Goal: Task Accomplishment & Management: Use online tool/utility

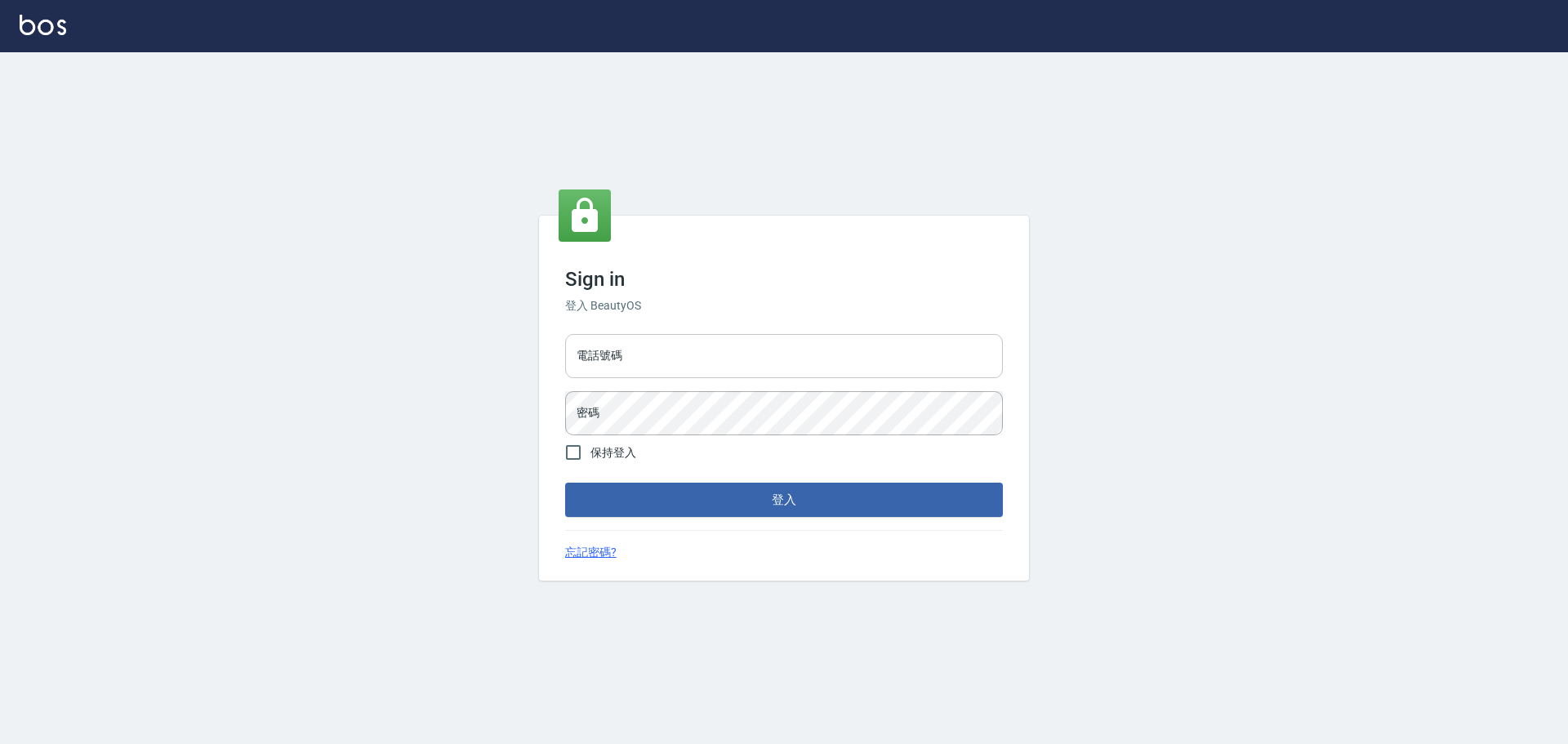
click at [692, 355] on input "電話號碼" at bounding box center [784, 356] width 437 height 45
type input "0981491131"
click at [565, 483] on button "登入" at bounding box center [784, 499] width 437 height 34
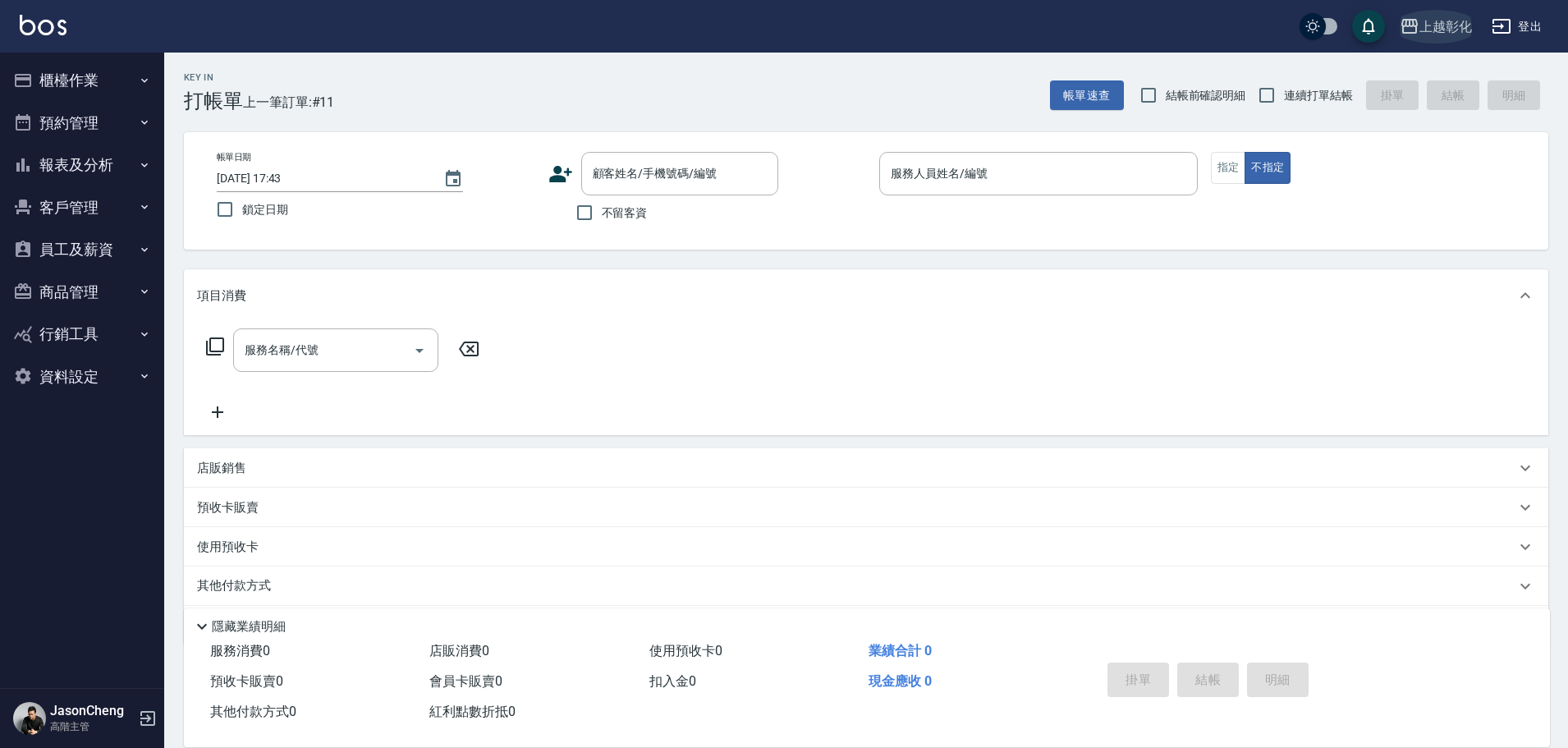
click at [1430, 36] on div "上越彰化" at bounding box center [1445, 26] width 53 height 20
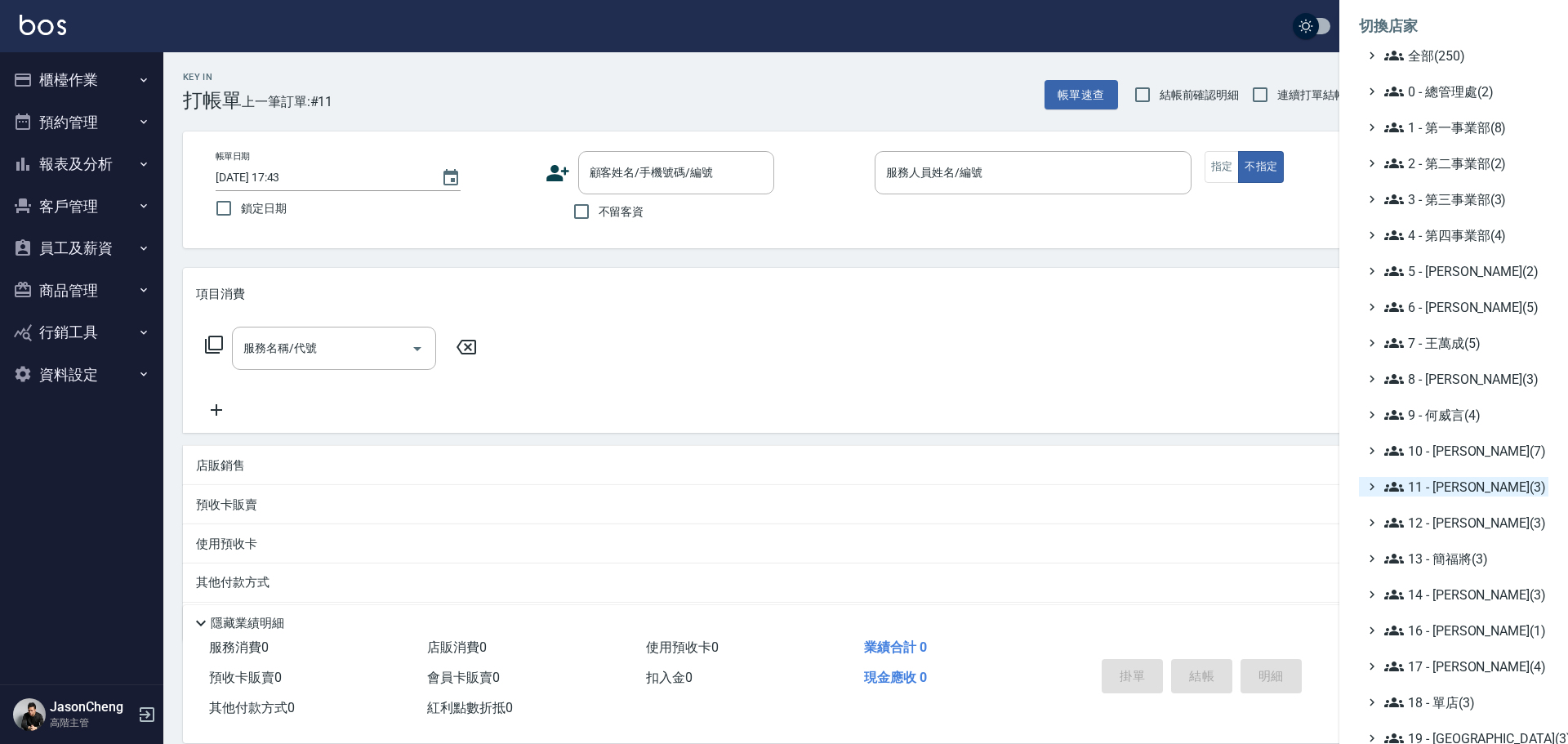
click at [1459, 484] on span "11 - 陳清江(3)" at bounding box center [1463, 487] width 158 height 19
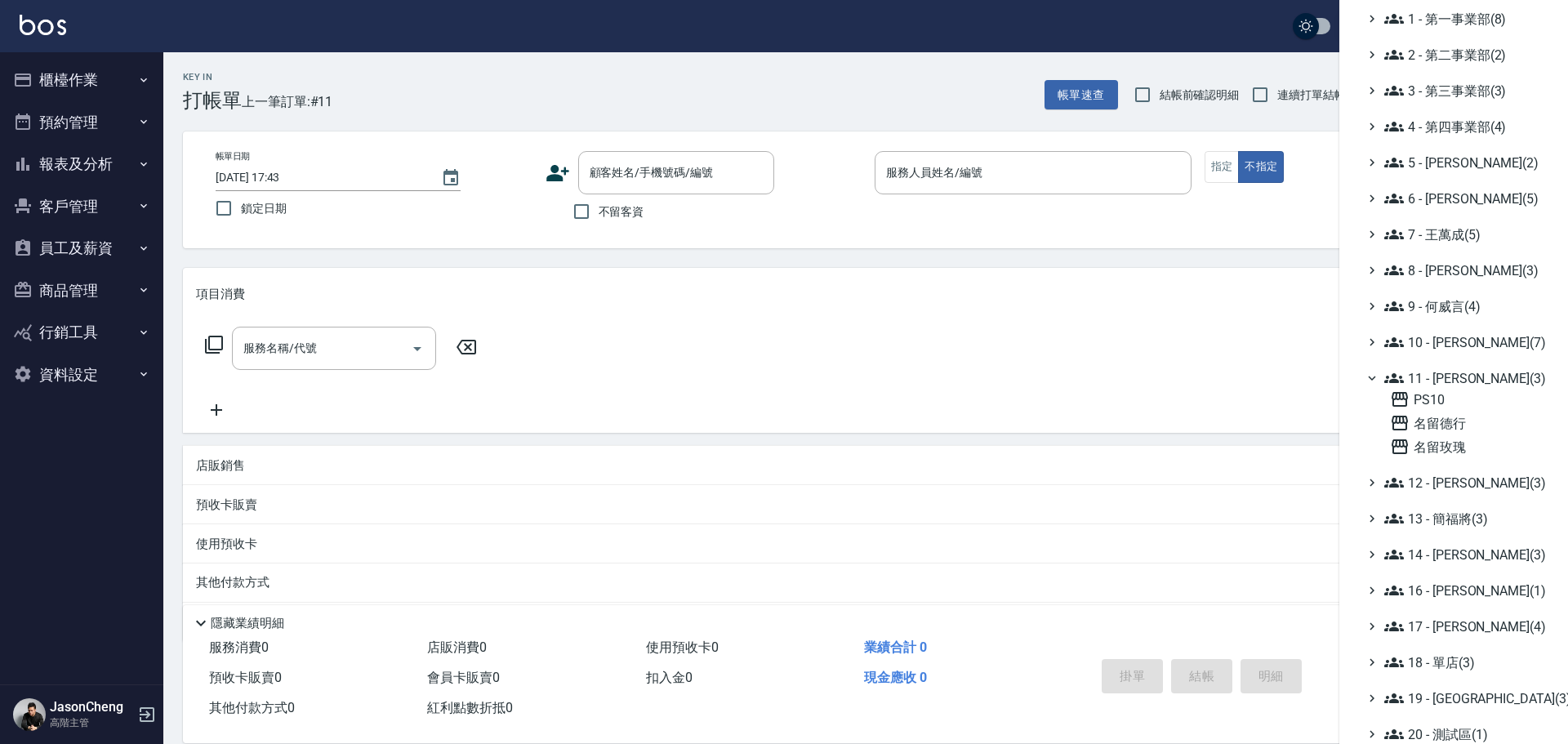
scroll to position [259, 0]
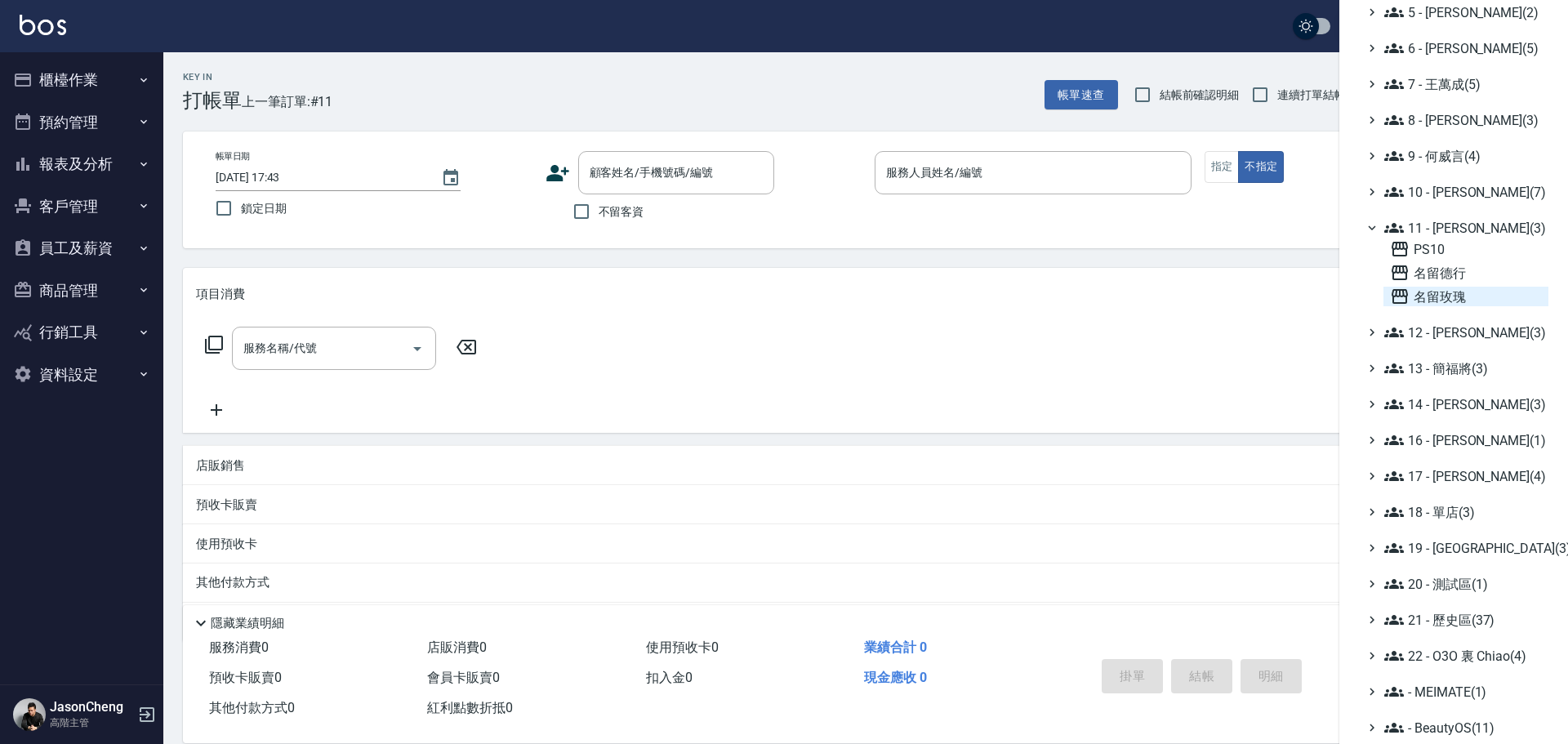
click at [1443, 298] on span "名留玫瑰" at bounding box center [1465, 296] width 152 height 19
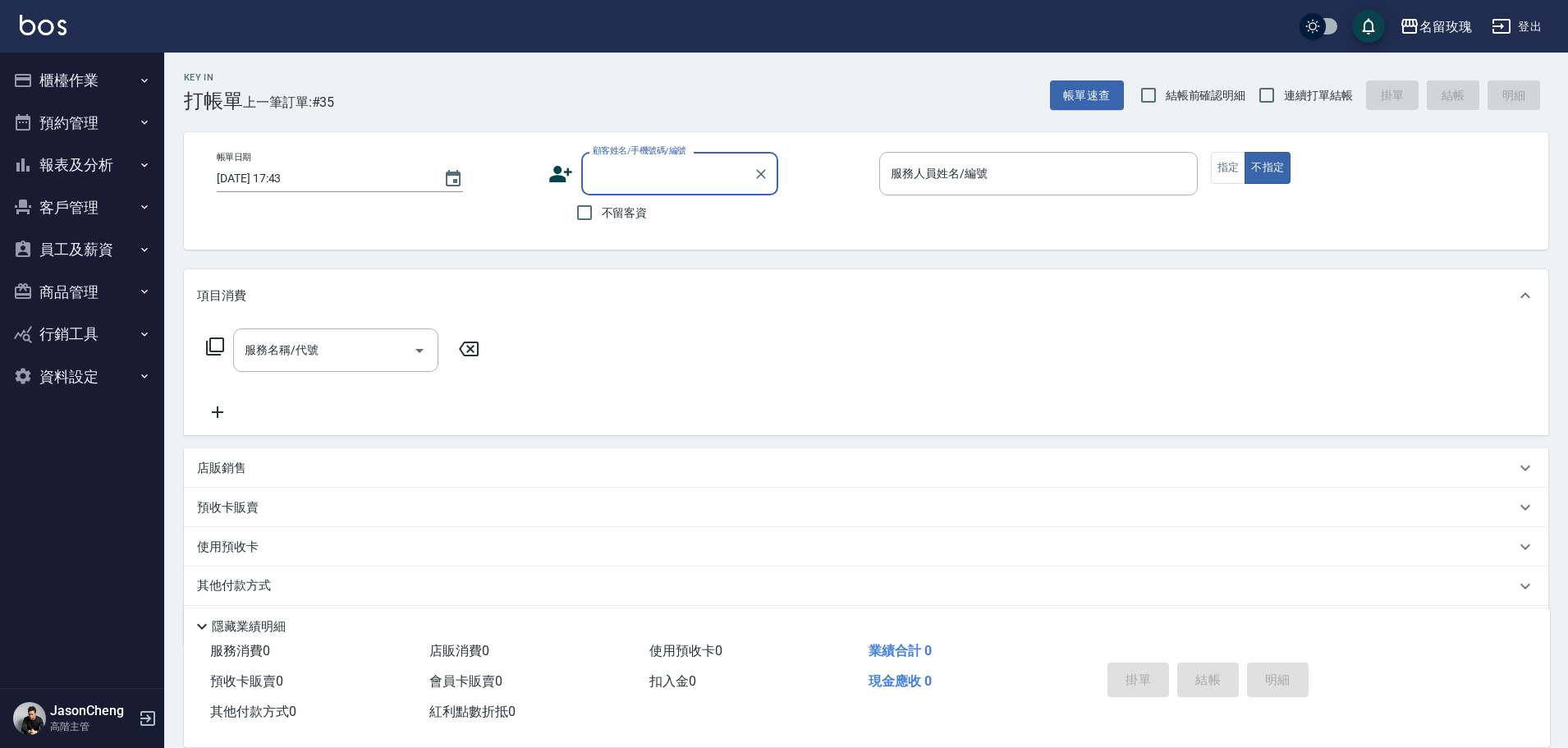
click at [53, 162] on button "報表及分析" at bounding box center [82, 165] width 151 height 43
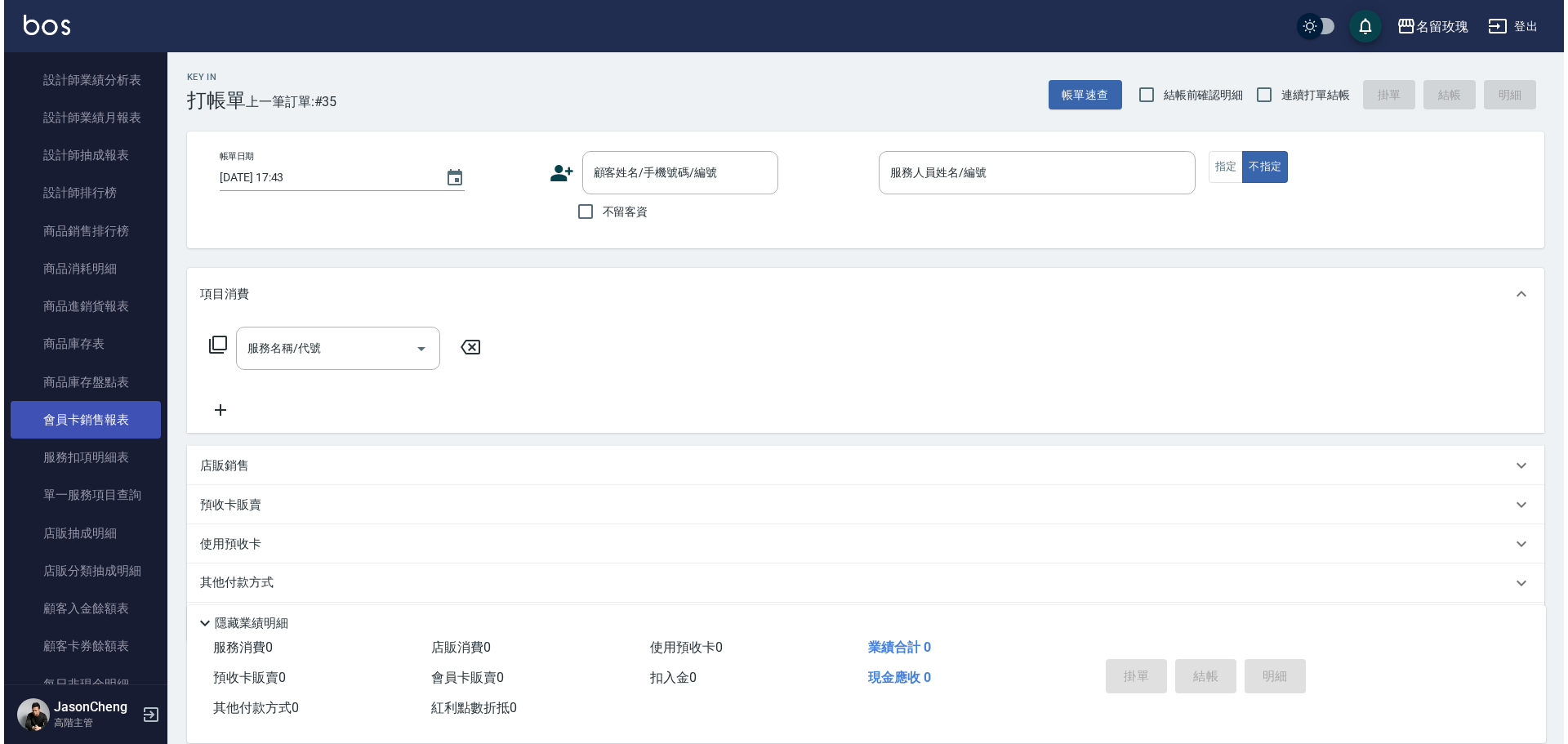
scroll to position [1225, 0]
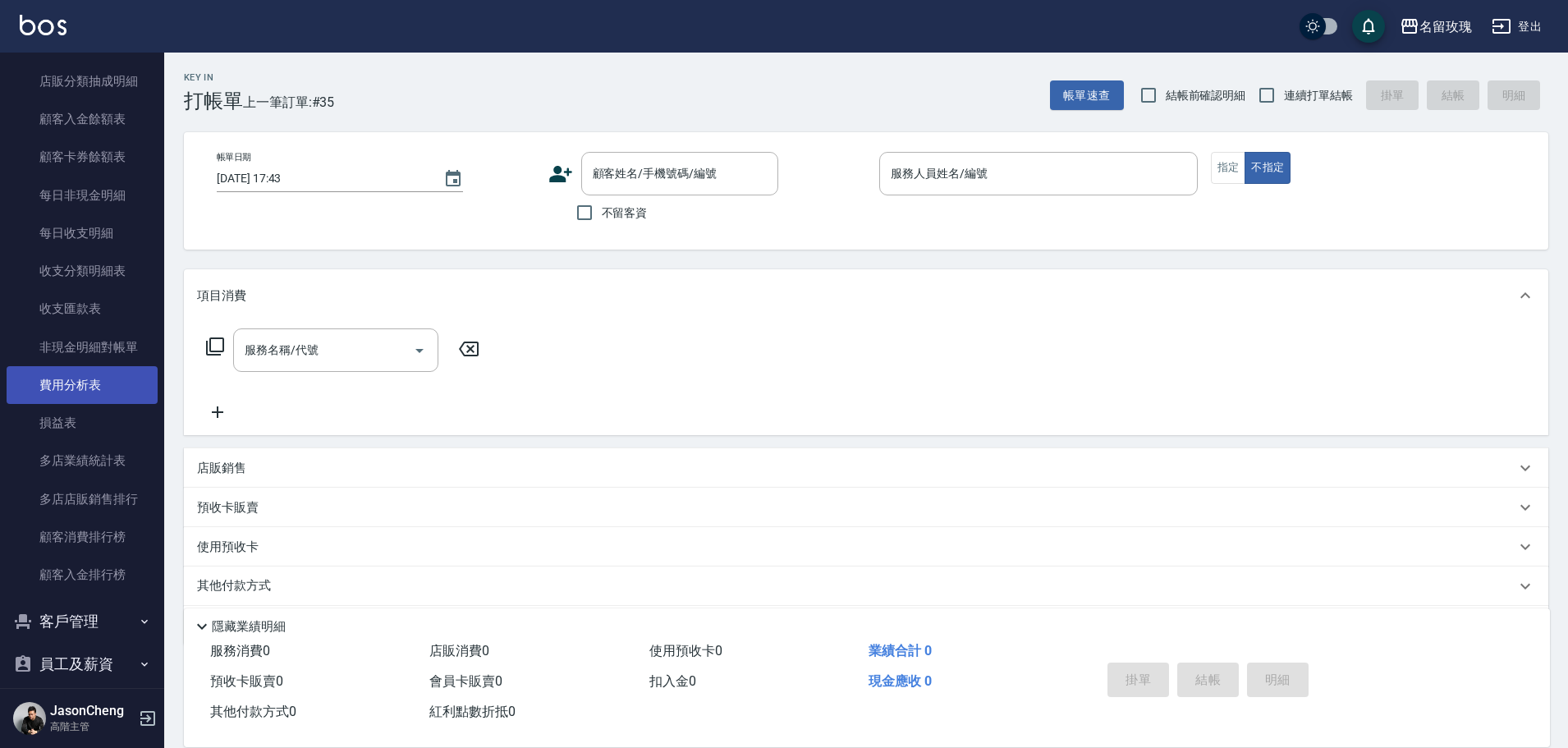
click at [87, 376] on link "費用分析表" at bounding box center [82, 384] width 151 height 38
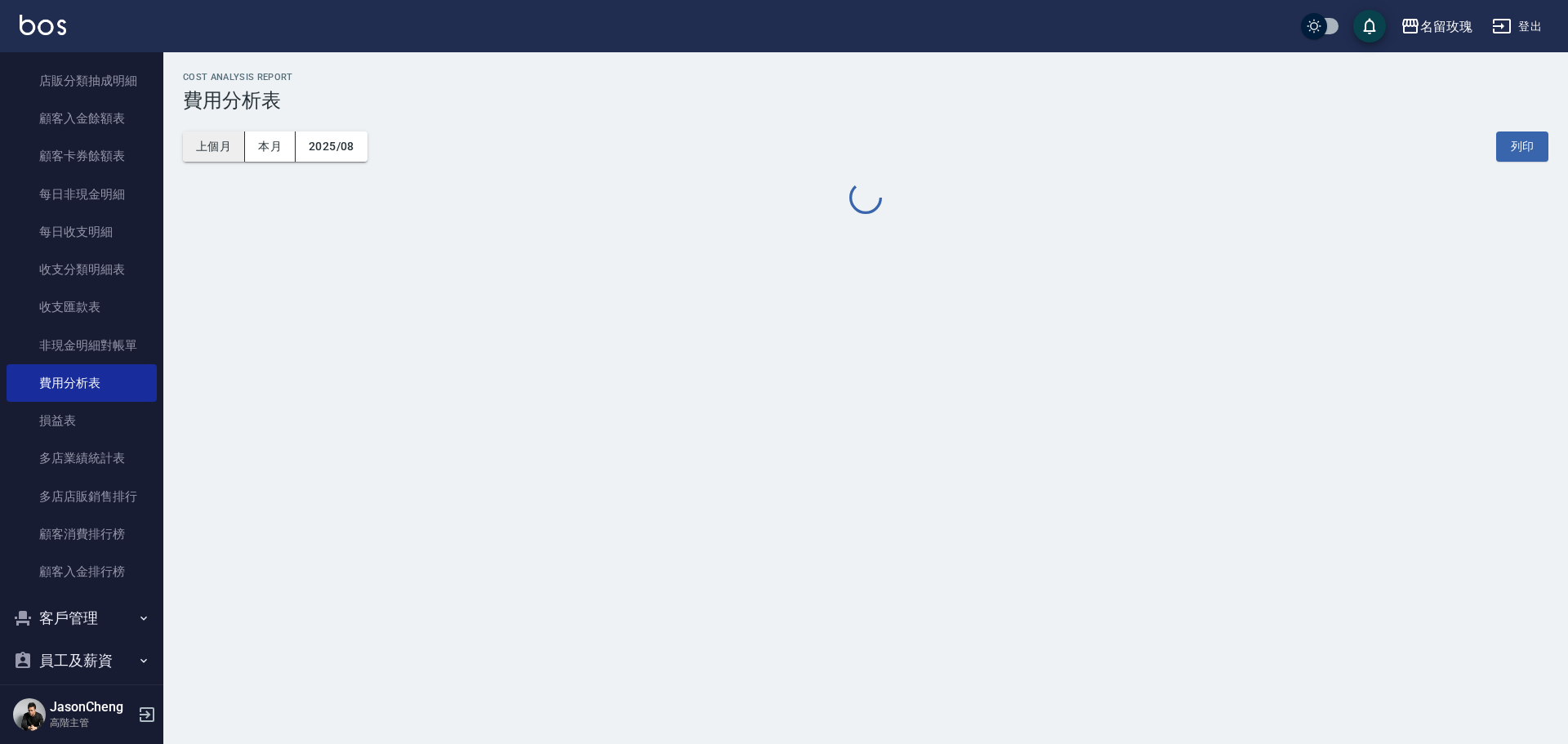
click at [205, 149] on button "上個月" at bounding box center [214, 146] width 62 height 30
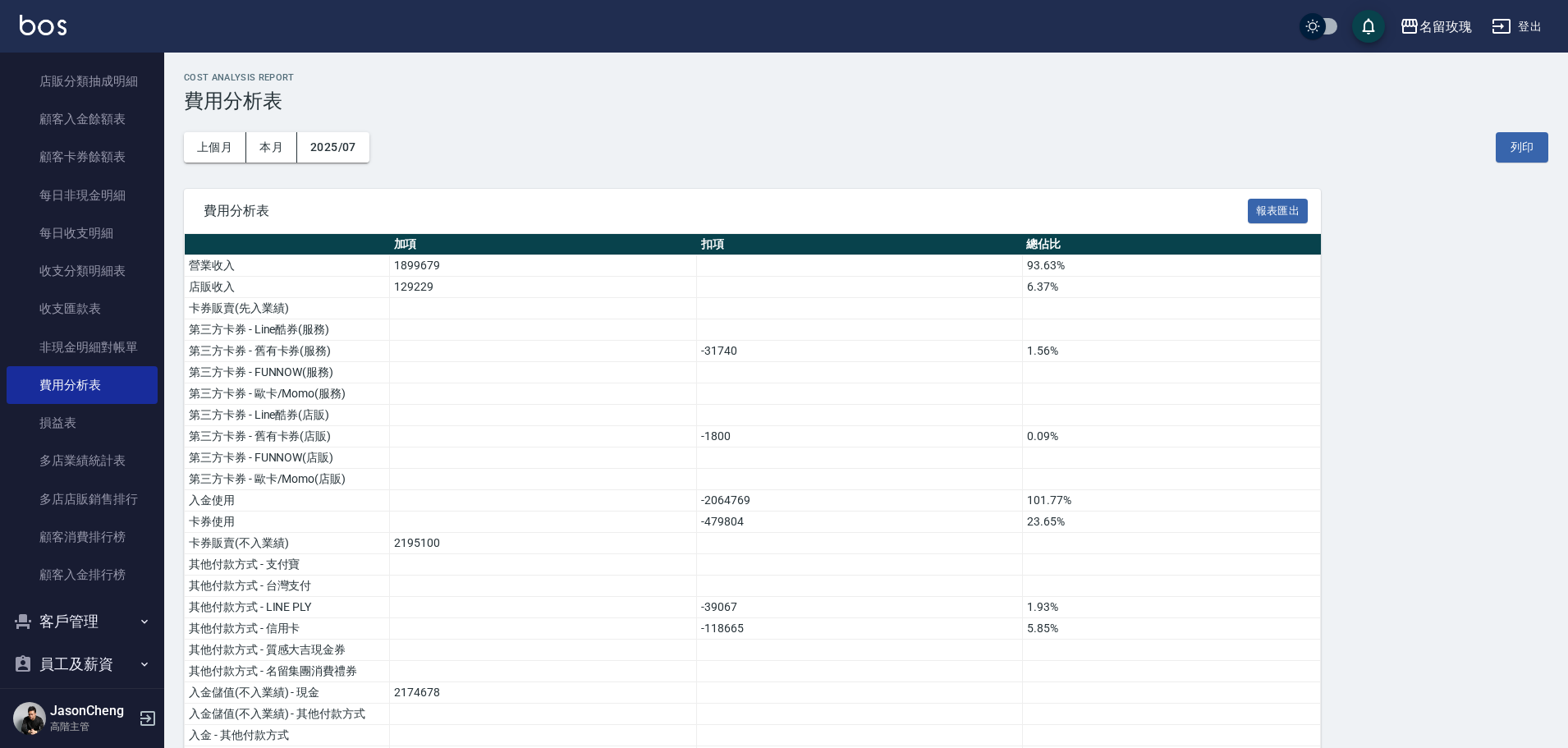
click at [1288, 213] on button "報表匯出" at bounding box center [1278, 211] width 60 height 25
click at [1419, 24] on div "名留玫瑰" at bounding box center [1445, 26] width 53 height 20
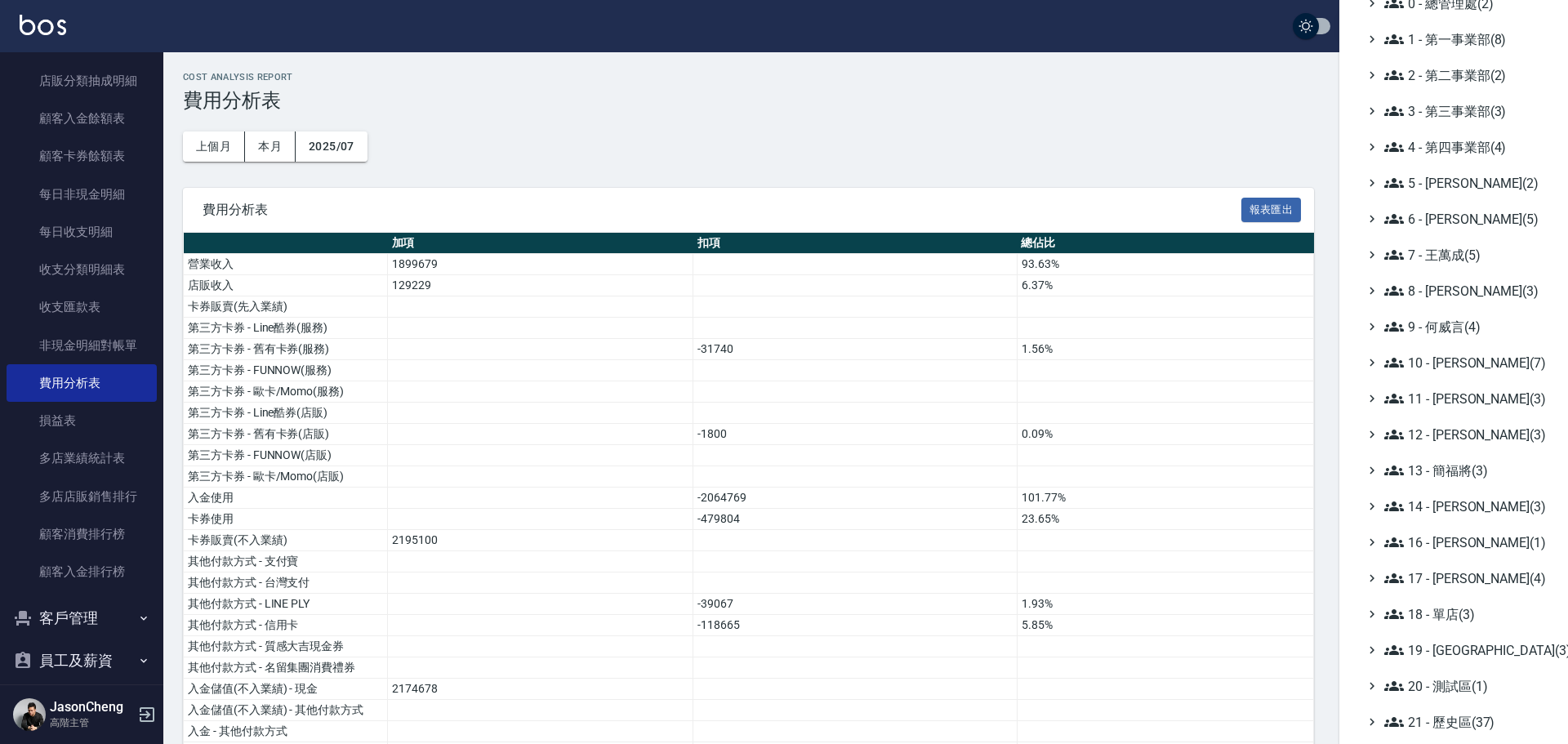
scroll to position [191, 0]
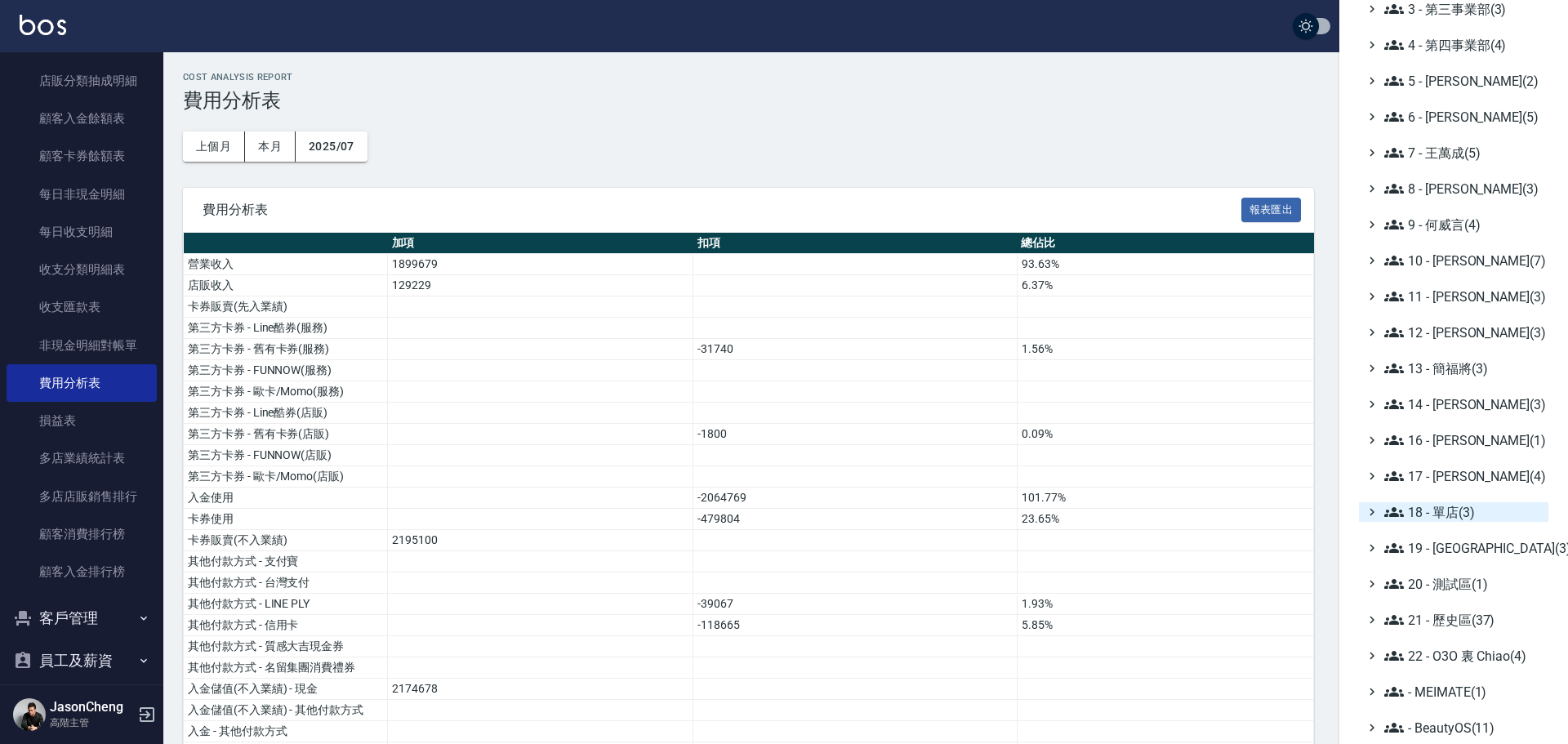
click at [1448, 512] on span "18 - 單店(3)" at bounding box center [1463, 512] width 158 height 19
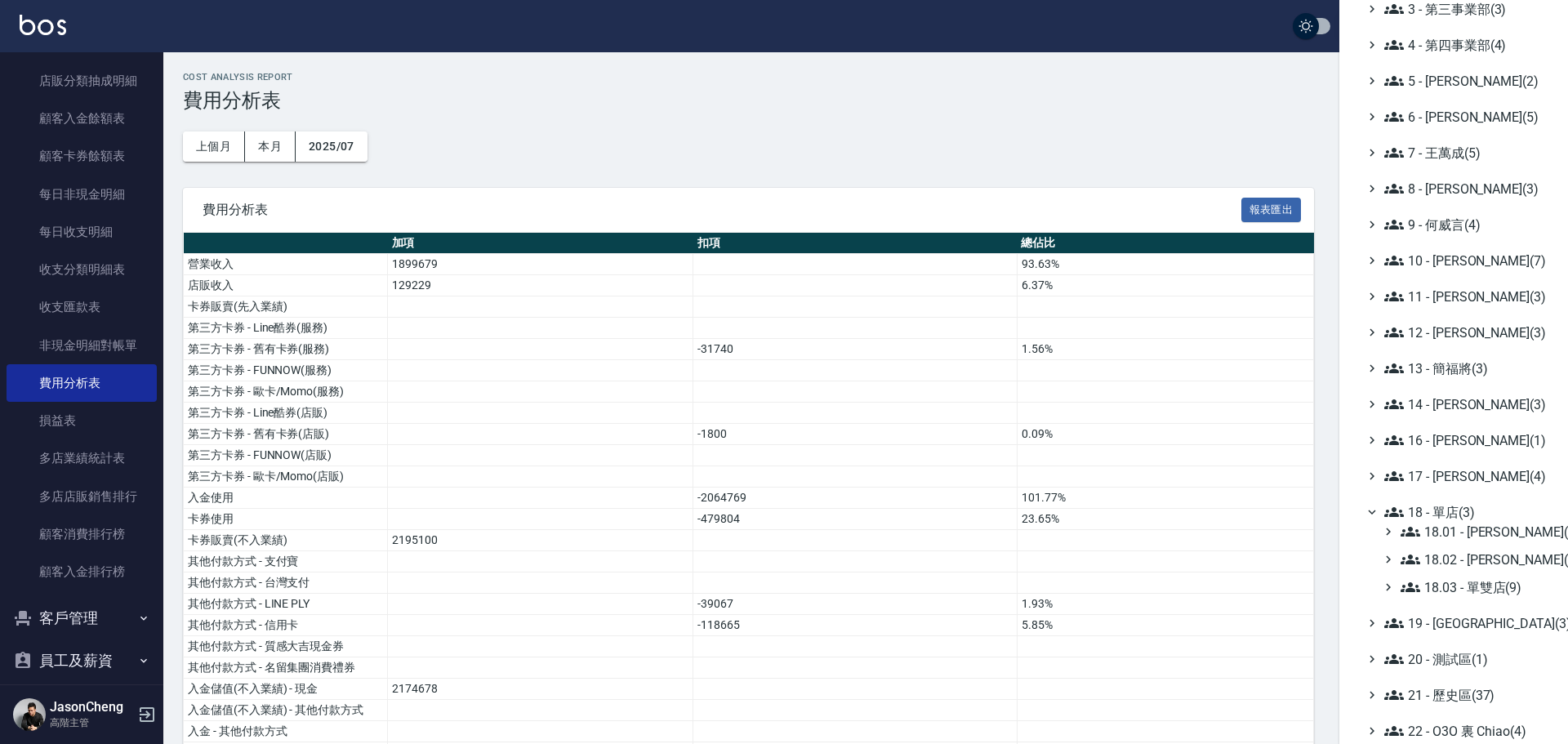
scroll to position [265, 0]
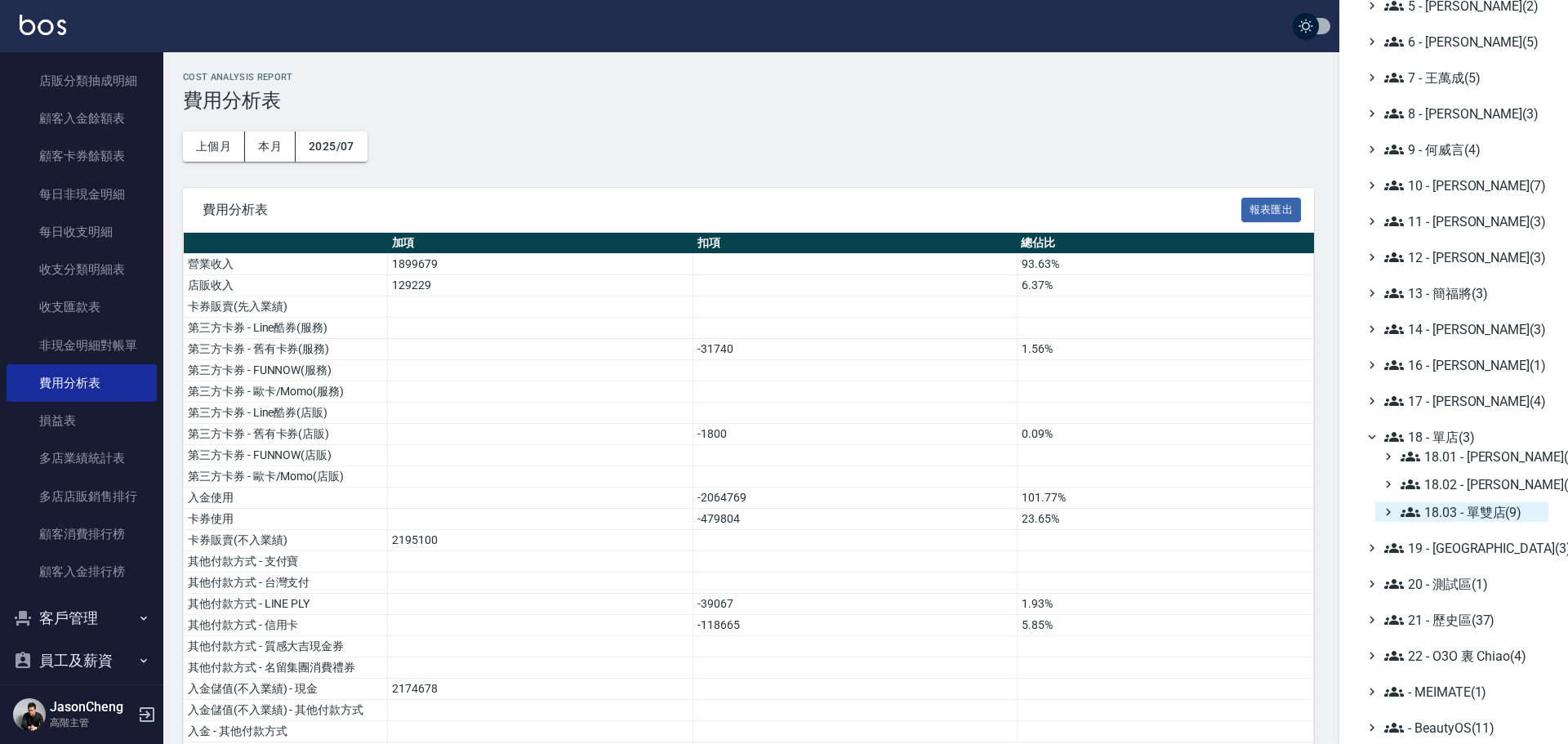
click at [1467, 519] on span "18.03 - 單雙店(9)" at bounding box center [1471, 512] width 141 height 19
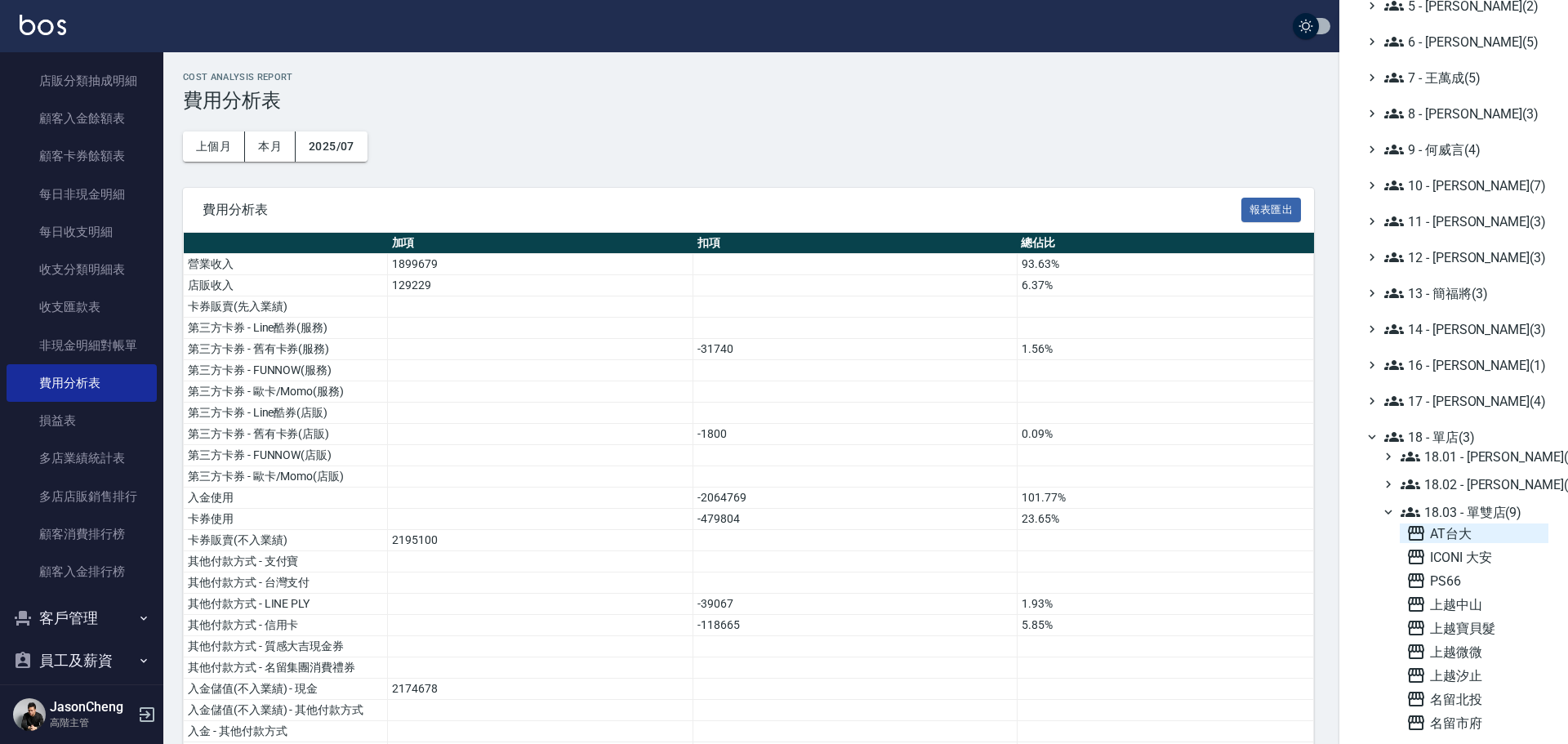
click at [1458, 537] on span "AT台大" at bounding box center [1474, 533] width 135 height 19
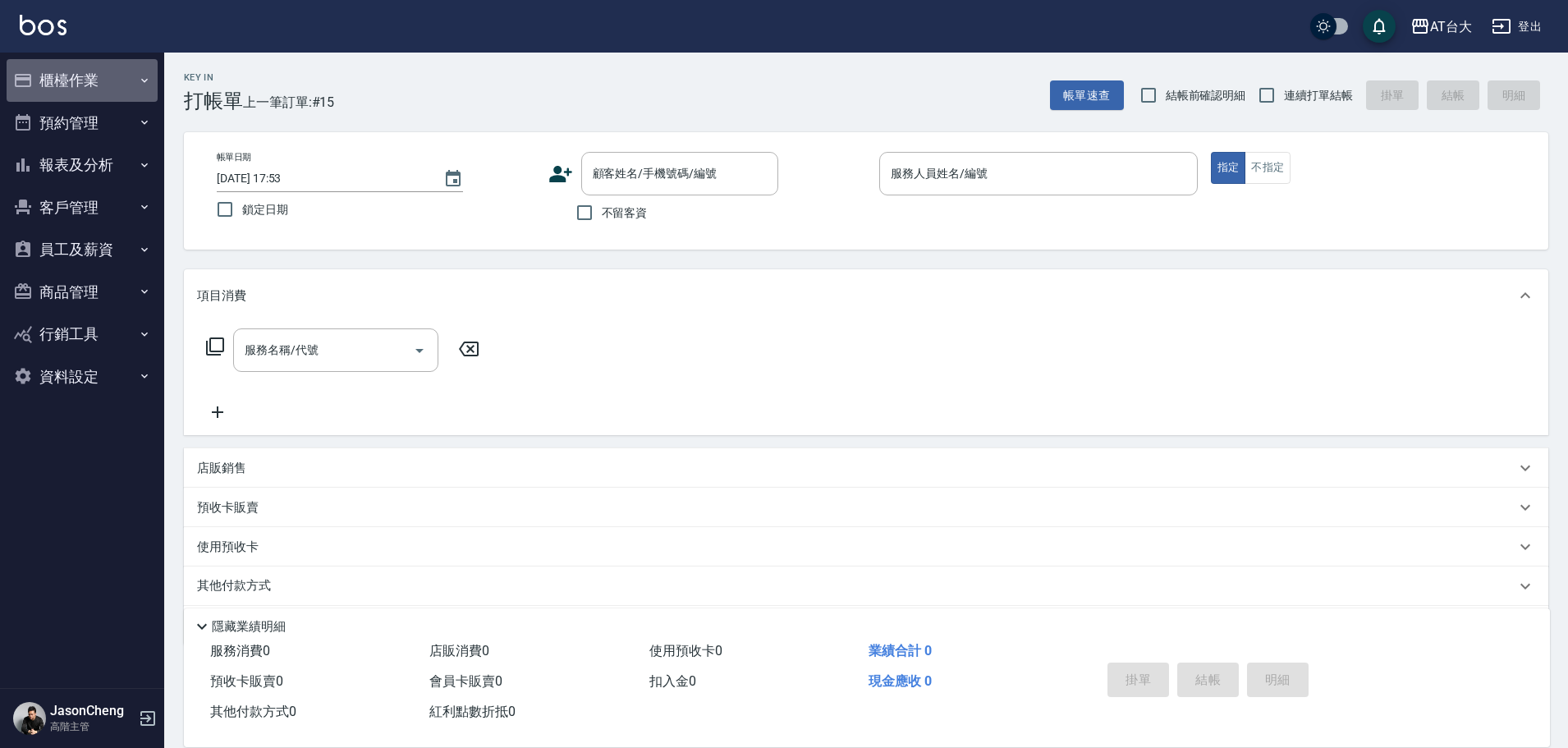
click at [53, 87] on button "櫃檯作業" at bounding box center [82, 81] width 151 height 43
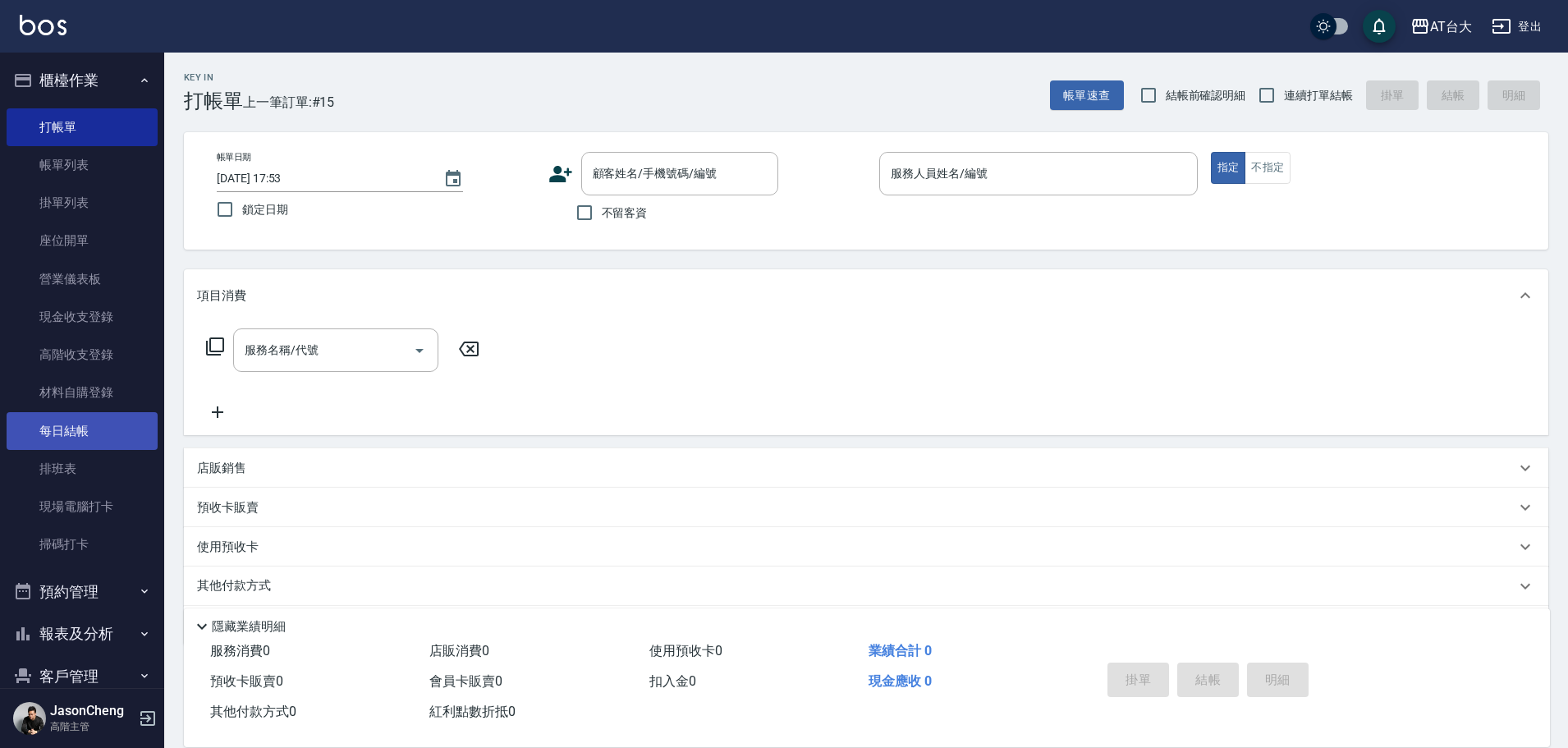
click at [95, 434] on link "每日結帳" at bounding box center [82, 431] width 151 height 38
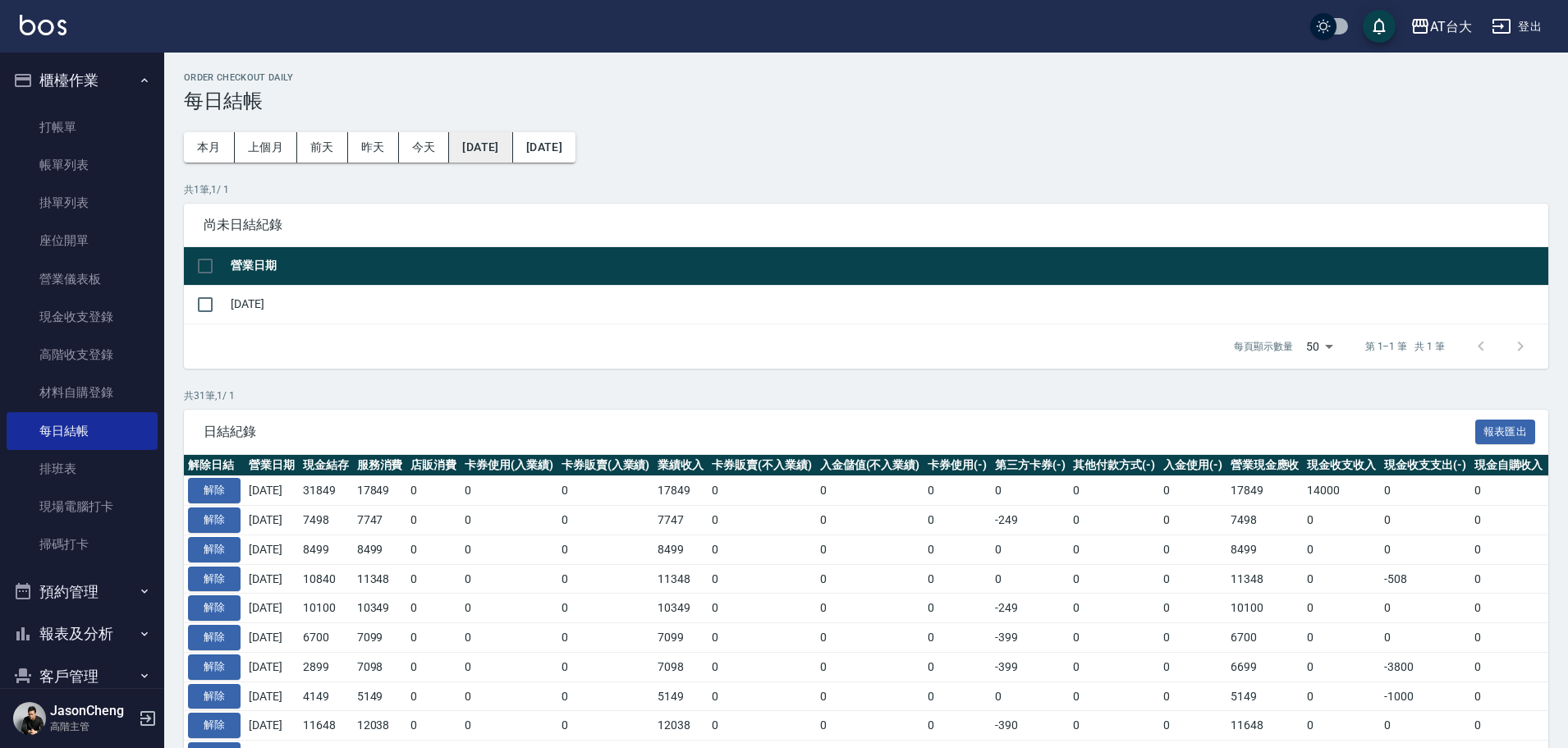
click at [498, 153] on button "2025/07/13" at bounding box center [481, 147] width 63 height 30
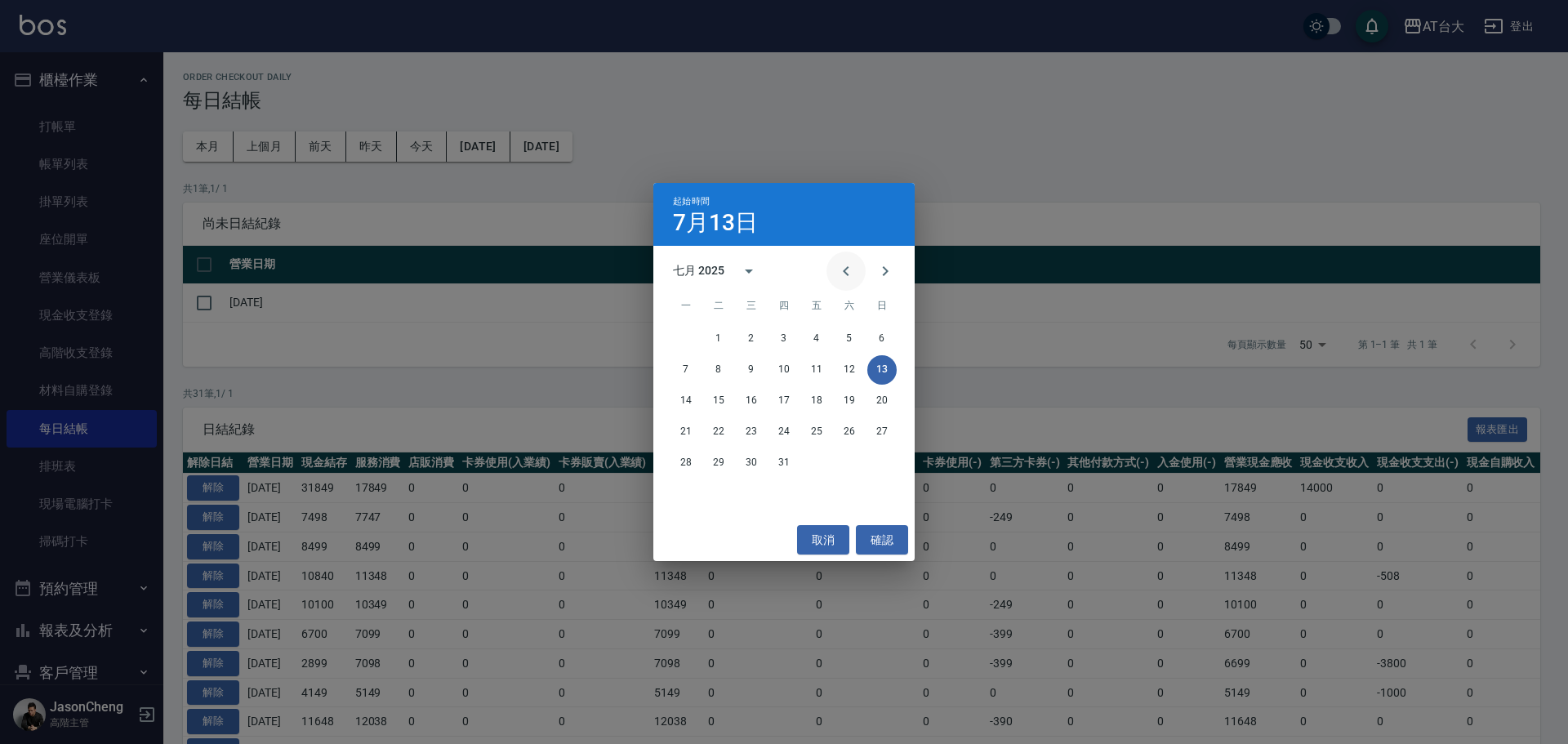
click at [851, 274] on icon "Previous month" at bounding box center [845, 271] width 19 height 19
click at [884, 337] on button "1" at bounding box center [881, 339] width 29 height 29
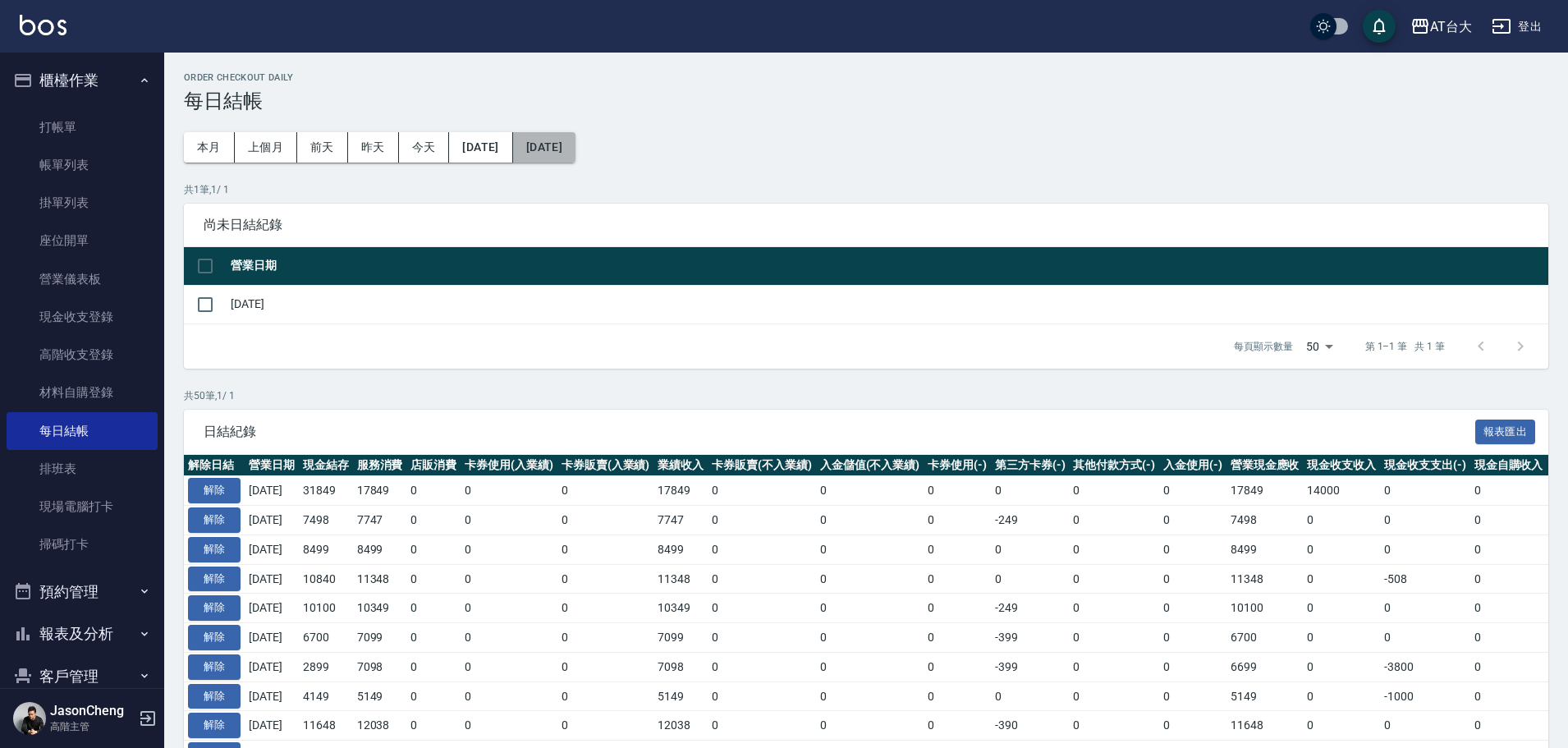
click at [576, 150] on button "2025/08/13" at bounding box center [545, 147] width 62 height 30
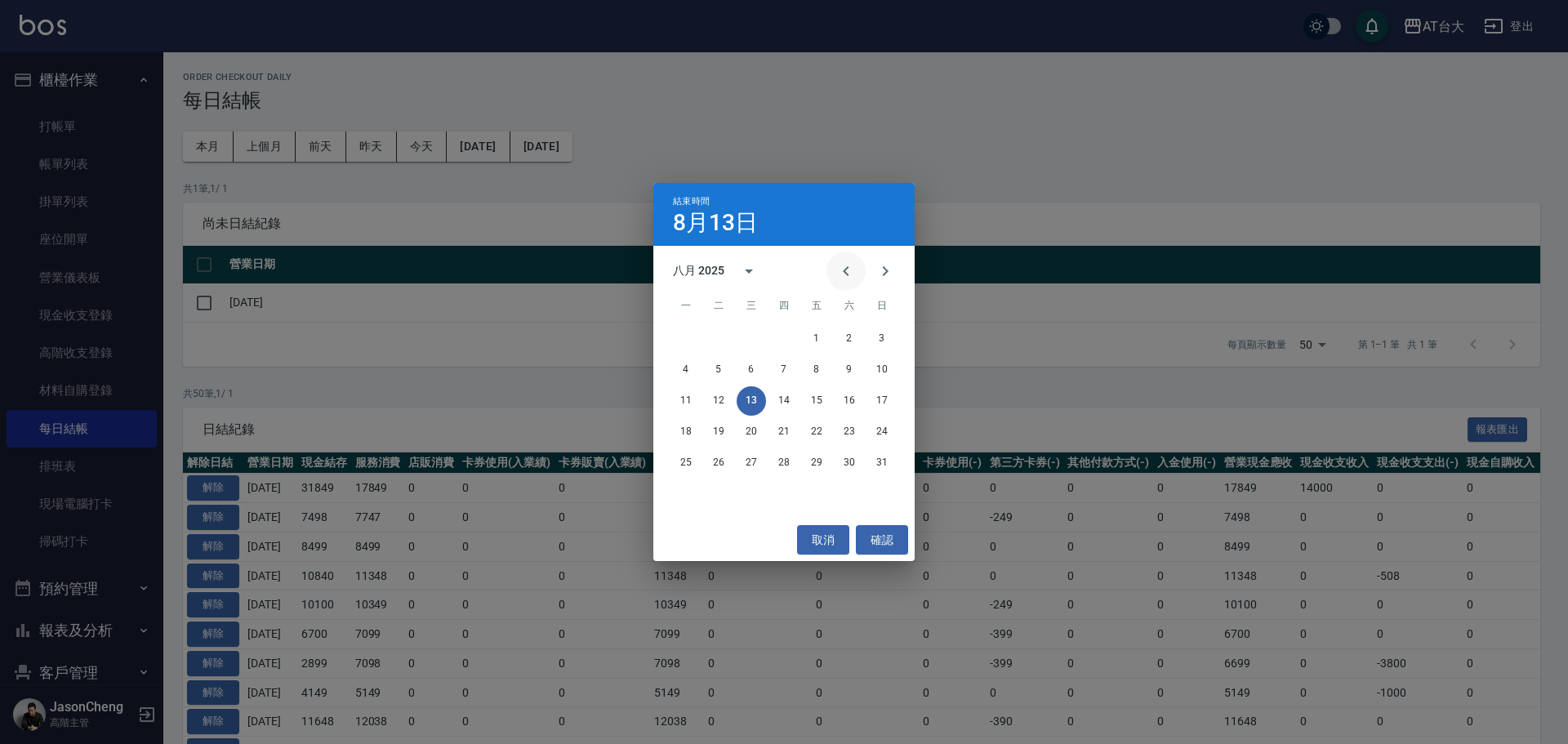
click at [848, 274] on icon "Previous month" at bounding box center [845, 271] width 19 height 19
click at [844, 270] on icon "Previous month" at bounding box center [845, 271] width 6 height 10
click at [683, 497] on button "30" at bounding box center [686, 493] width 29 height 29
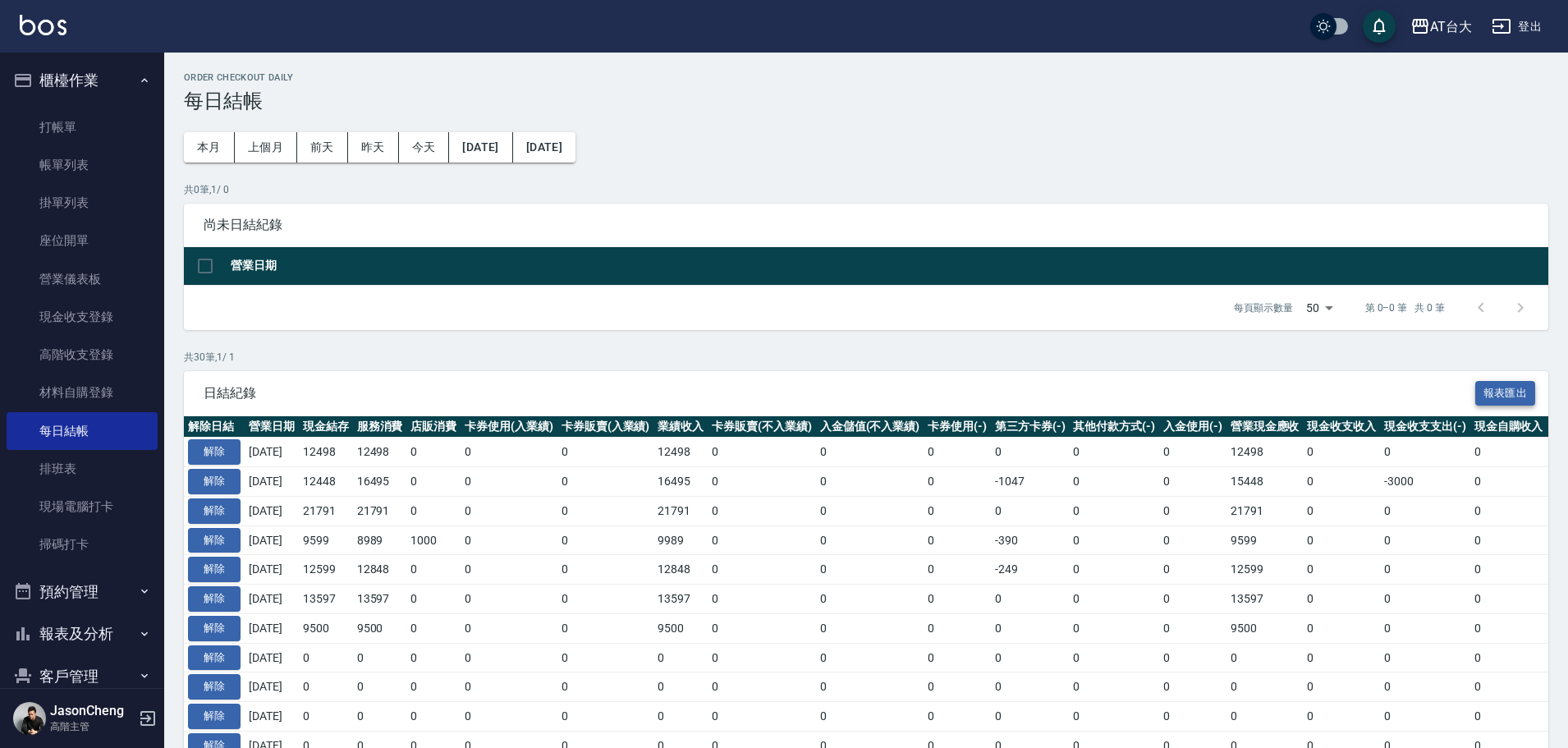
click at [1515, 397] on button "報表匯出" at bounding box center [1506, 394] width 60 height 25
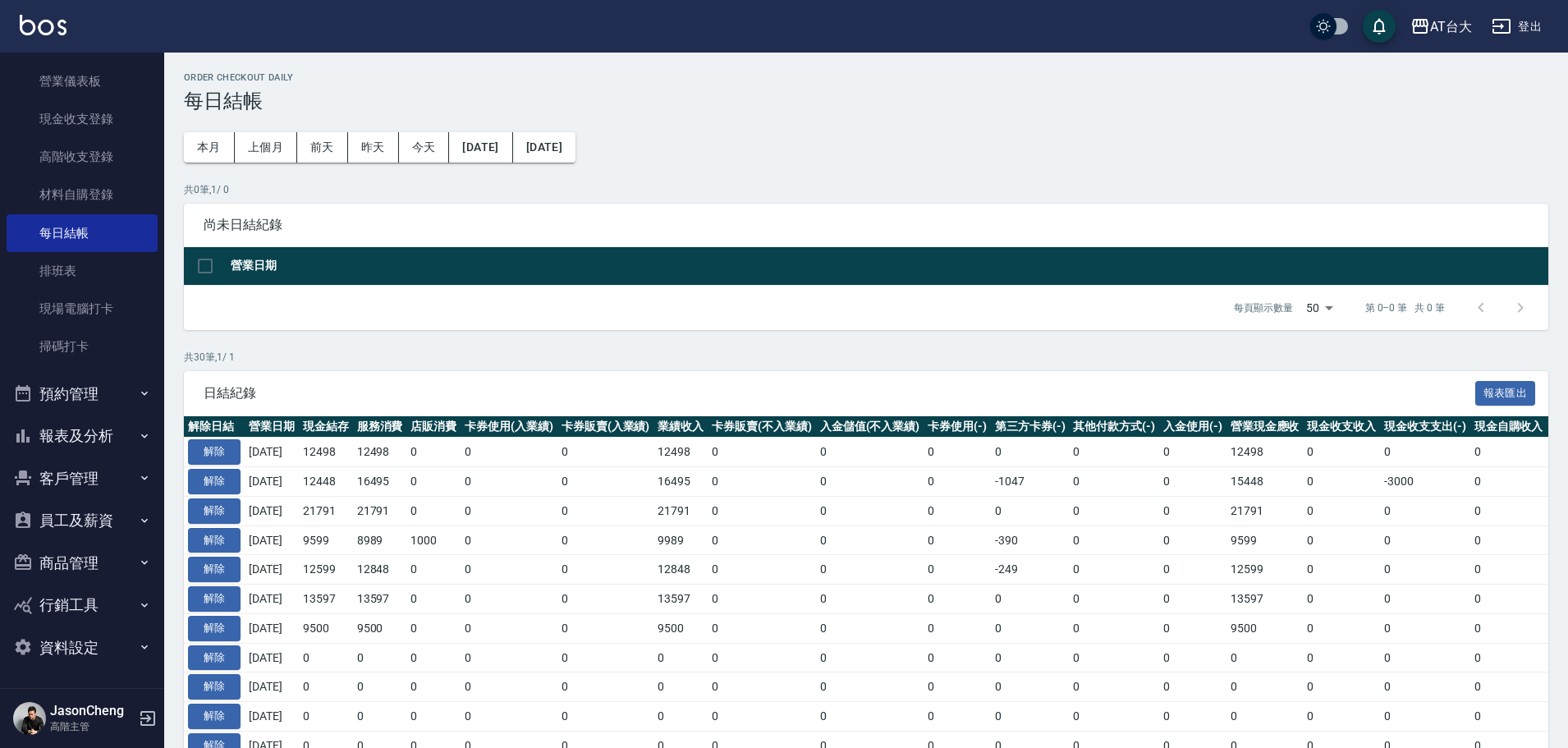
click at [92, 431] on button "報表及分析" at bounding box center [82, 436] width 151 height 43
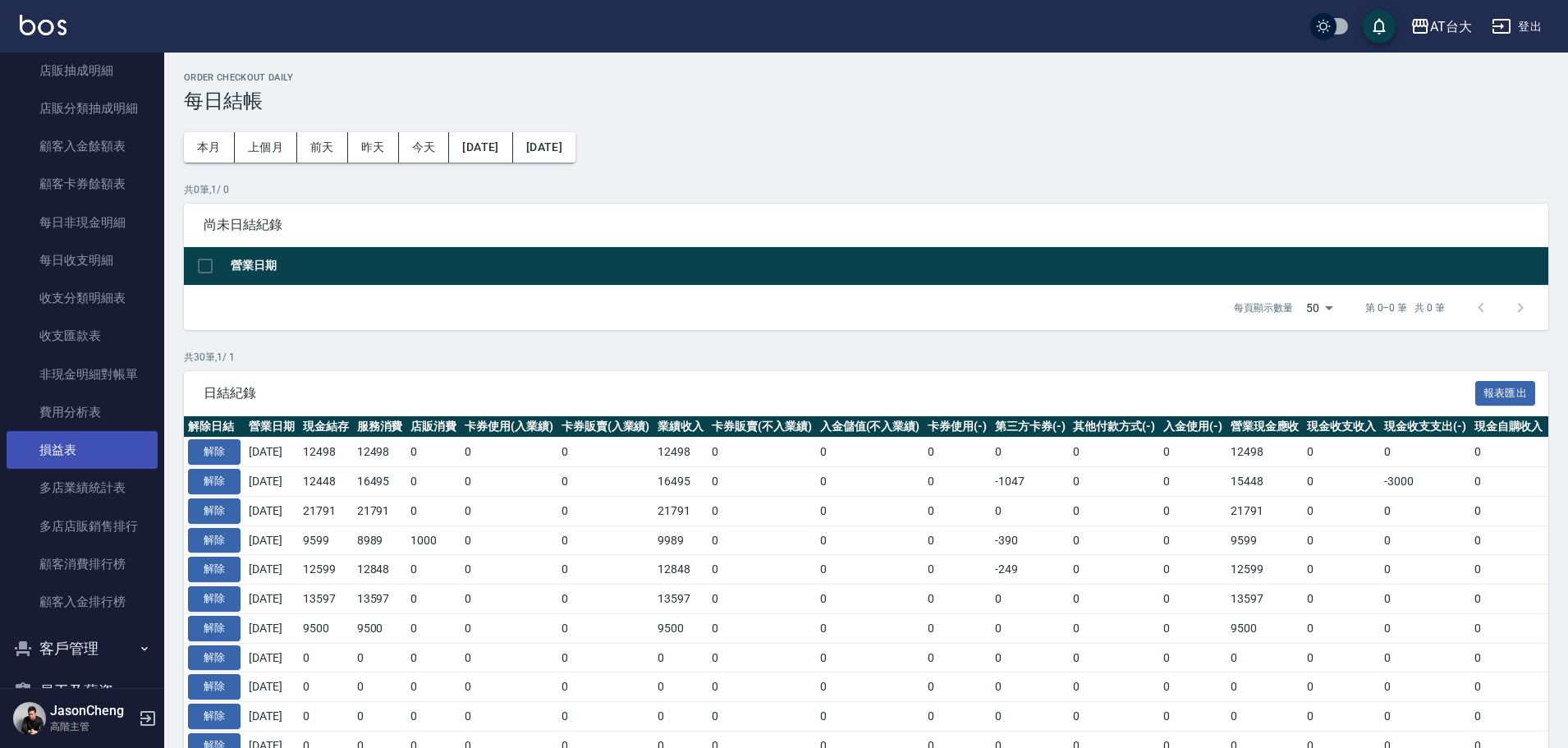
scroll to position [1676, 0]
click at [89, 412] on link "費用分析表" at bounding box center [82, 410] width 151 height 38
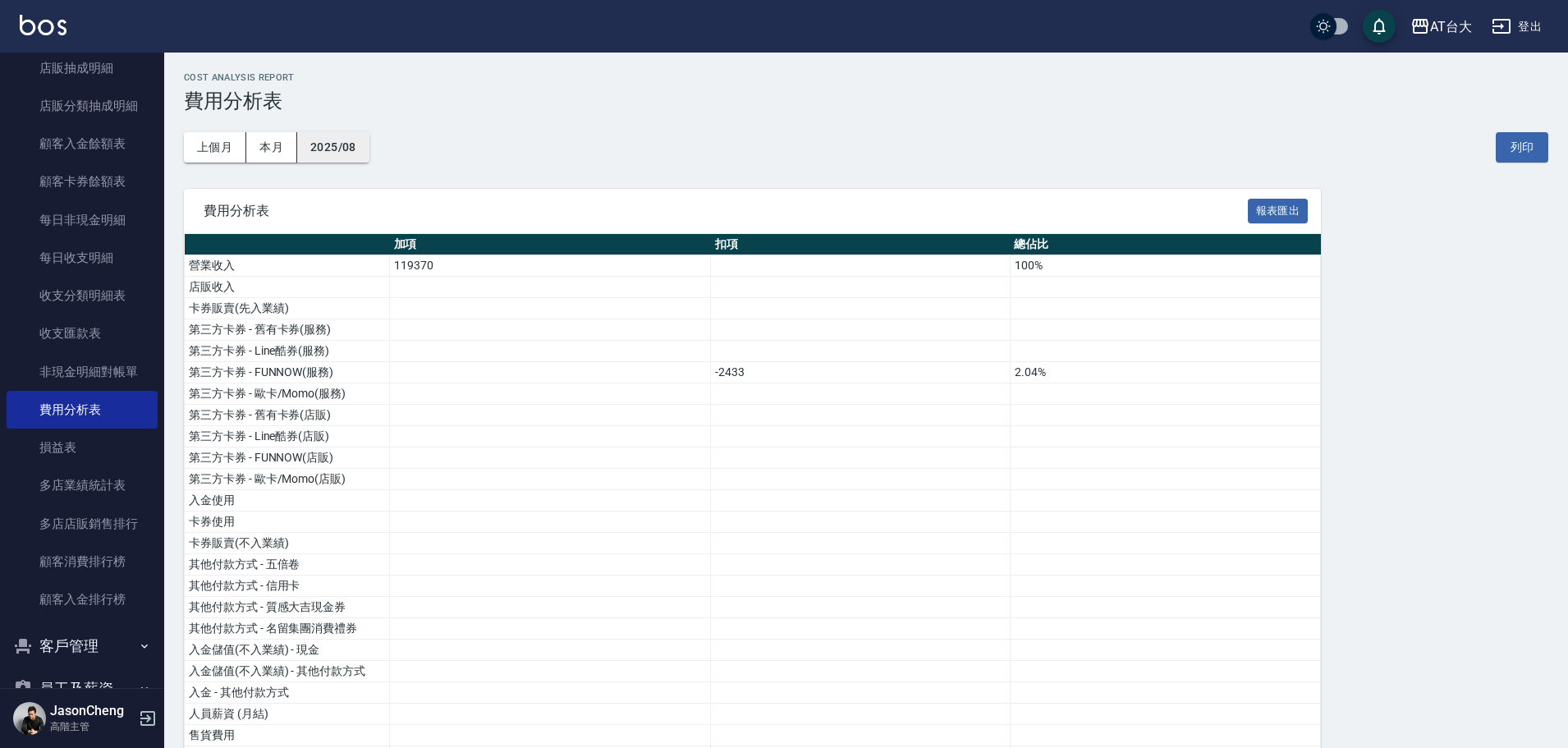
click at [355, 145] on button "2025/08" at bounding box center [334, 147] width 72 height 30
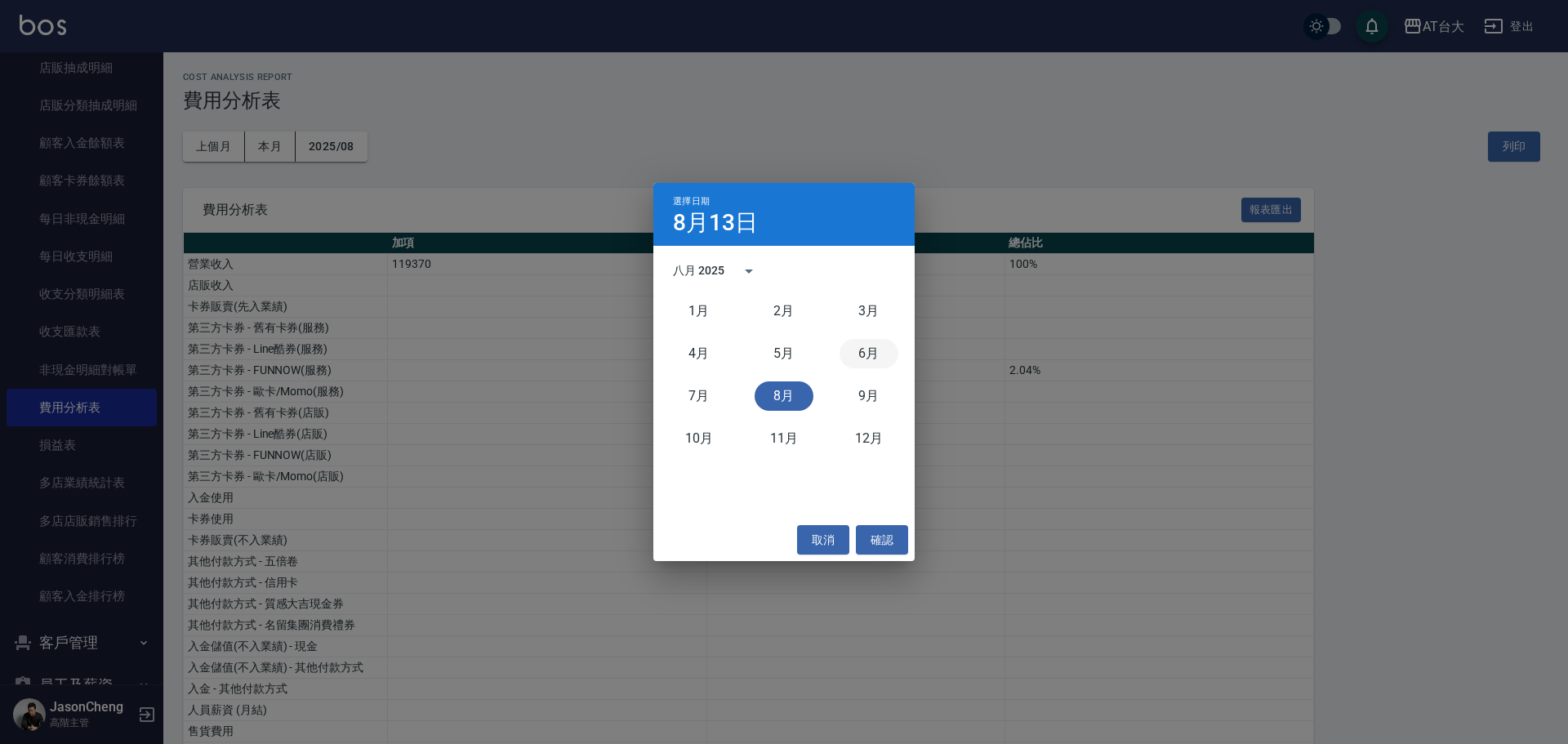
click at [862, 359] on button "6月" at bounding box center [869, 353] width 59 height 29
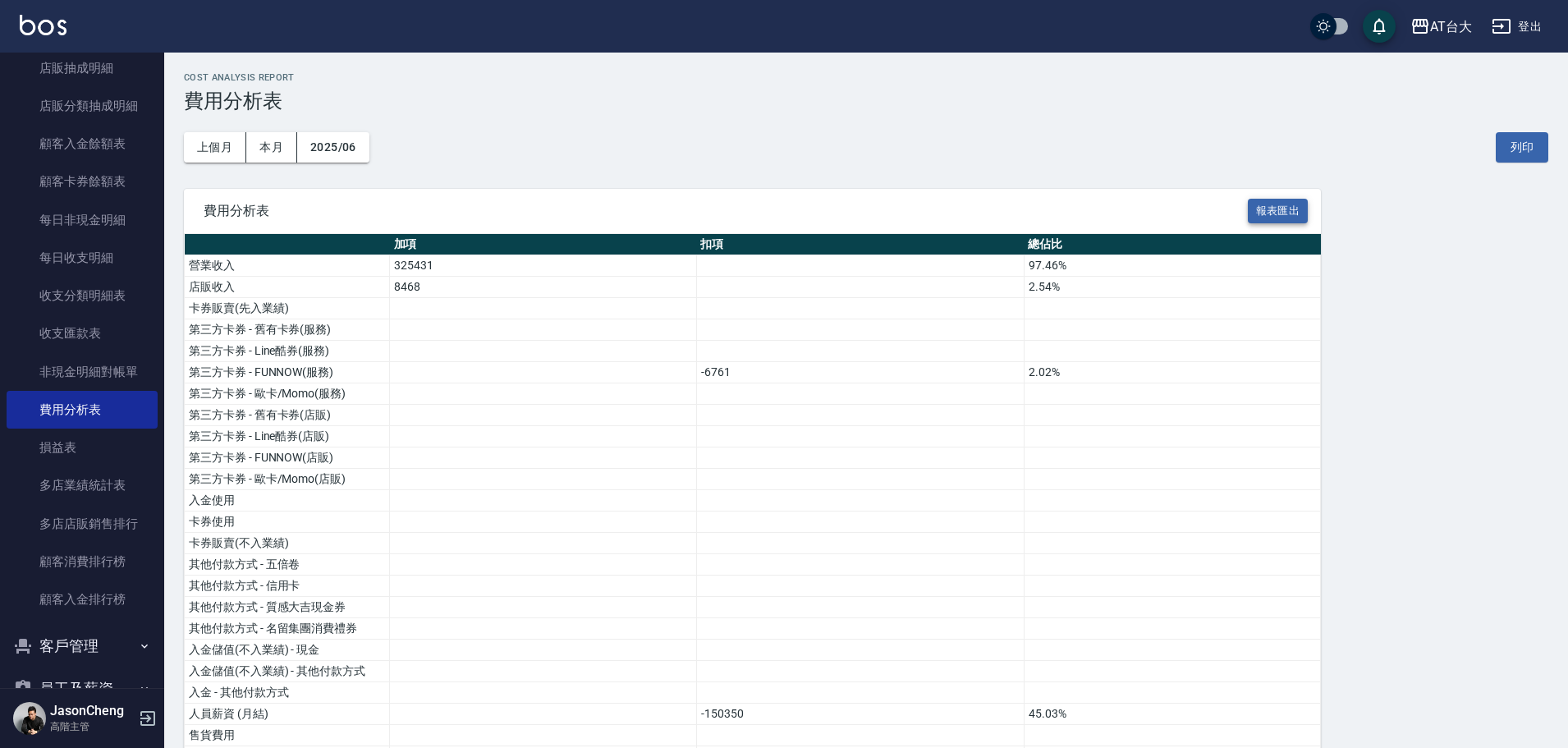
click at [1277, 220] on button "報表匯出" at bounding box center [1278, 211] width 60 height 25
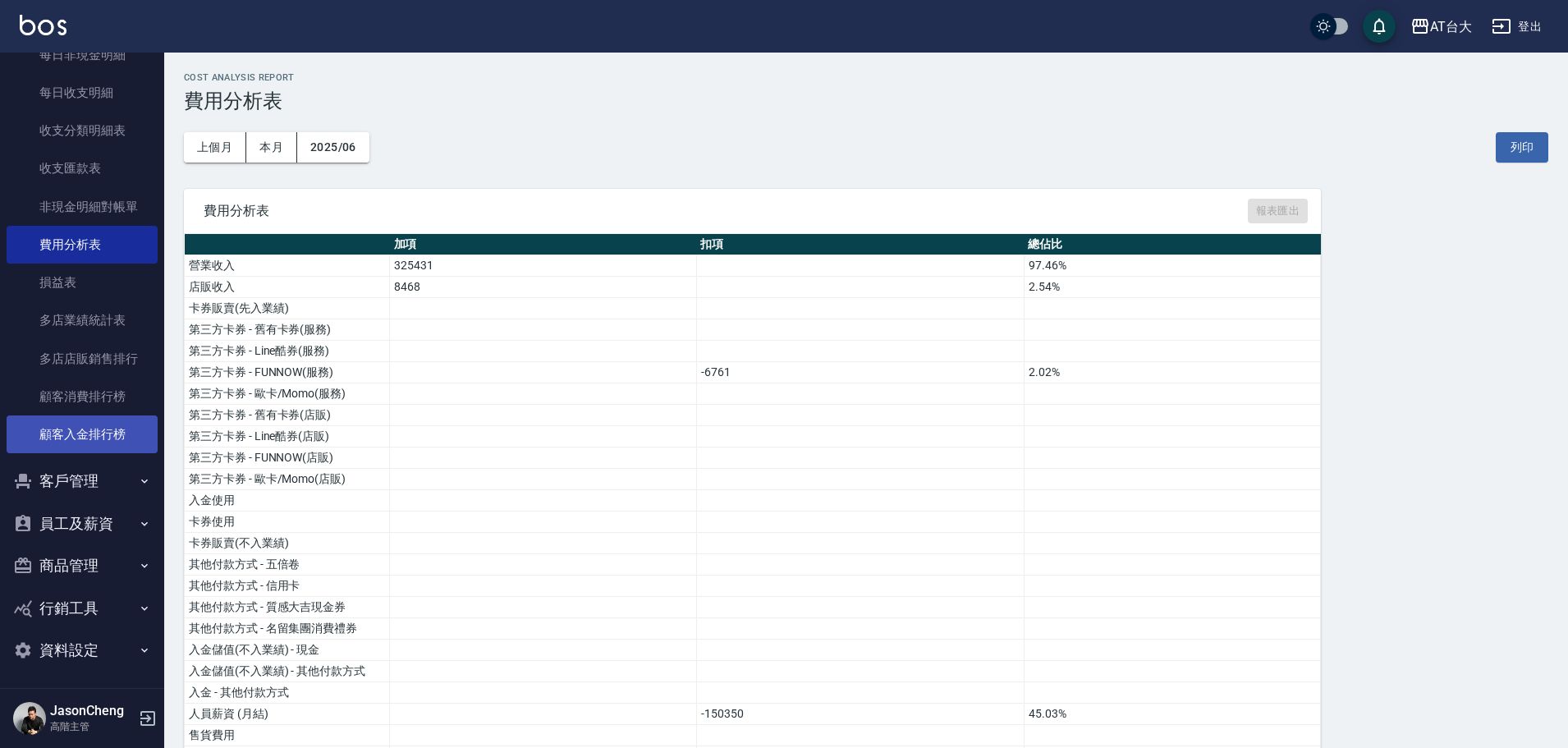
scroll to position [1844, 0]
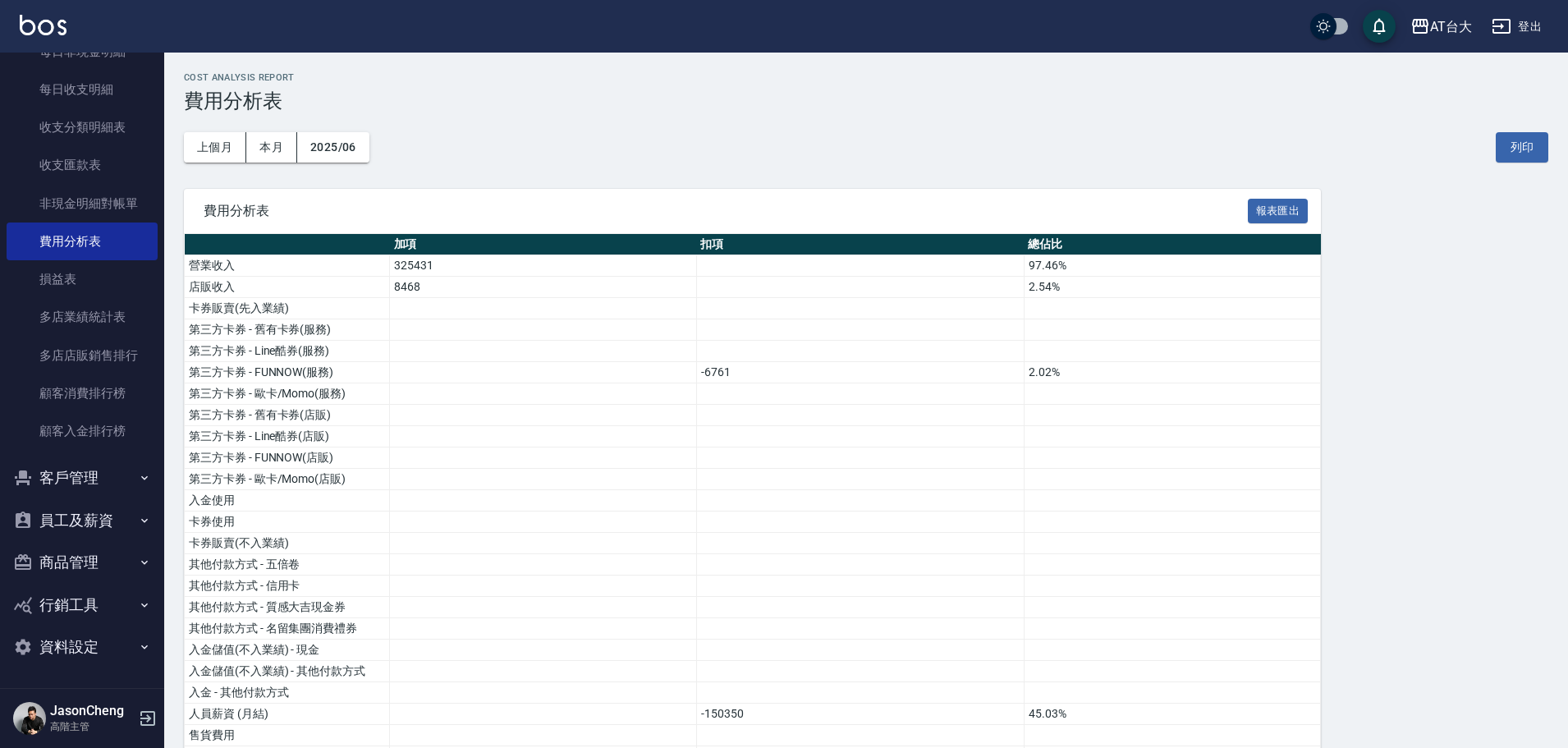
click at [102, 524] on button "員工及薪資" at bounding box center [82, 520] width 151 height 43
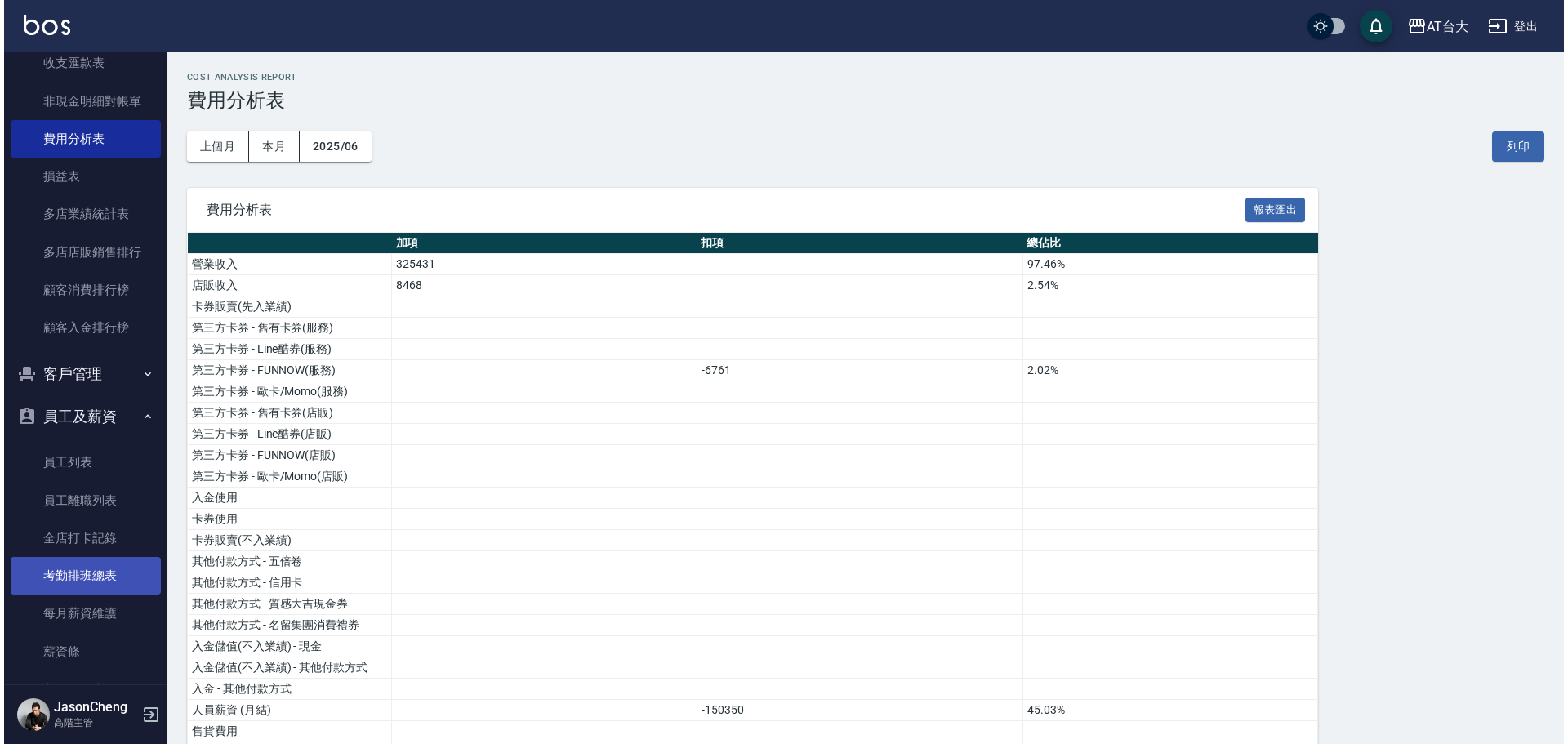
scroll to position [2150, 0]
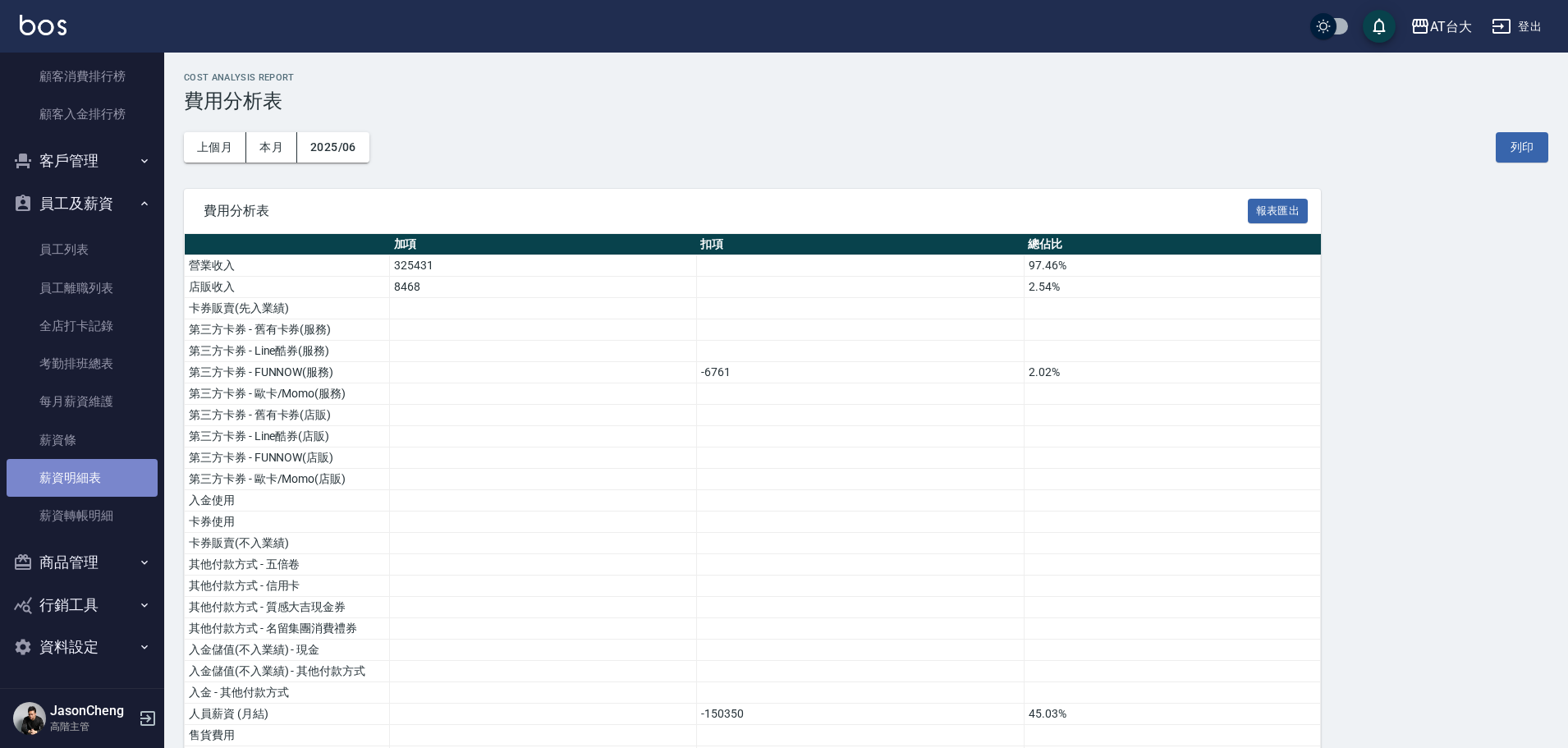
click at [88, 472] on link "薪資明細表" at bounding box center [82, 478] width 151 height 38
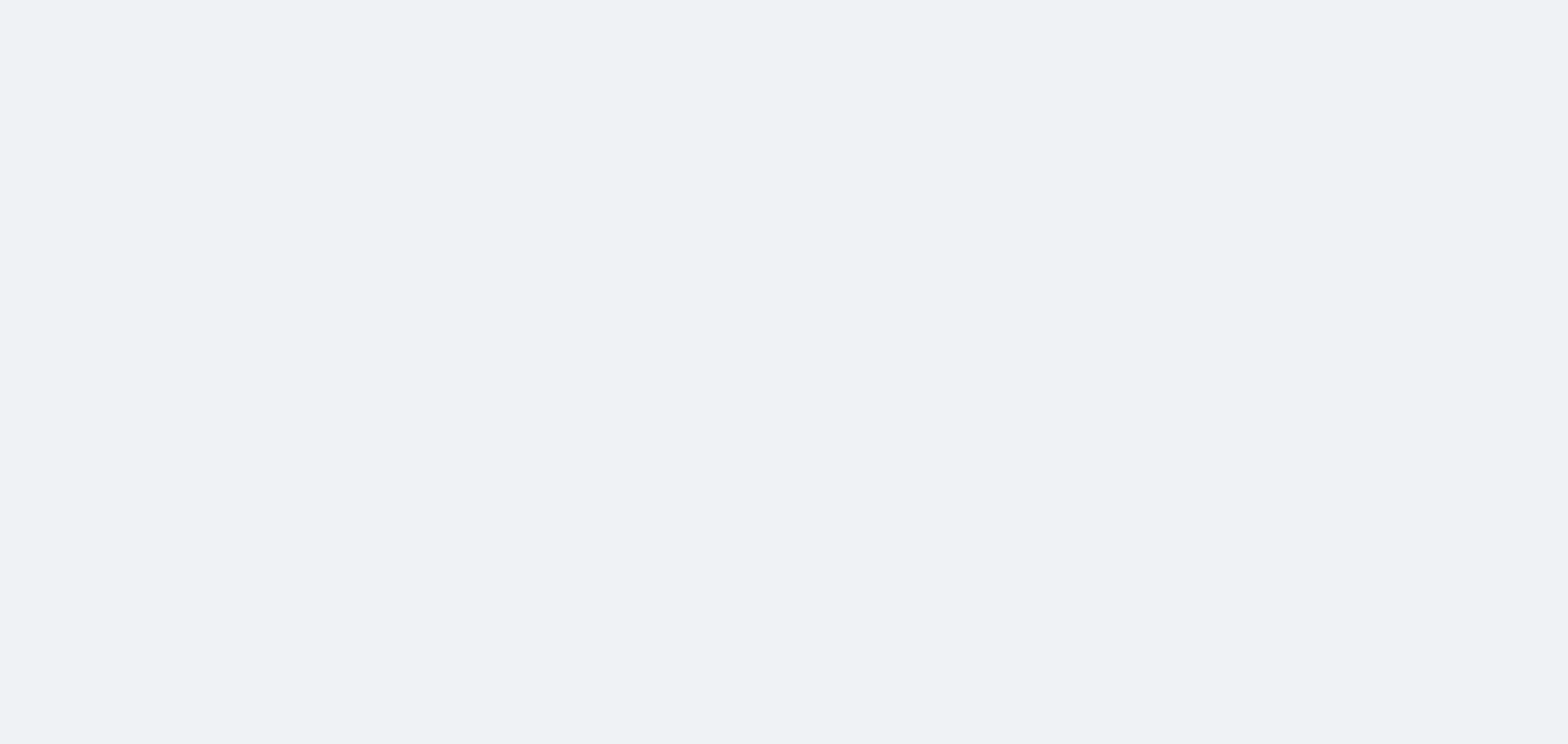
click at [472, 0] on html at bounding box center [784, 0] width 1568 height 0
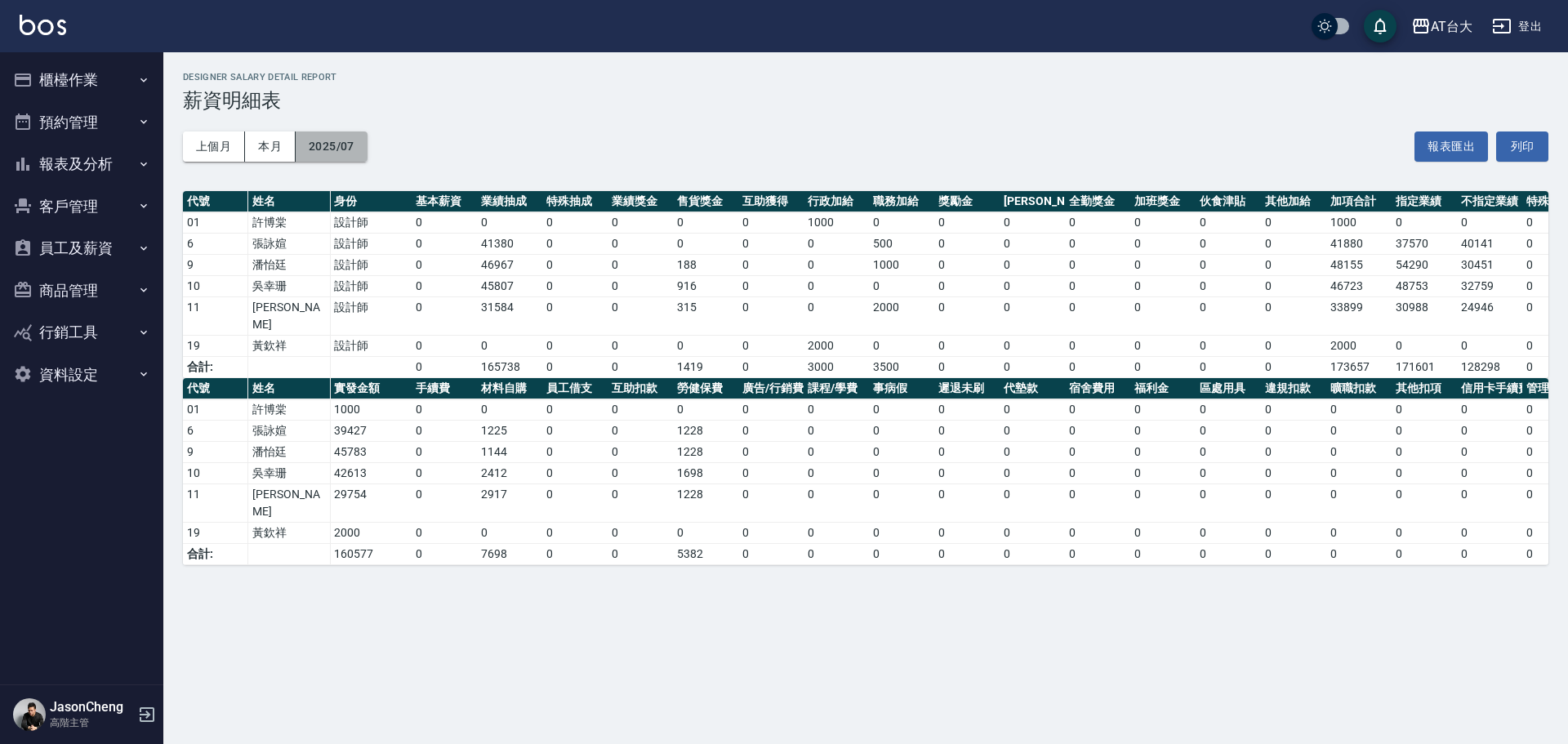
click at [348, 145] on button "2025/07" at bounding box center [332, 146] width 72 height 30
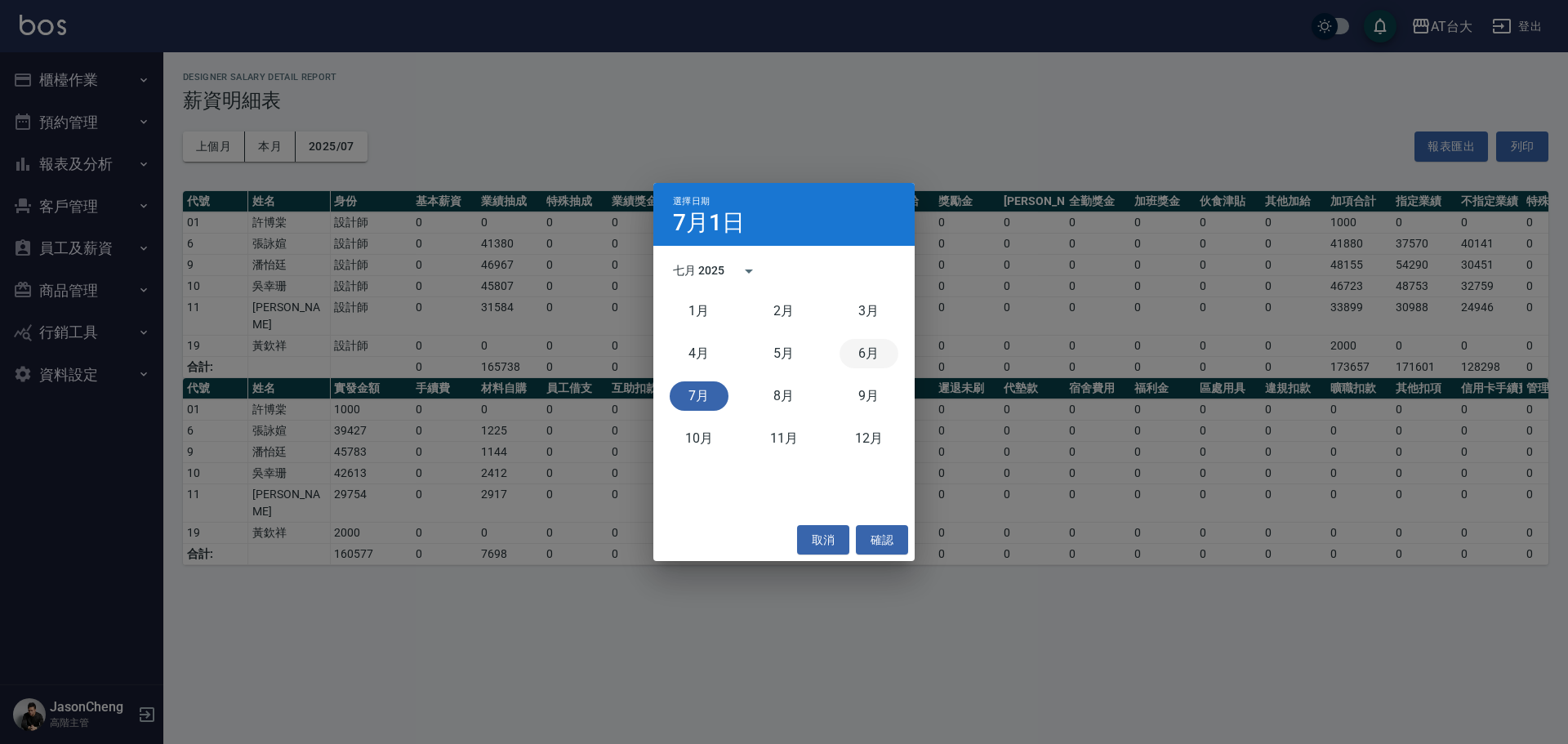
click at [860, 354] on button "6月" at bounding box center [869, 353] width 59 height 29
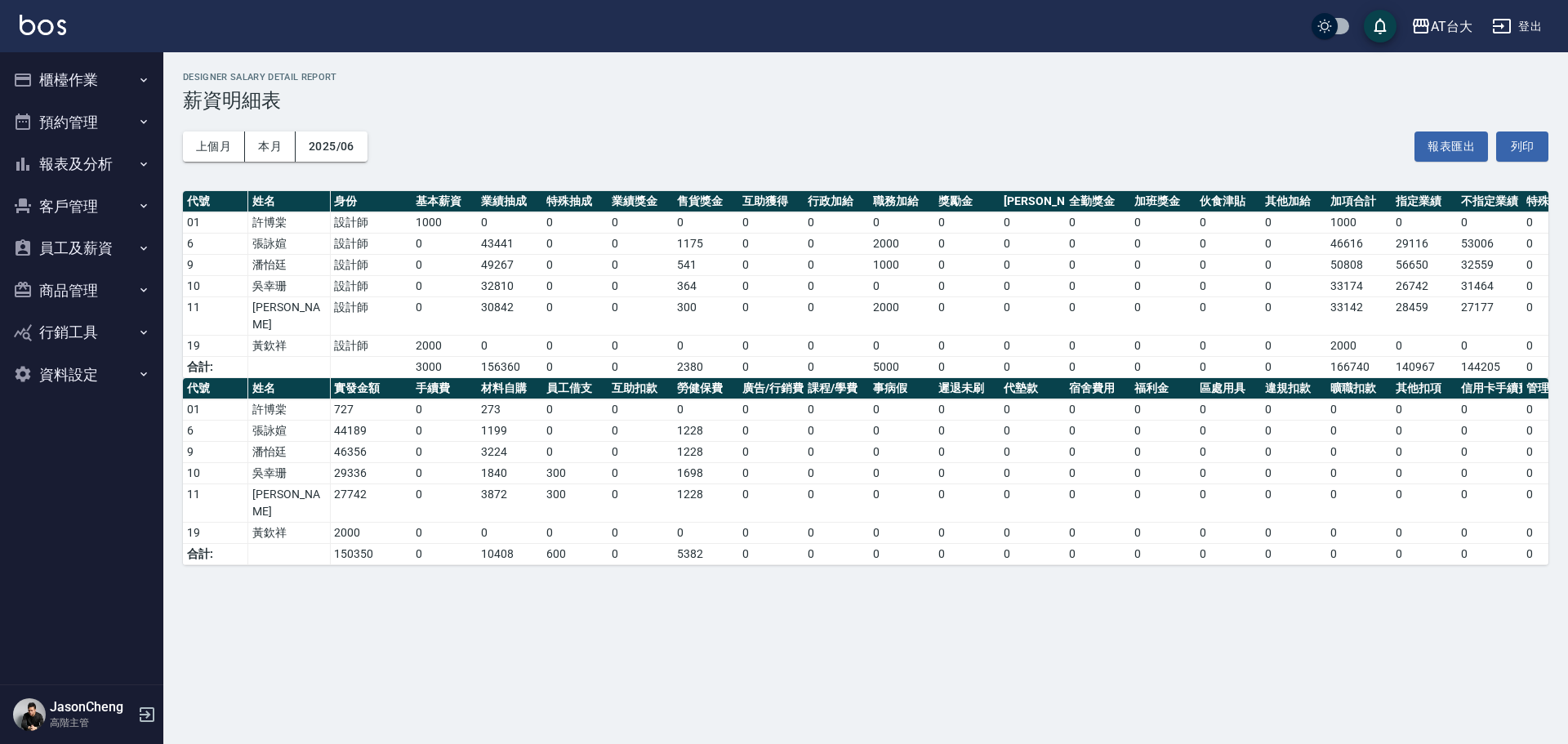
click at [685, 114] on div "上個月 本月 2025/06 報表匯出 列印" at bounding box center [865, 147] width 1365 height 70
click at [1449, 144] on button "報表匯出" at bounding box center [1451, 146] width 74 height 30
click at [92, 169] on button "報表及分析" at bounding box center [81, 164] width 150 height 43
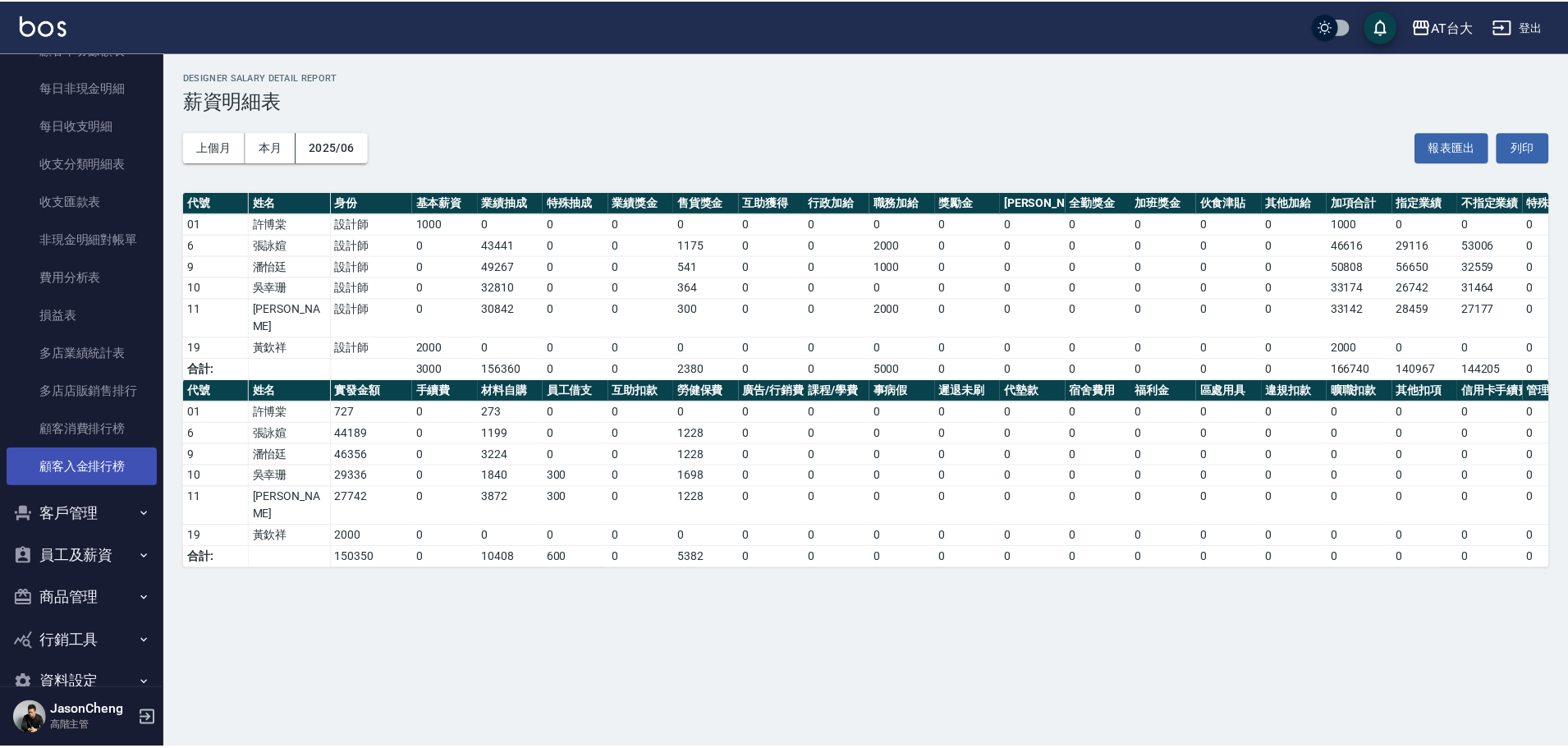
scroll to position [1375, 0]
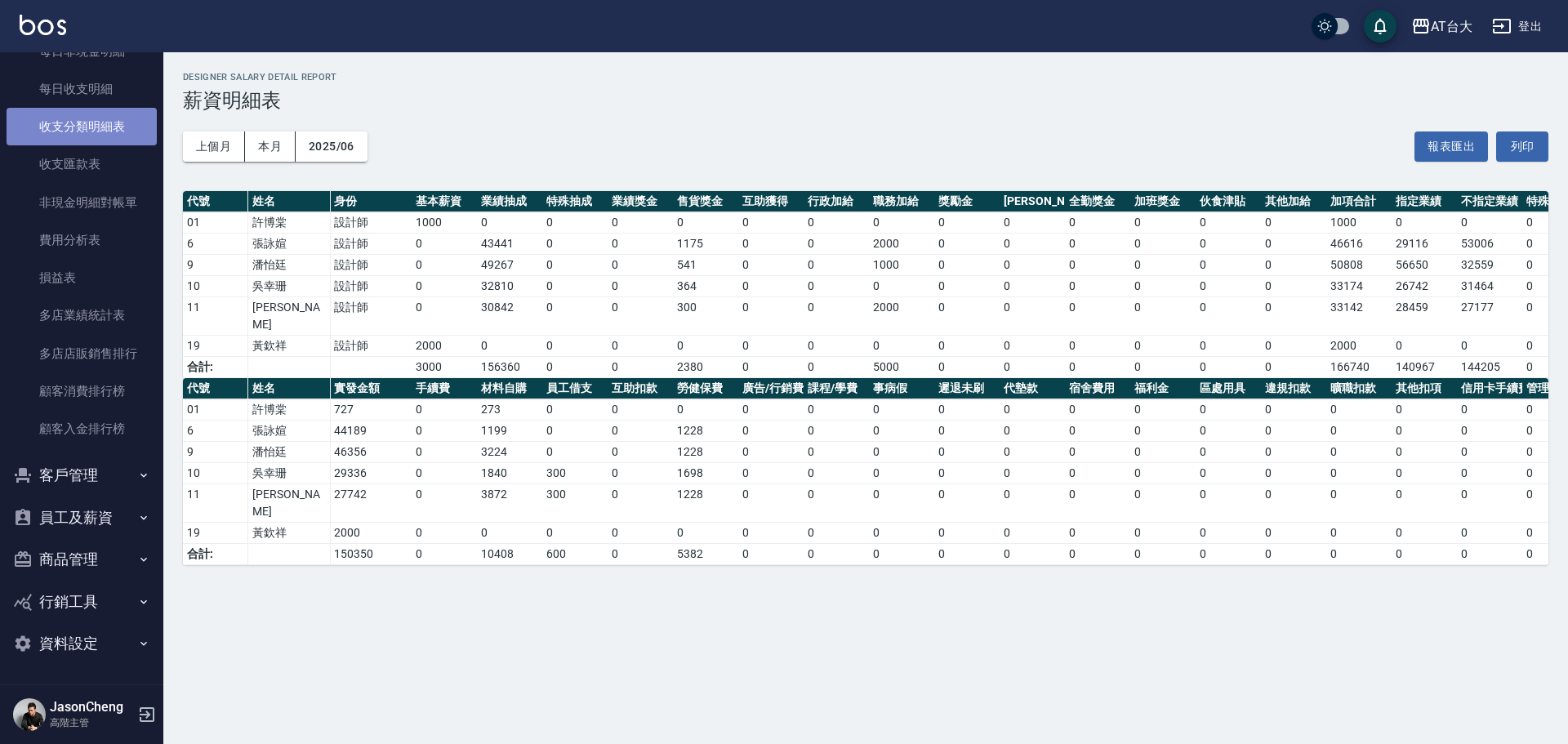
click at [113, 126] on link "收支分類明細表" at bounding box center [81, 126] width 150 height 38
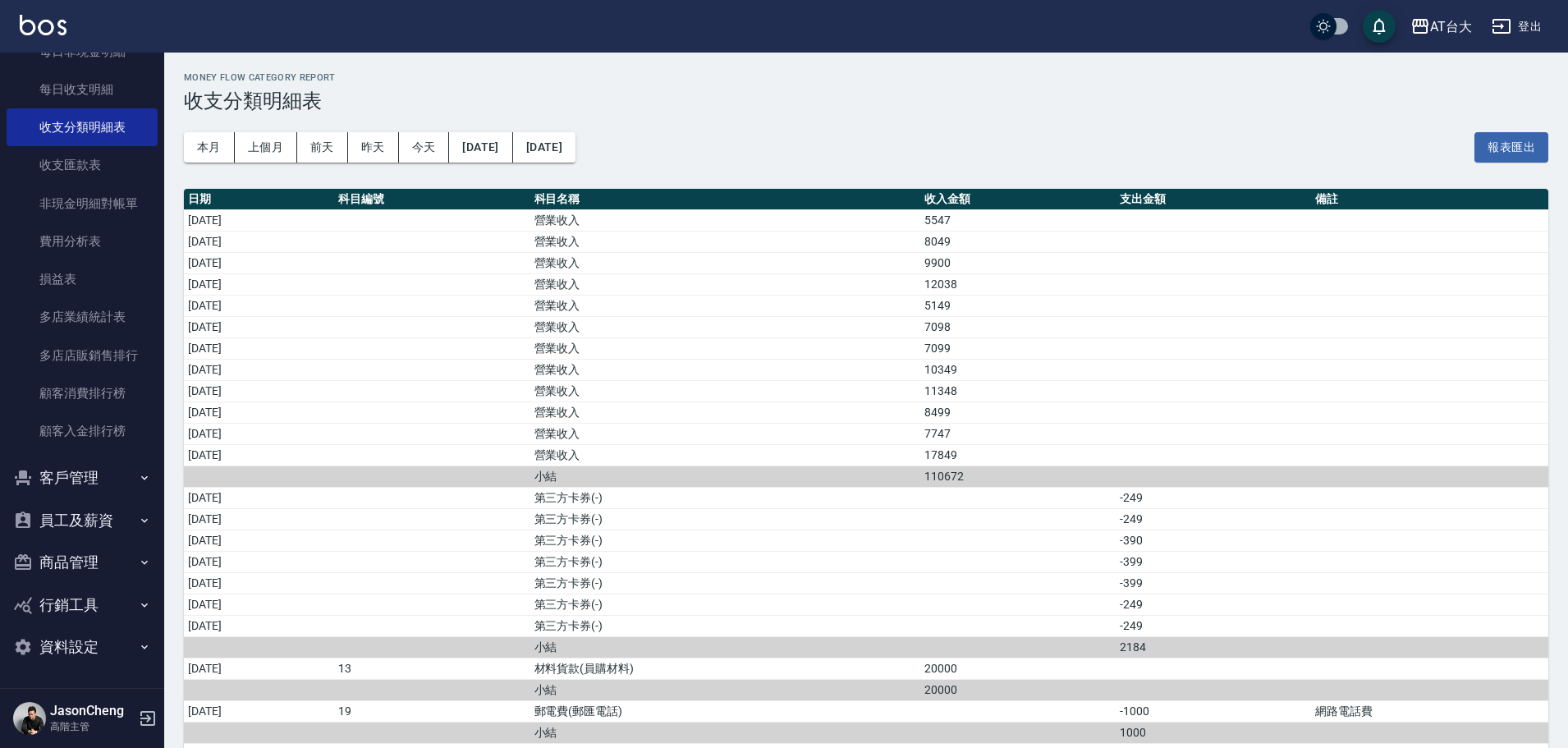
click at [478, 164] on div "本月 上個月 前天 昨天 今天 2025/08/01 2025/08/13 報表匯出" at bounding box center [866, 148] width 1365 height 70
click at [486, 149] on button "[DATE]" at bounding box center [481, 147] width 63 height 30
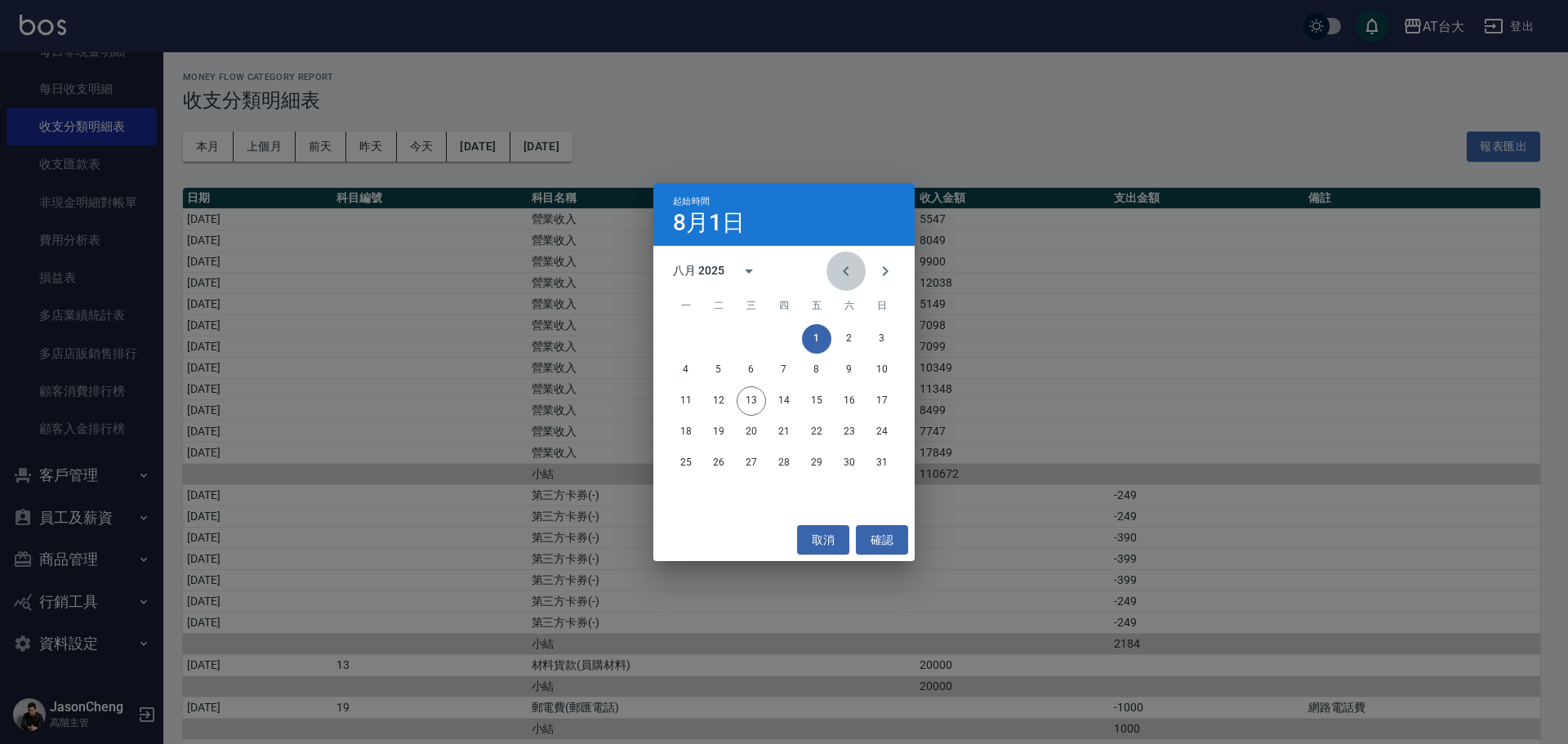
click at [848, 269] on icon "Previous month" at bounding box center [845, 271] width 19 height 19
click at [849, 269] on icon "Previous month" at bounding box center [845, 271] width 19 height 19
click at [880, 333] on button "1" at bounding box center [881, 339] width 29 height 29
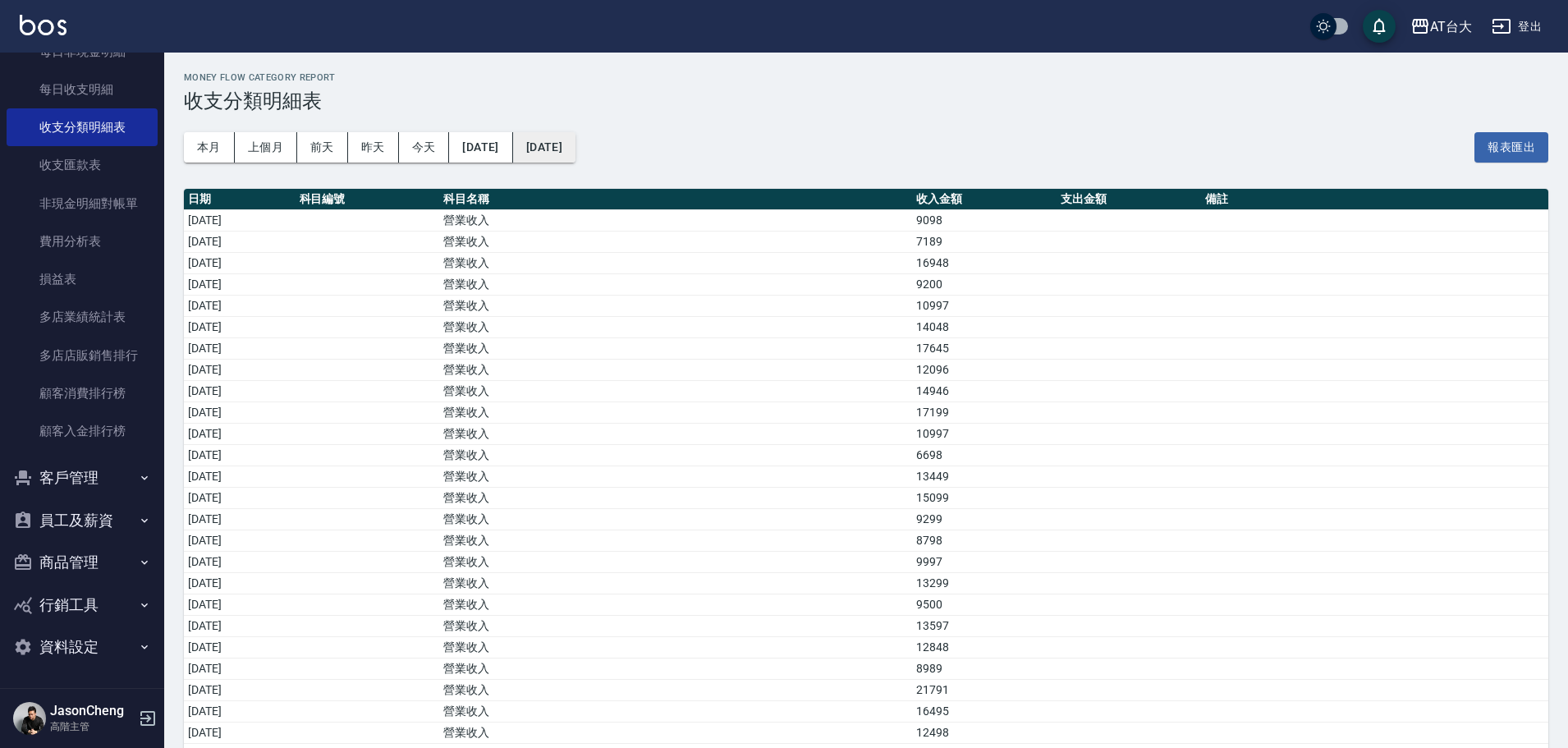
click at [576, 144] on button "[DATE]" at bounding box center [545, 147] width 62 height 30
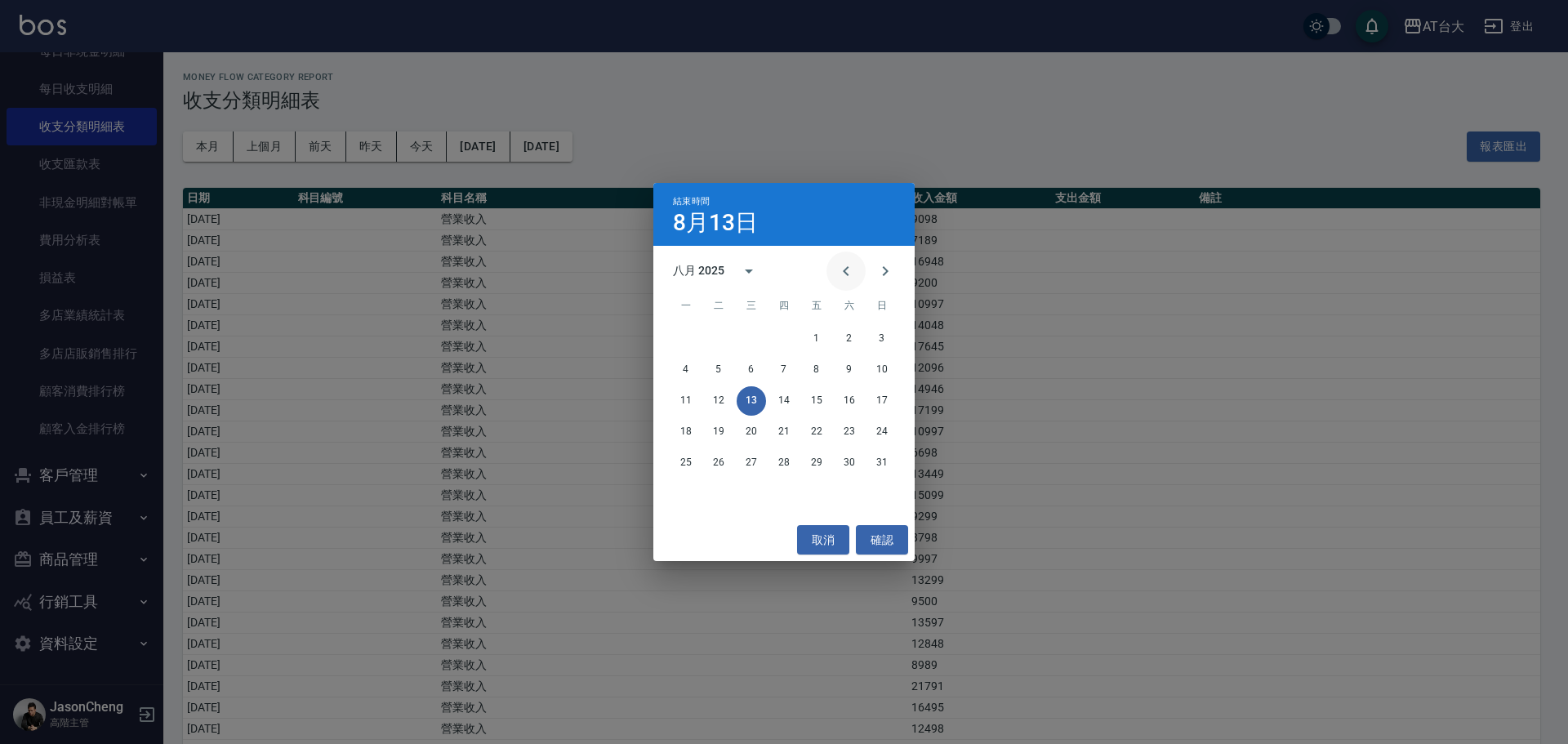
click at [841, 269] on icon "Previous month" at bounding box center [845, 271] width 19 height 19
click at [841, 268] on icon "Previous month" at bounding box center [845, 271] width 19 height 19
click at [683, 493] on button "30" at bounding box center [686, 493] width 29 height 29
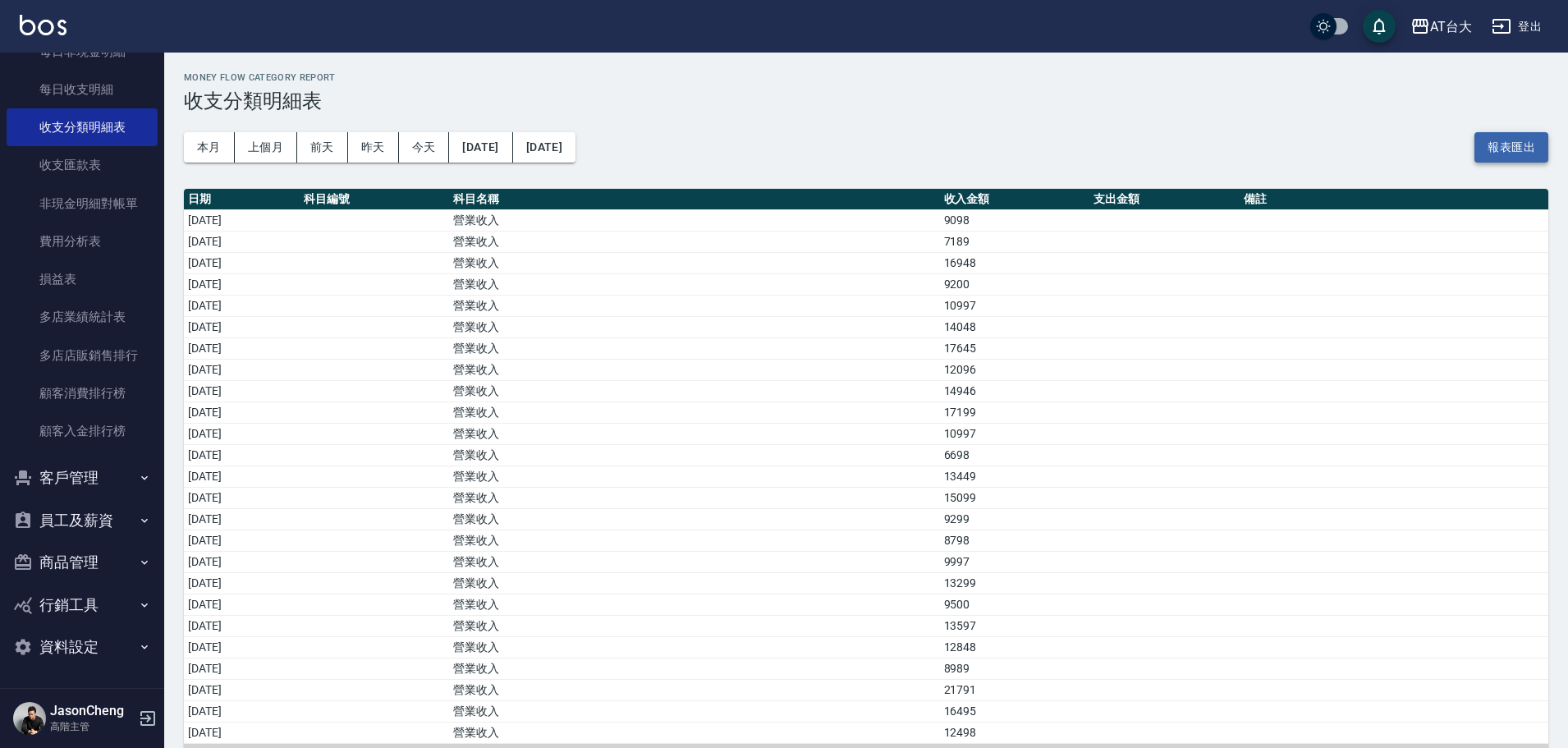
click at [1504, 154] on button "報表匯出" at bounding box center [1512, 147] width 74 height 30
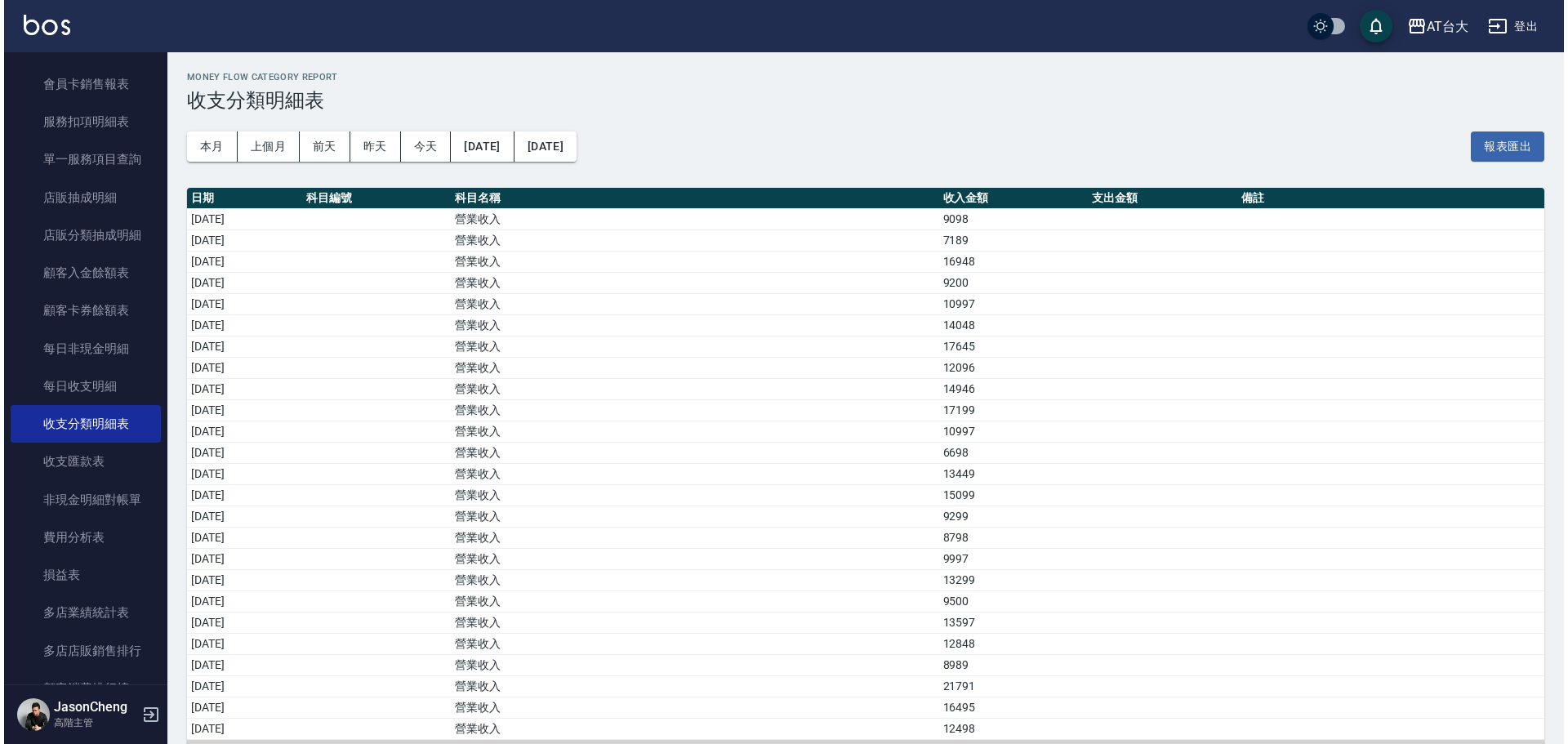
scroll to position [1286, 0]
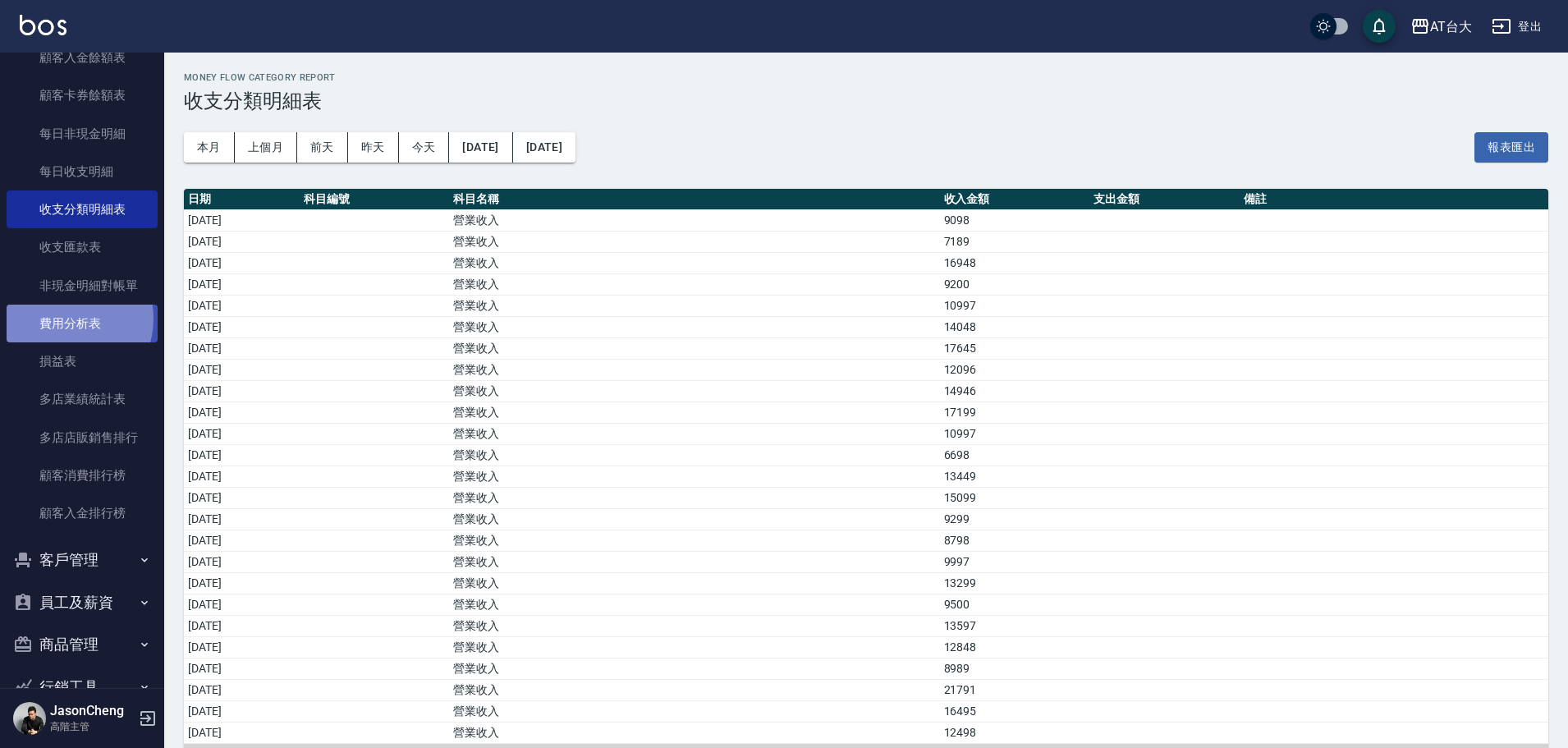
click at [64, 319] on link "費用分析表" at bounding box center [82, 323] width 151 height 38
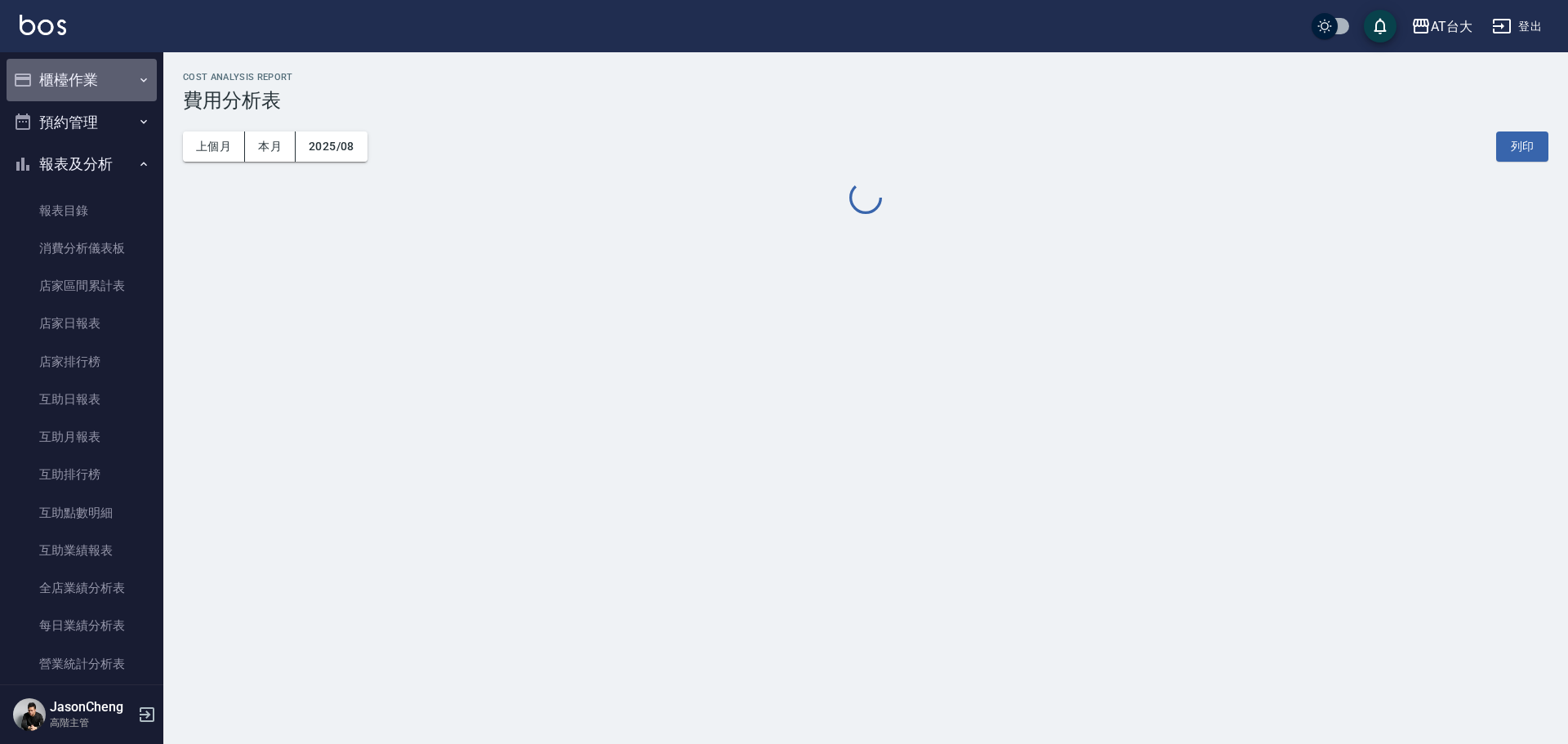
click at [82, 77] on button "櫃檯作業" at bounding box center [81, 80] width 150 height 43
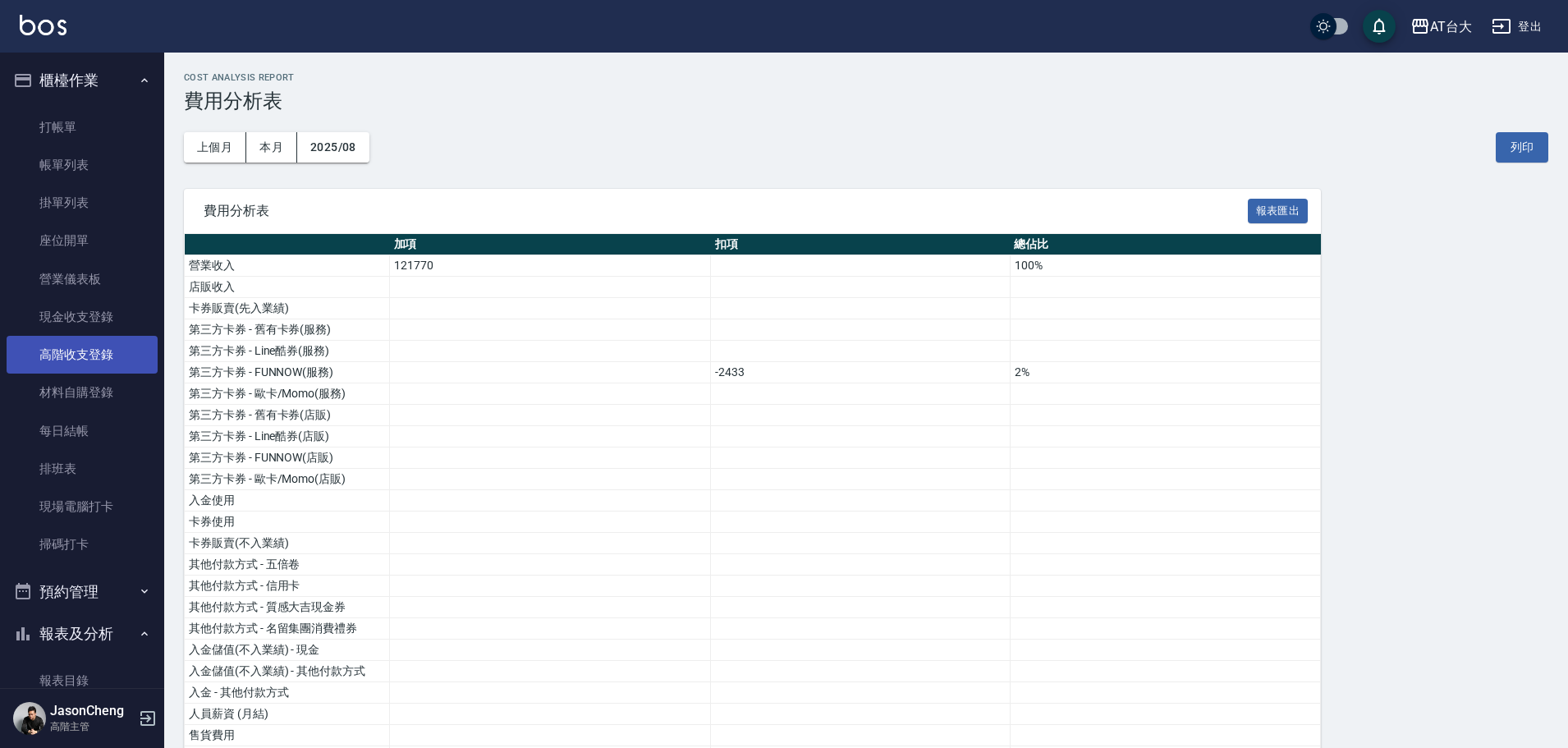
click at [108, 363] on link "高階收支登錄" at bounding box center [82, 354] width 151 height 38
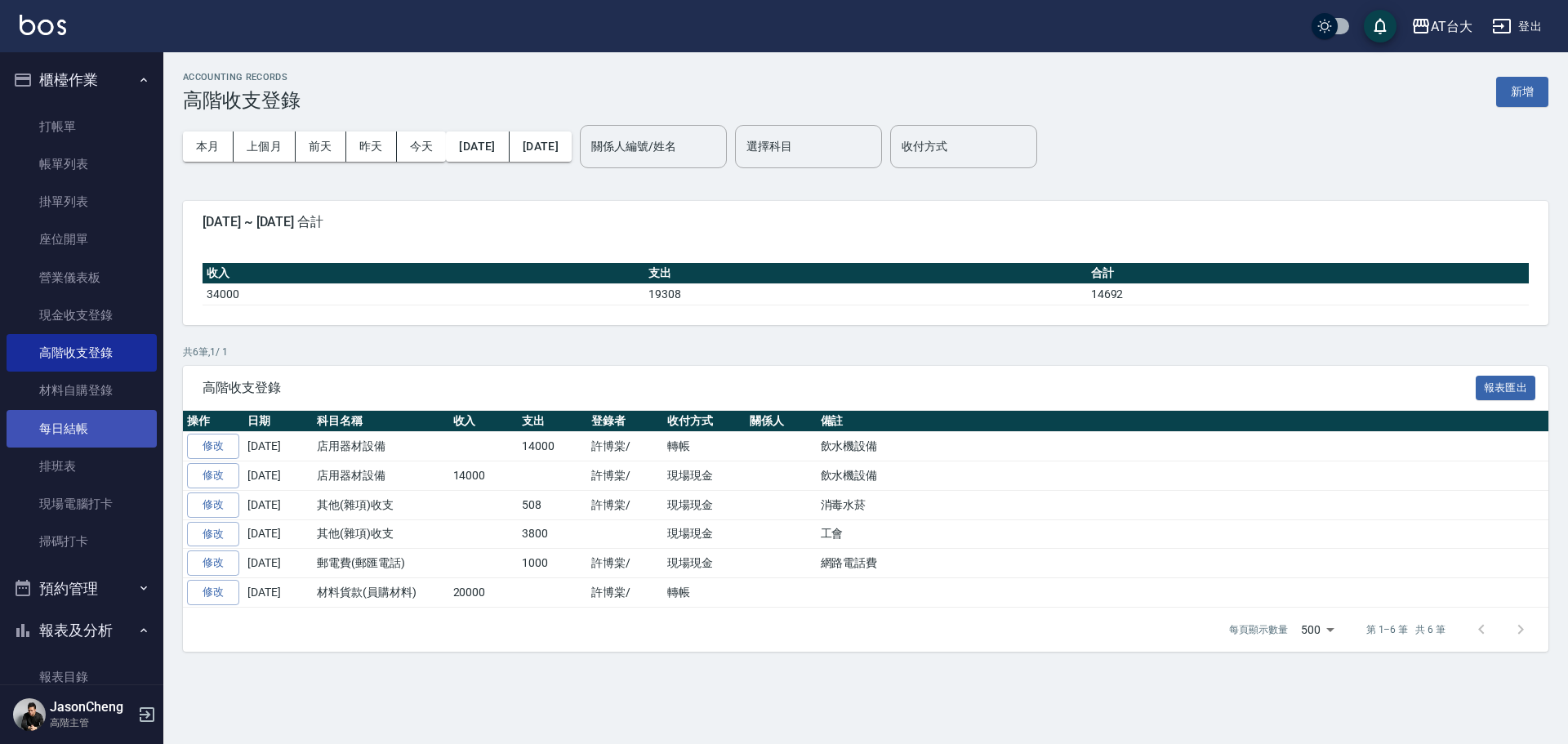
click at [71, 437] on link "每日結帳" at bounding box center [81, 429] width 150 height 38
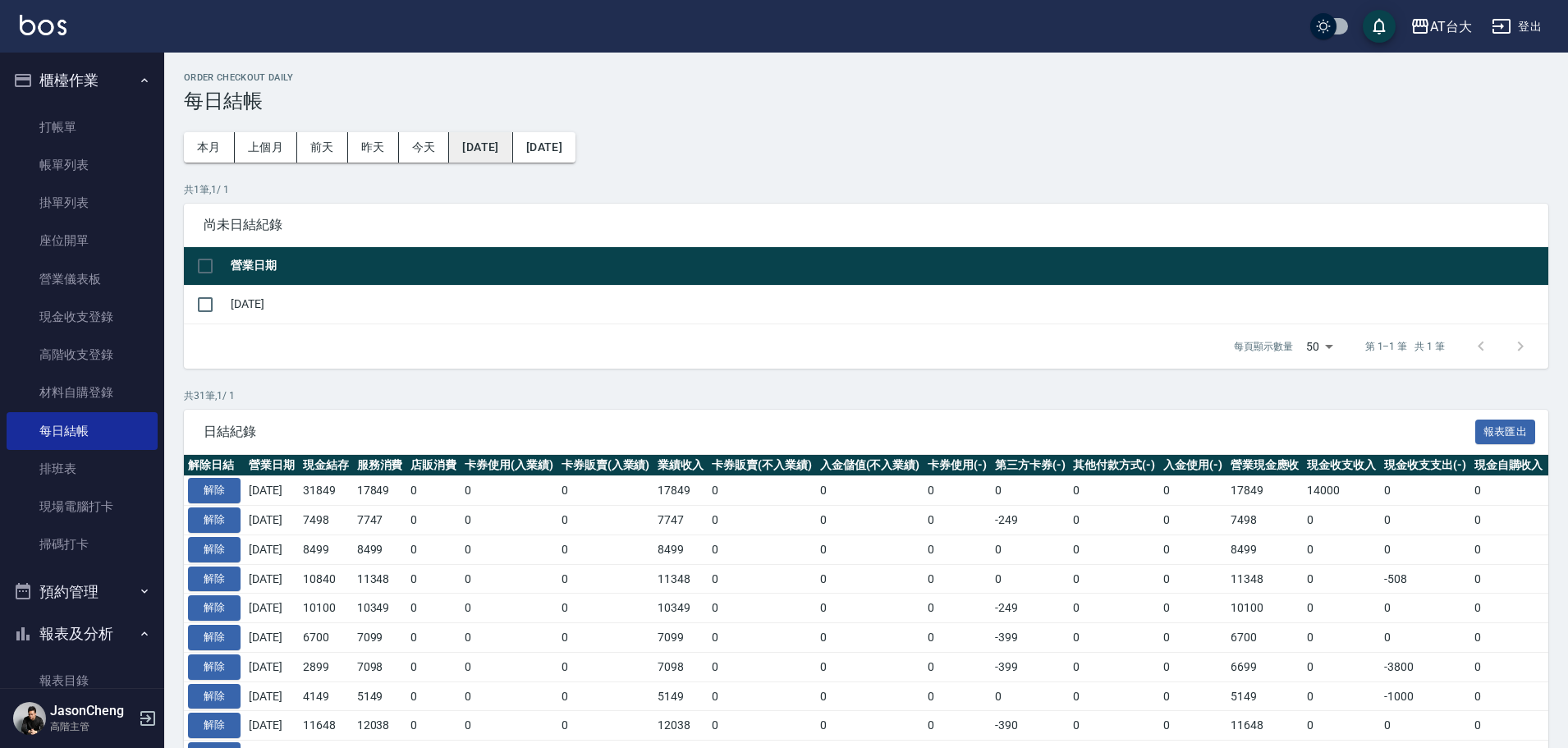
click at [504, 147] on button "[DATE]" at bounding box center [481, 147] width 63 height 30
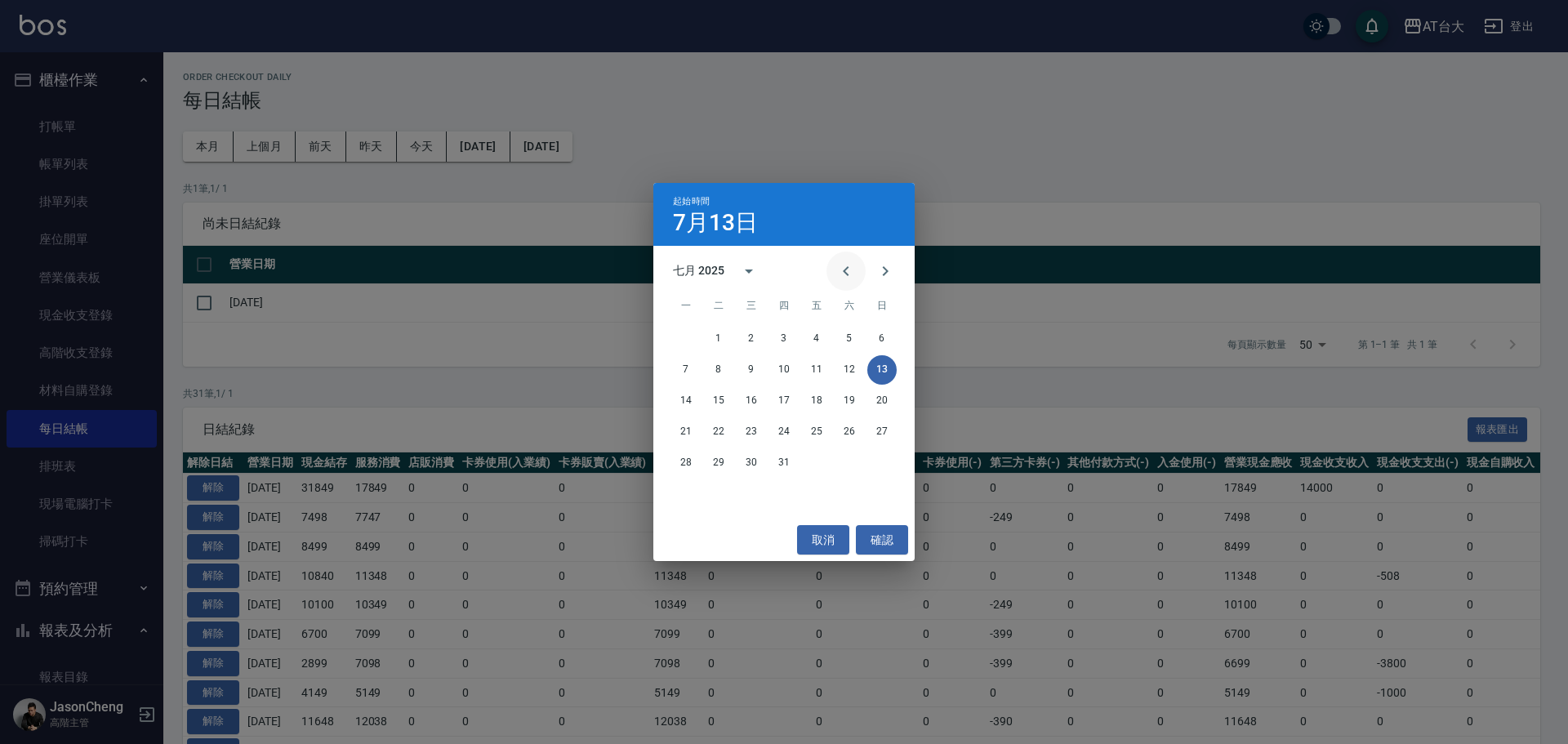
click at [843, 272] on icon "Previous month" at bounding box center [845, 271] width 19 height 19
click at [692, 493] on button "30" at bounding box center [686, 493] width 29 height 29
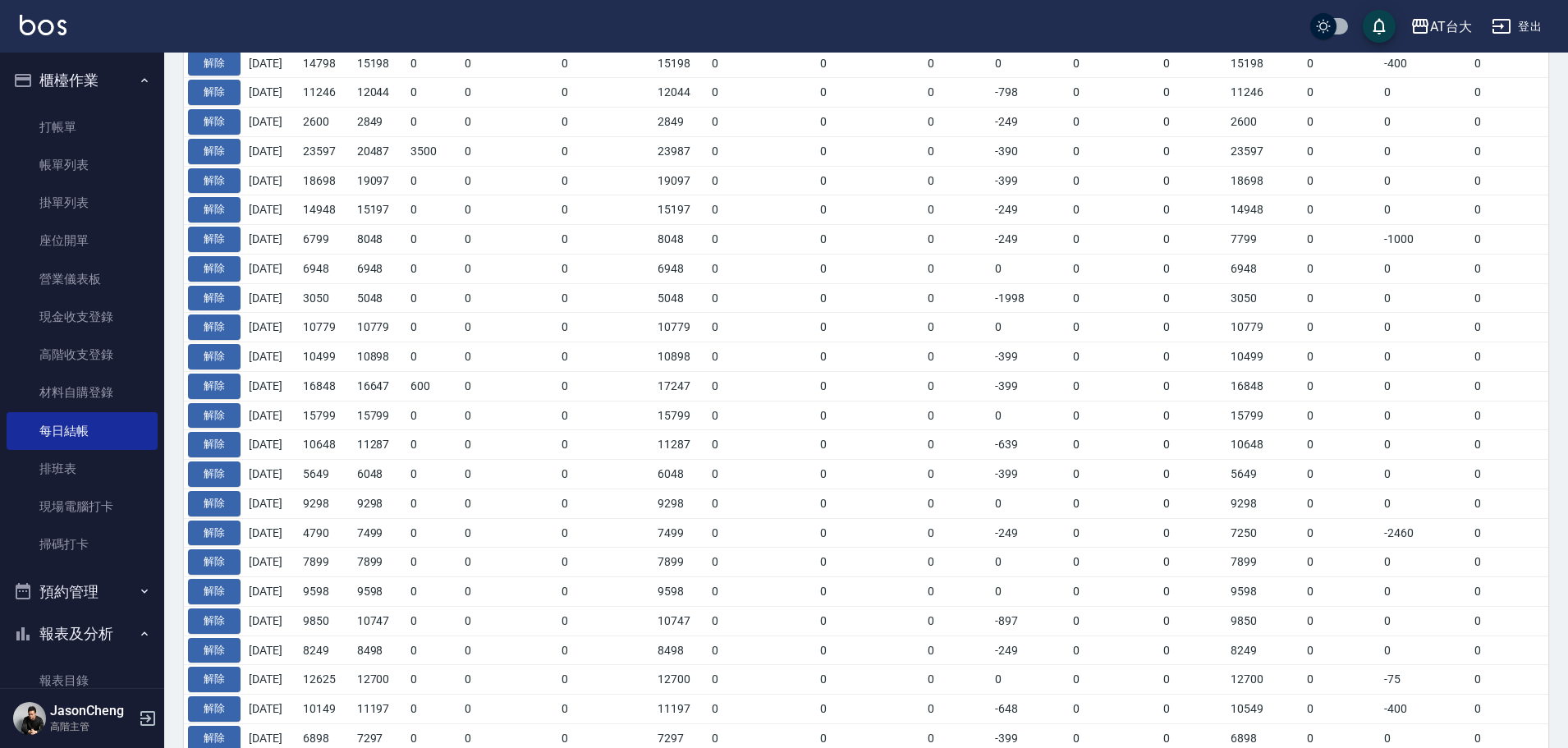
scroll to position [1119, 0]
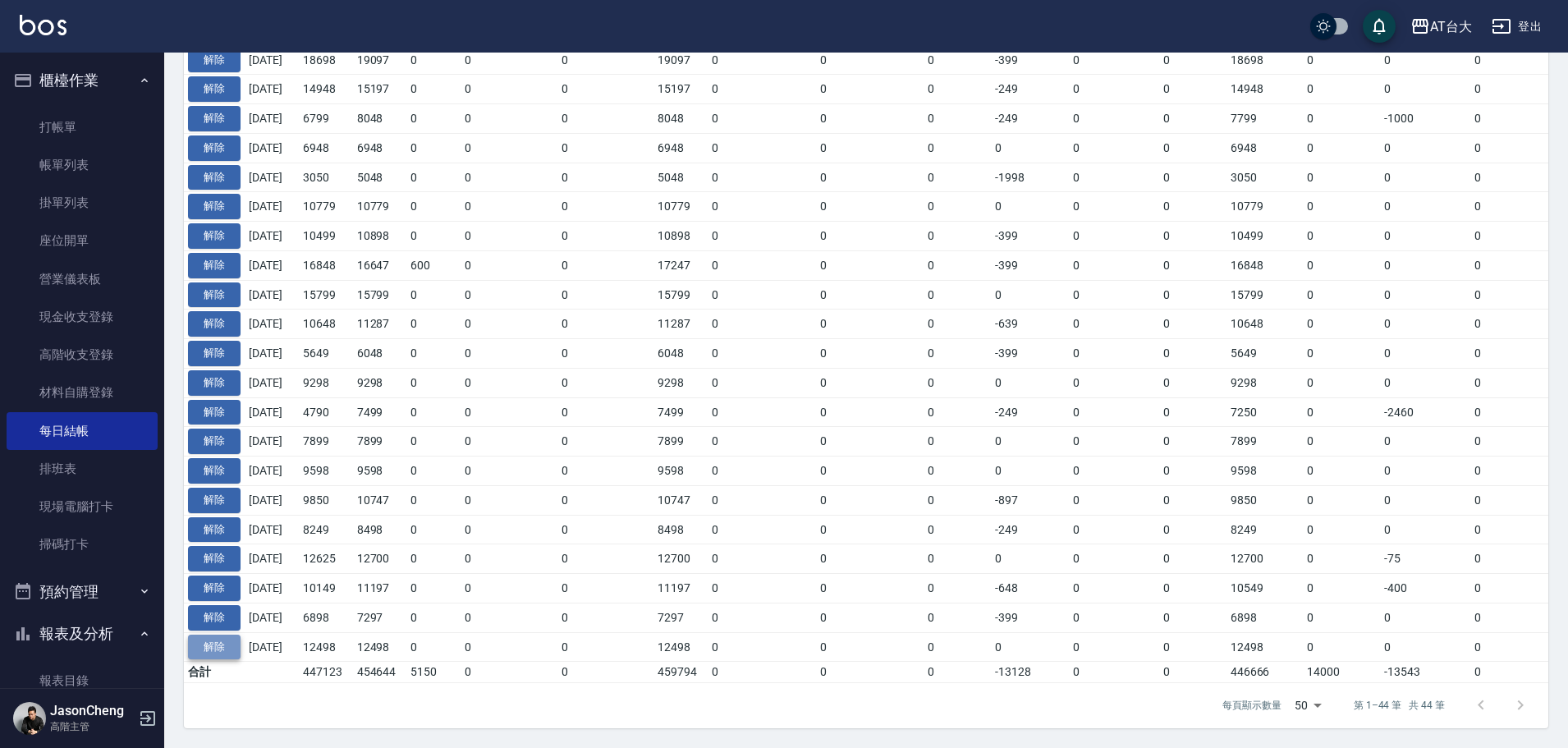
click at [229, 637] on button "解除" at bounding box center [214, 647] width 53 height 25
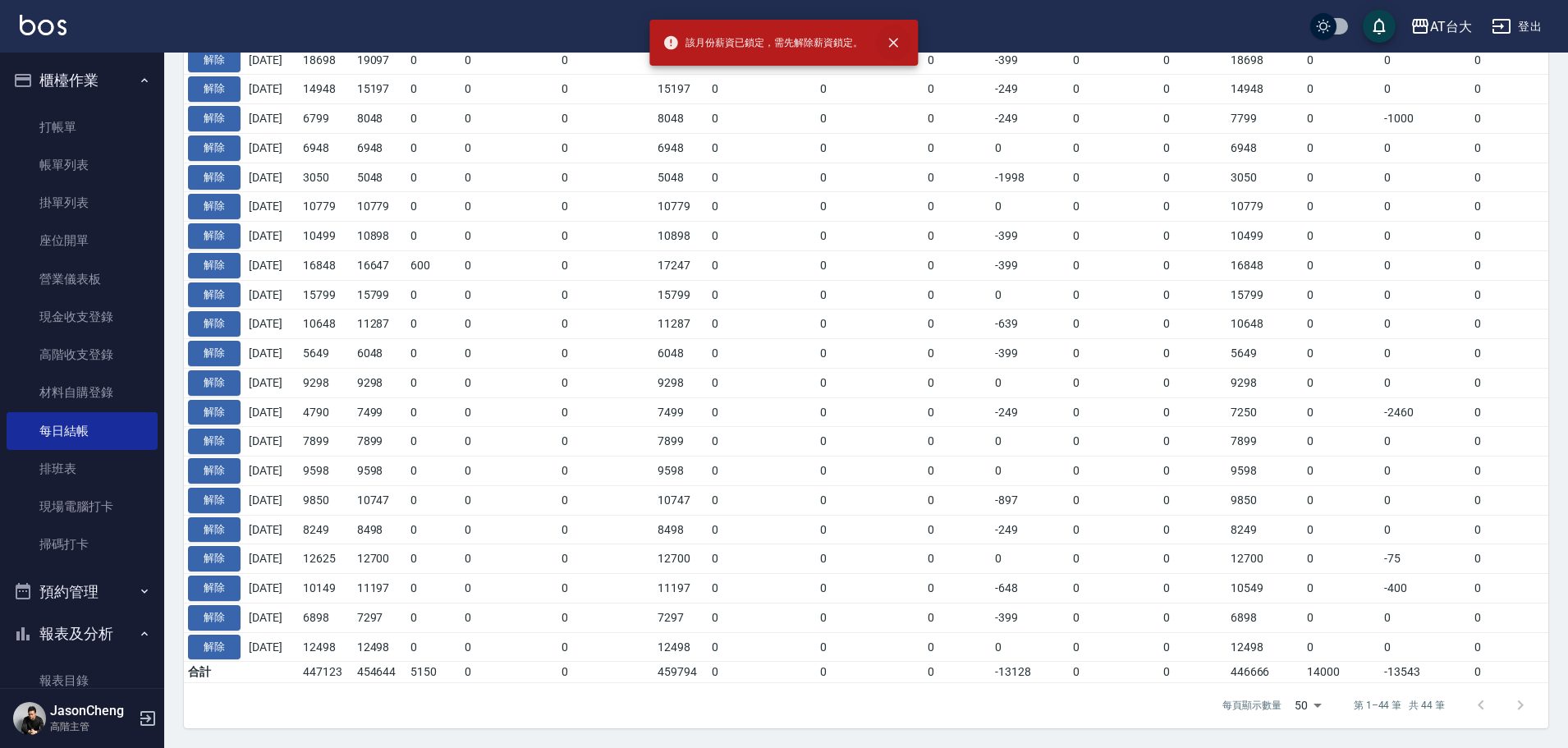
click at [900, 47] on icon "close" at bounding box center [894, 42] width 17 height 17
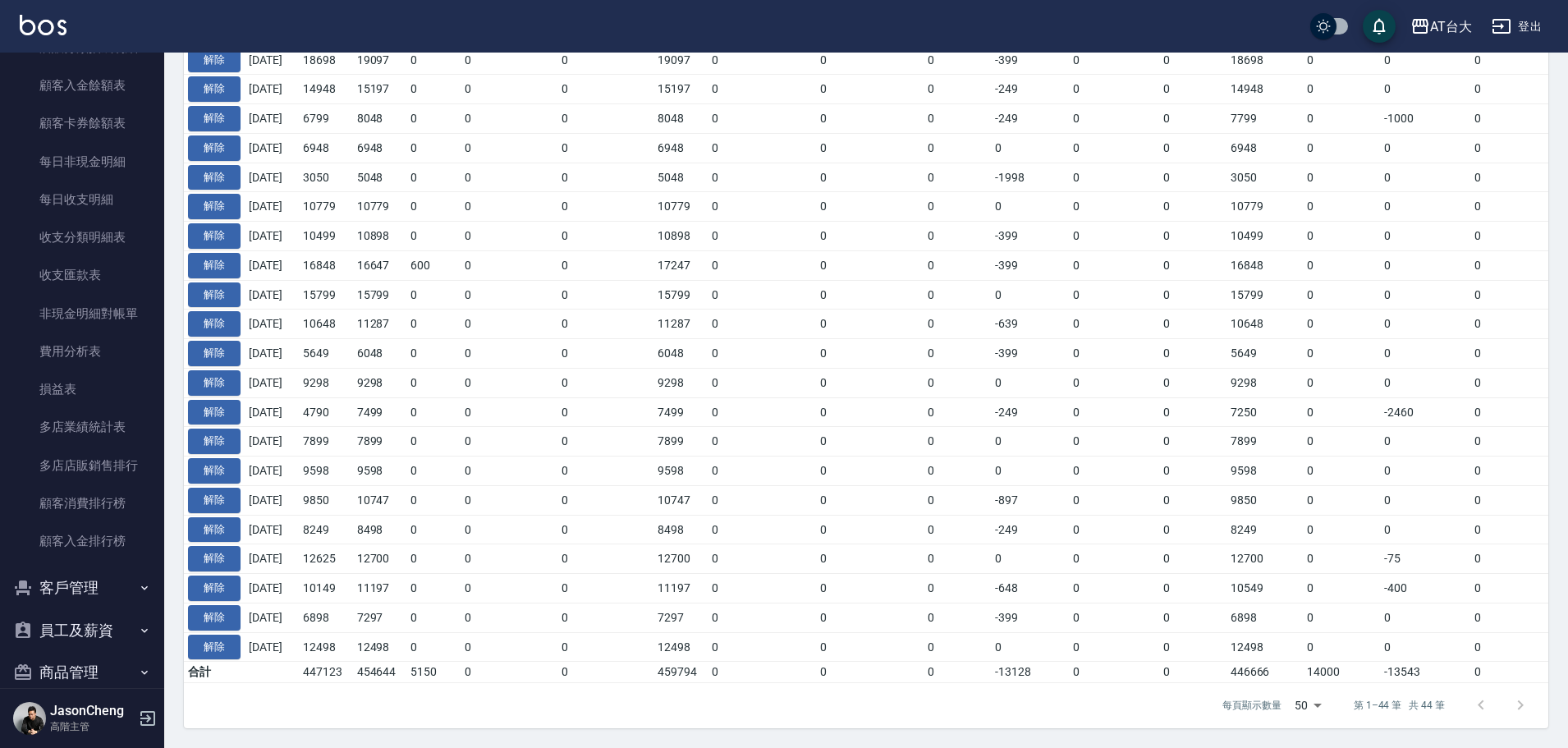
scroll to position [1844, 0]
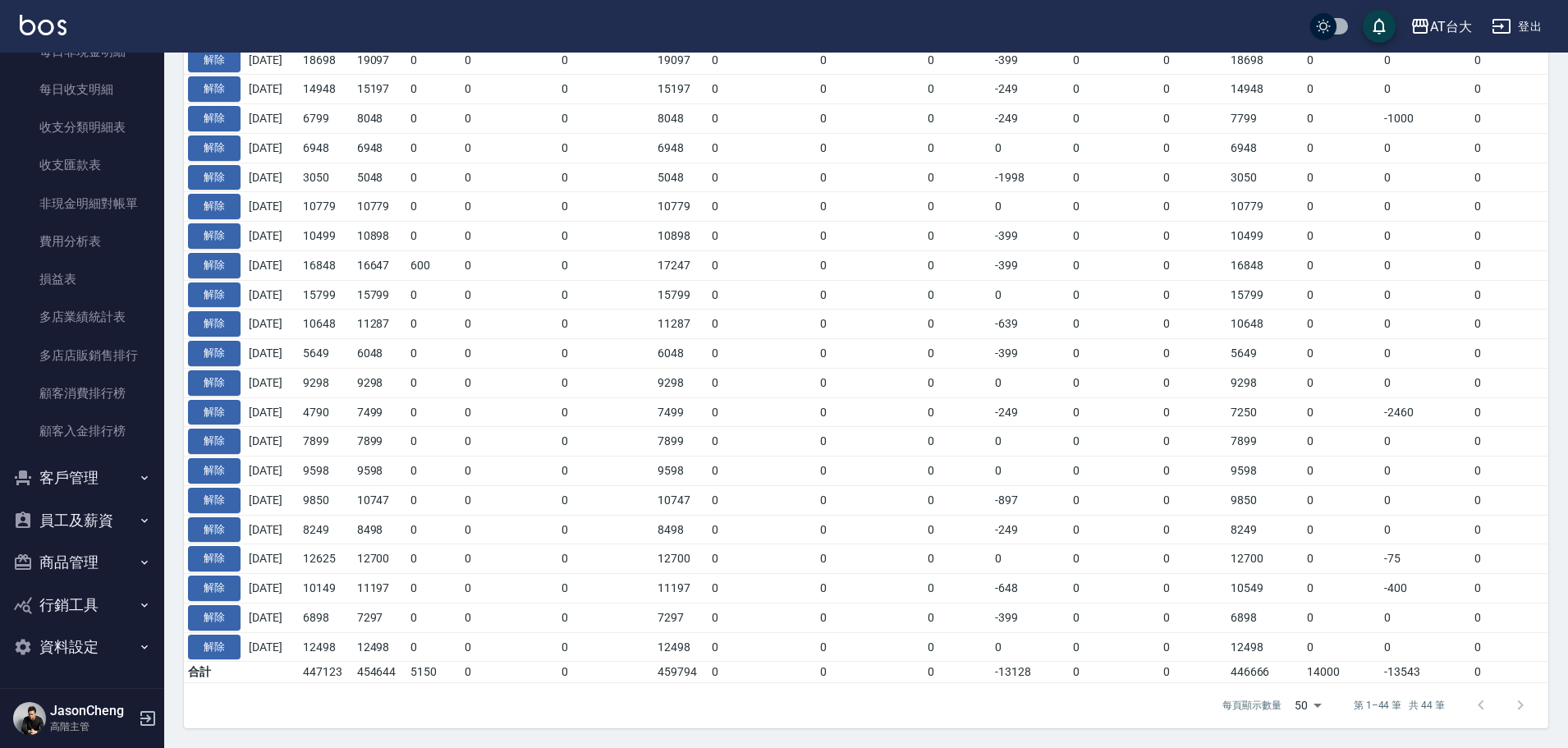
click at [71, 529] on button "員工及薪資" at bounding box center [82, 520] width 151 height 43
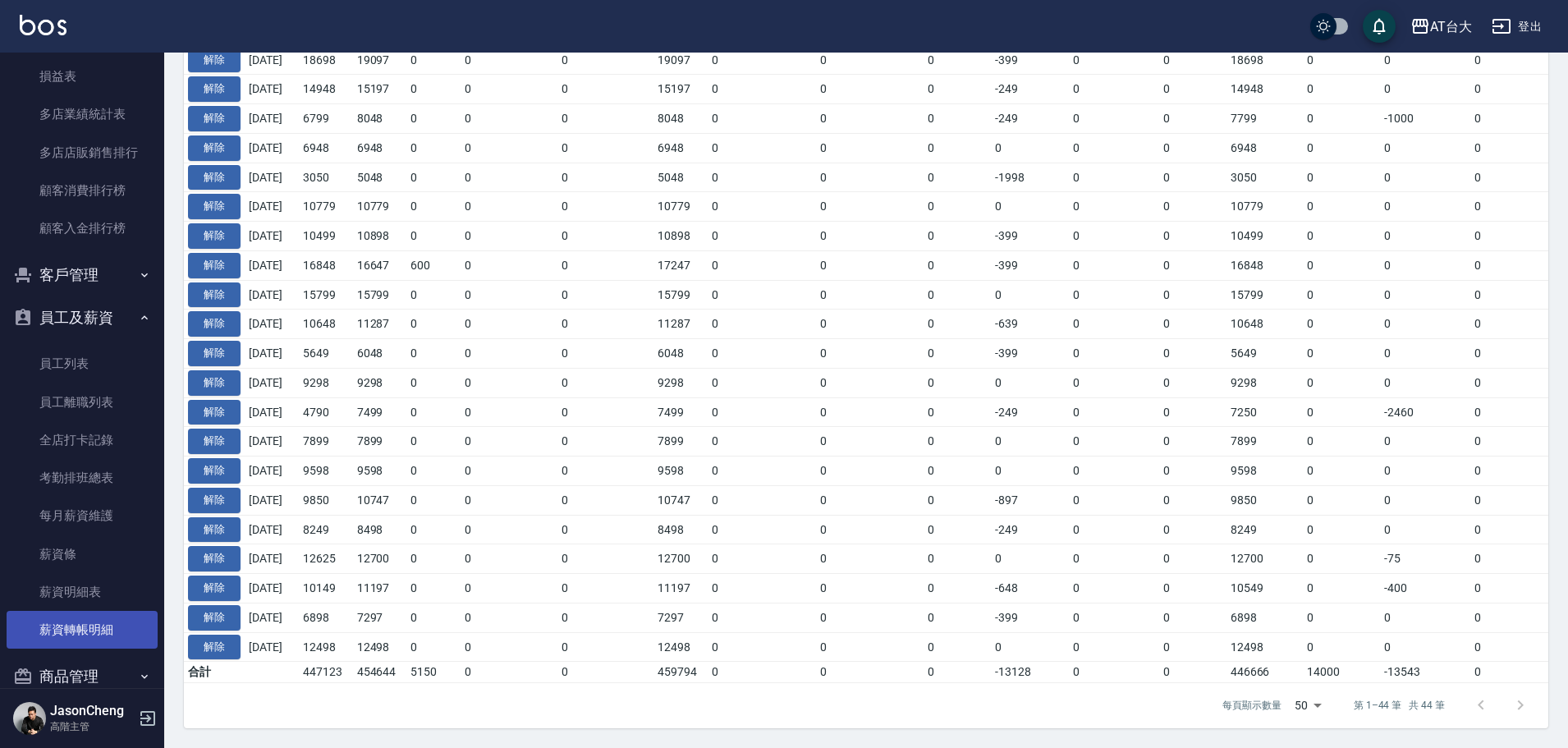
scroll to position [2161, 0]
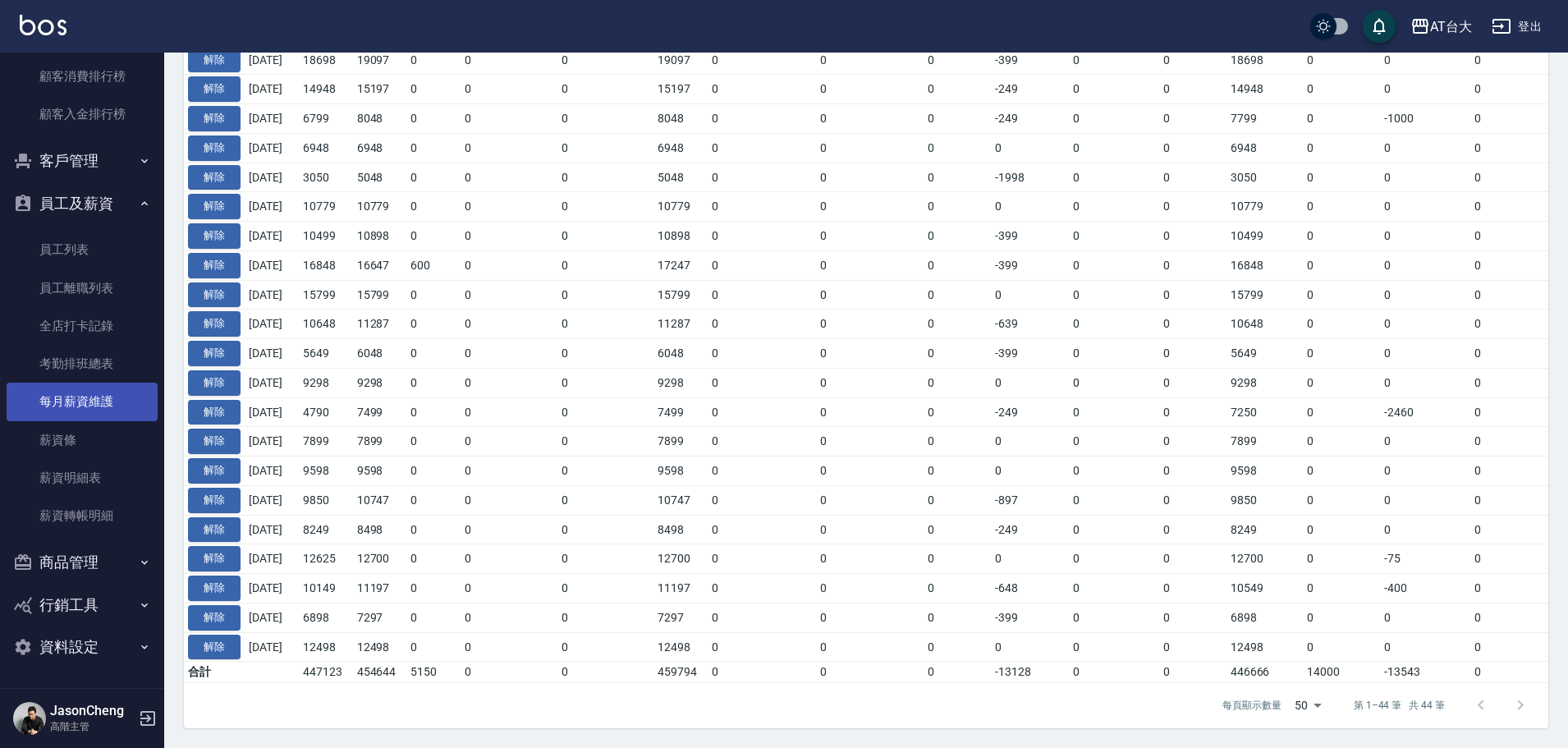
click at [141, 411] on link "每月薪資維護" at bounding box center [82, 401] width 151 height 38
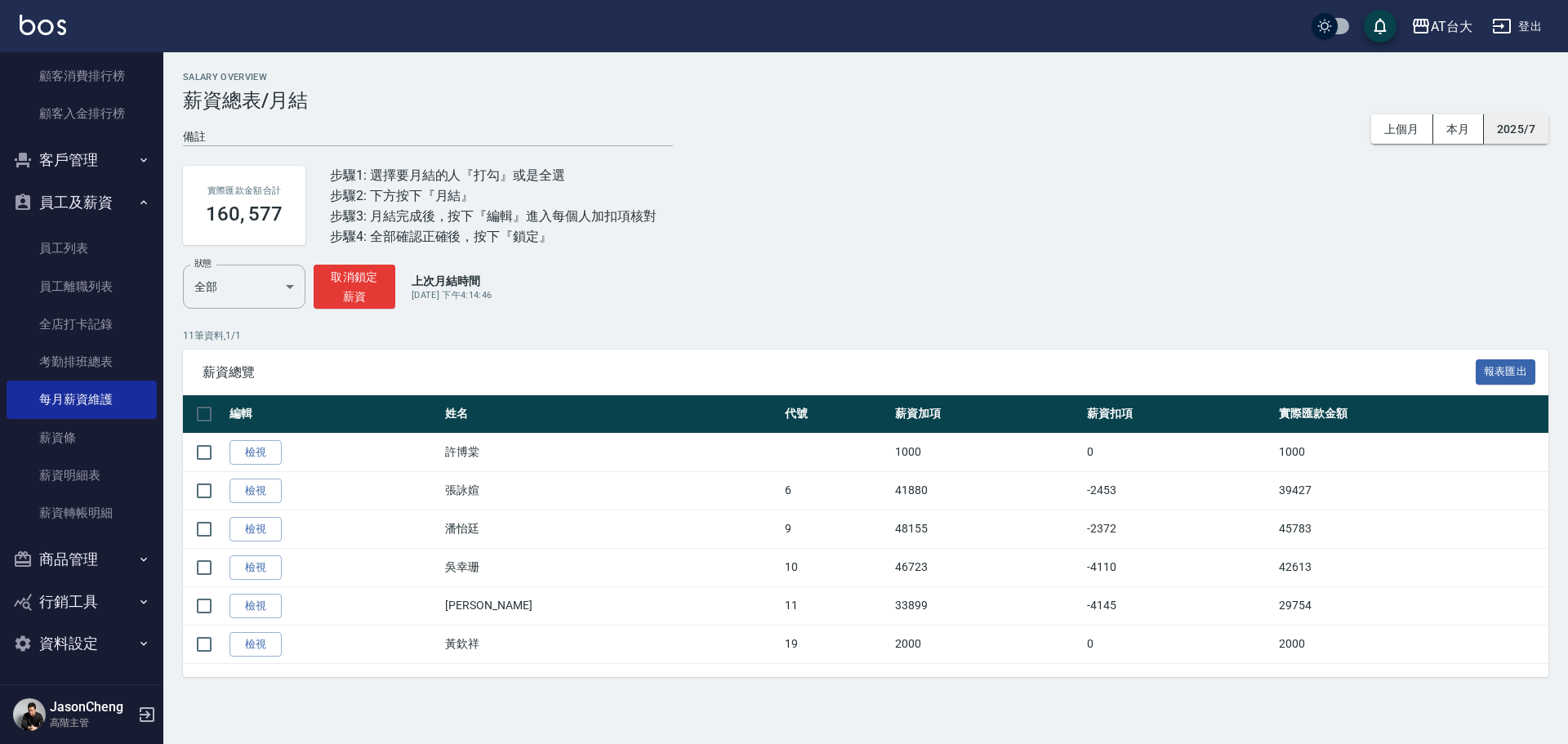
click at [1520, 133] on button "2025/7" at bounding box center [1516, 129] width 65 height 30
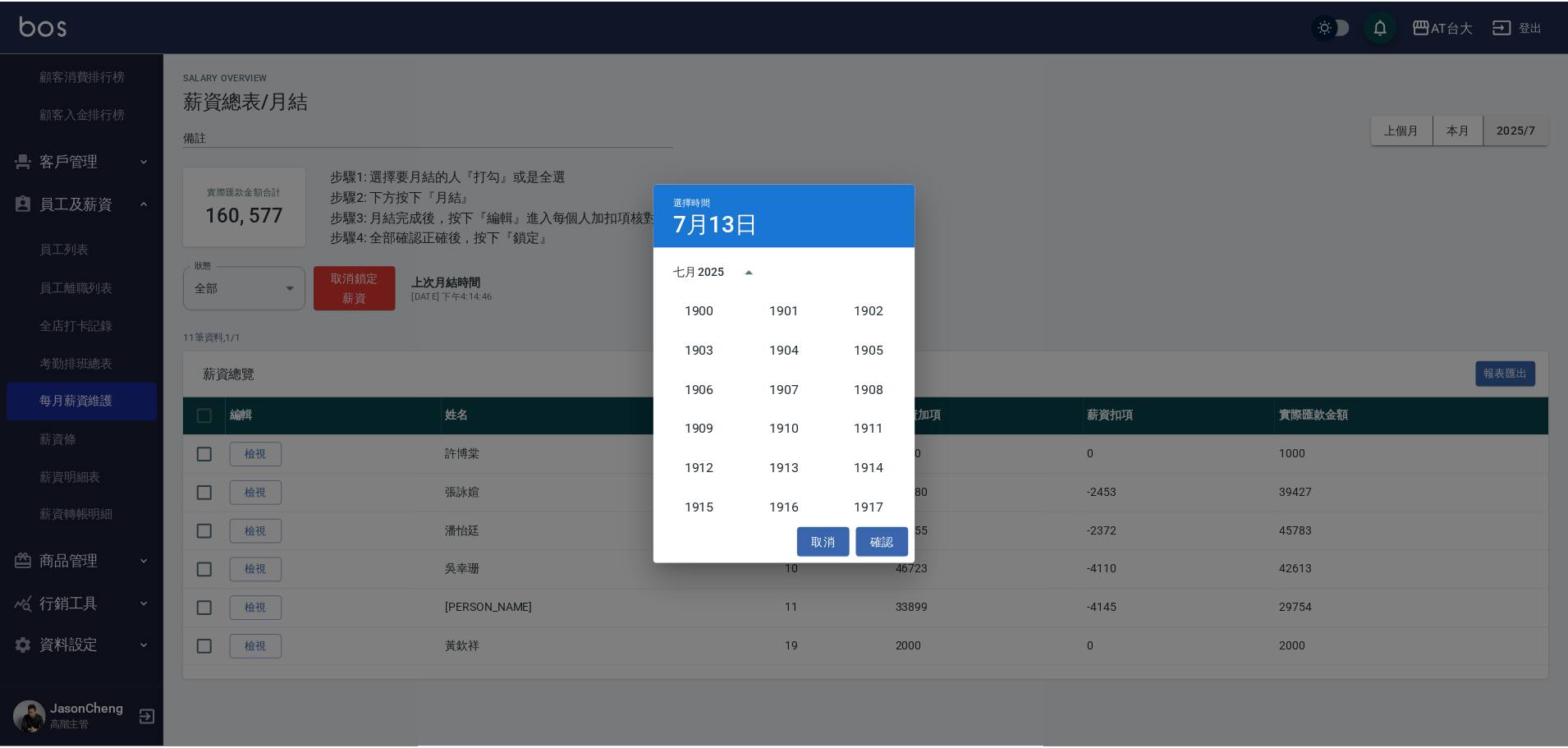
scroll to position [1520, 0]
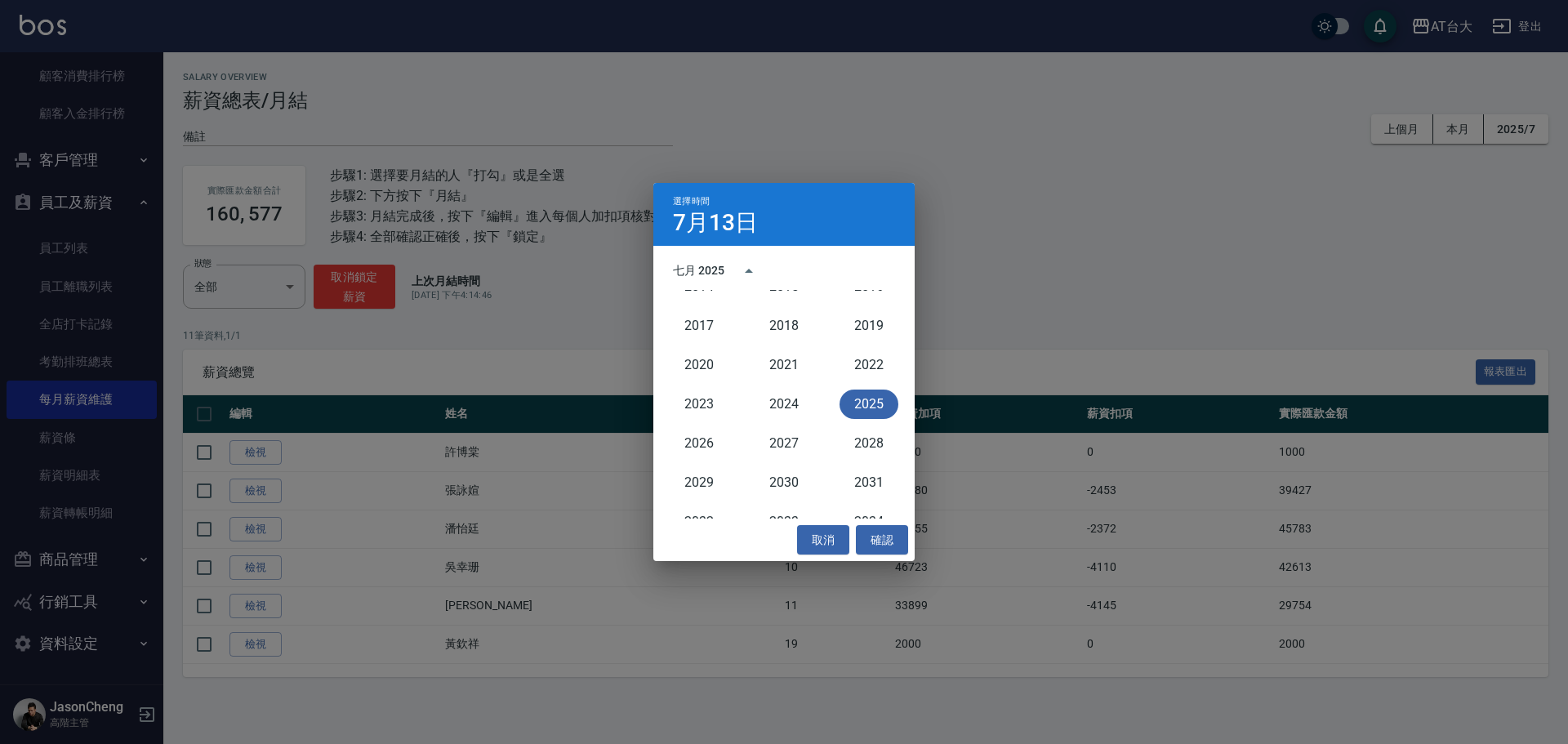
click at [1203, 281] on div "選擇時間 7月13日 七月 2025 1900 1901 1902 1903 1904 1905 1906 1907 1908 1909 1910 1911 …" at bounding box center [784, 372] width 1568 height 744
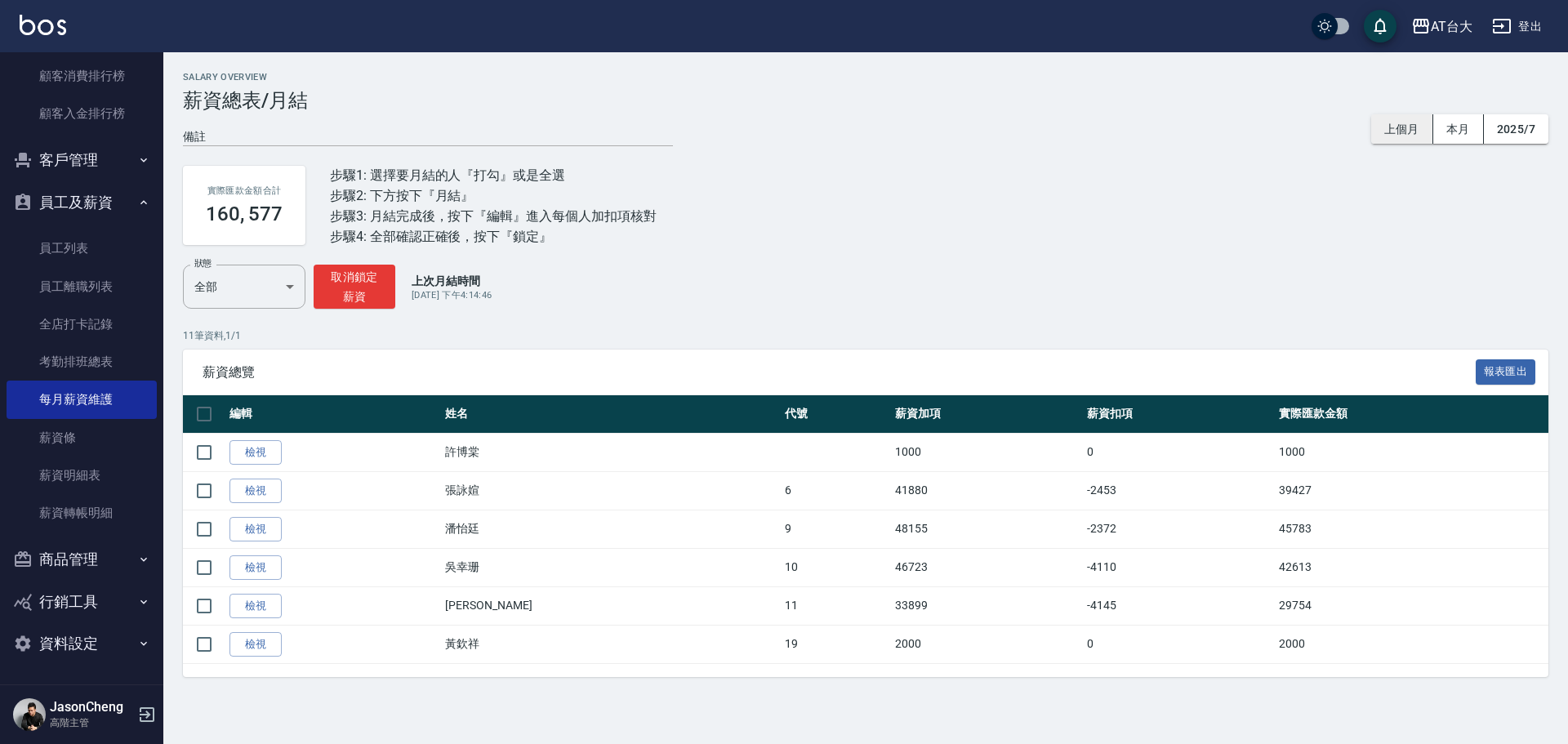
click at [1417, 134] on button "上個月" at bounding box center [1402, 129] width 62 height 30
click at [1418, 129] on button "上個月" at bounding box center [1402, 129] width 62 height 30
click at [1391, 127] on button "上個月" at bounding box center [1402, 129] width 62 height 30
click at [364, 291] on button "取消鎖定薪資" at bounding box center [354, 286] width 81 height 45
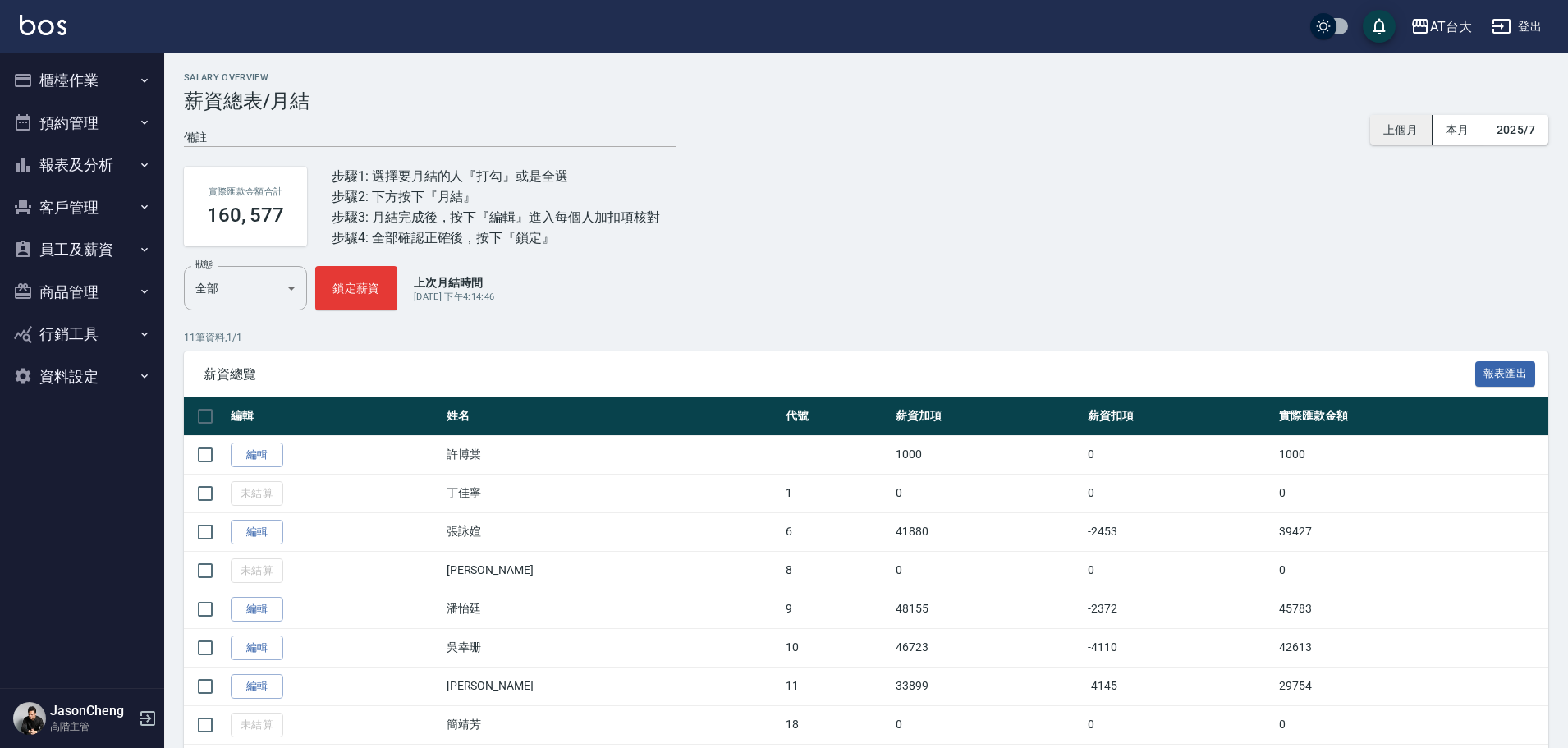
click at [1405, 131] on button "上個月" at bounding box center [1402, 129] width 62 height 30
click at [1533, 123] on button "2025/7" at bounding box center [1515, 129] width 65 height 30
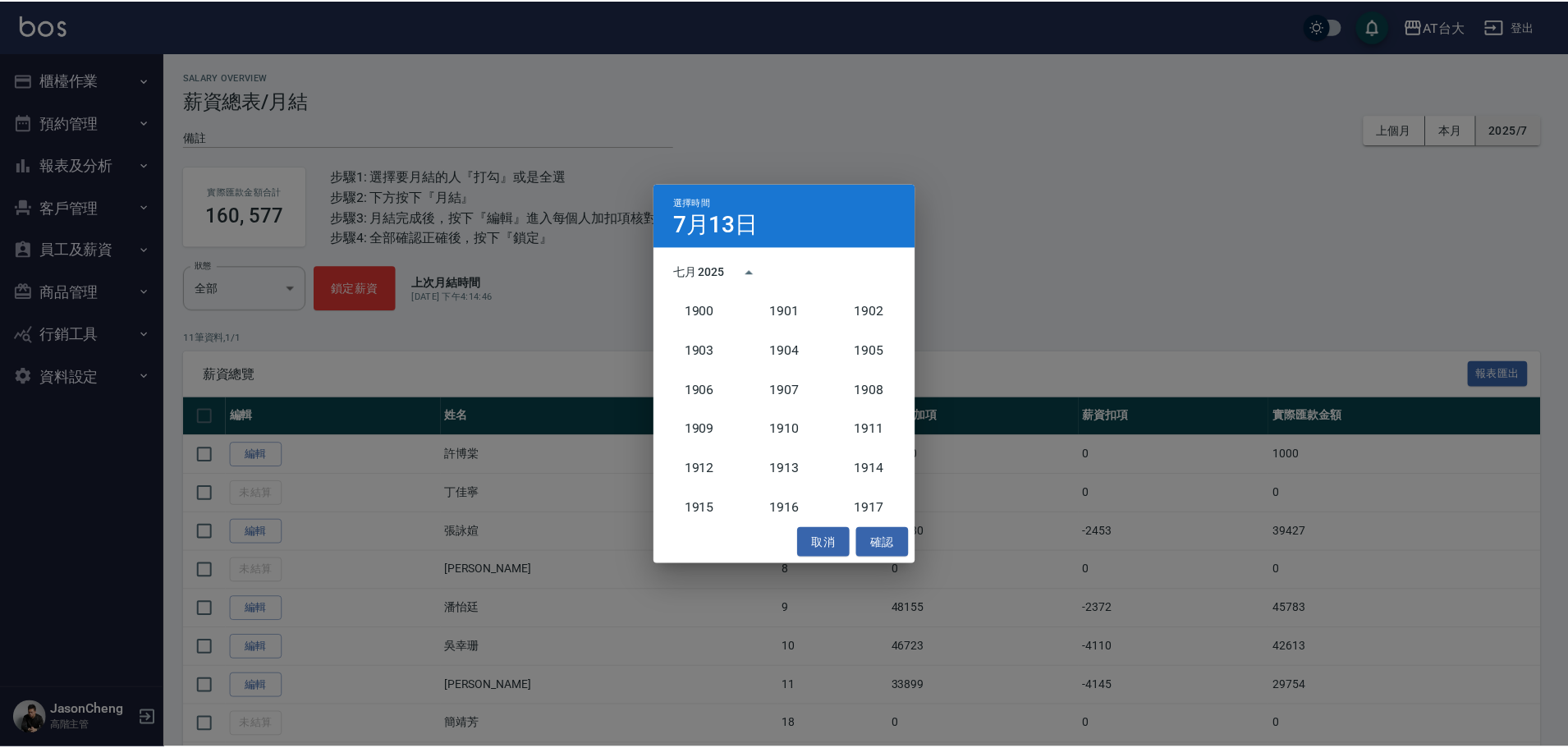
scroll to position [1520, 0]
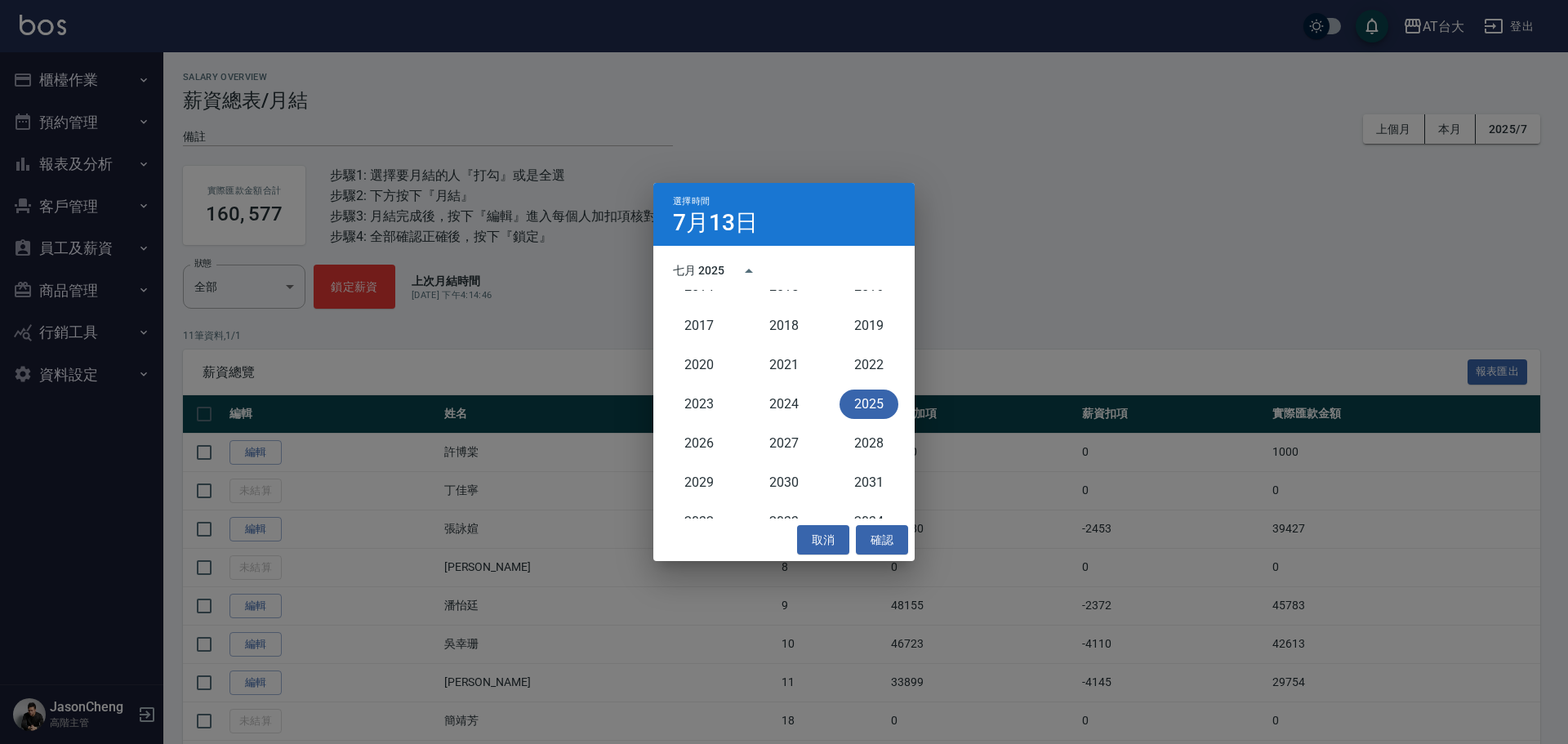
click at [859, 401] on button "2025" at bounding box center [869, 404] width 59 height 29
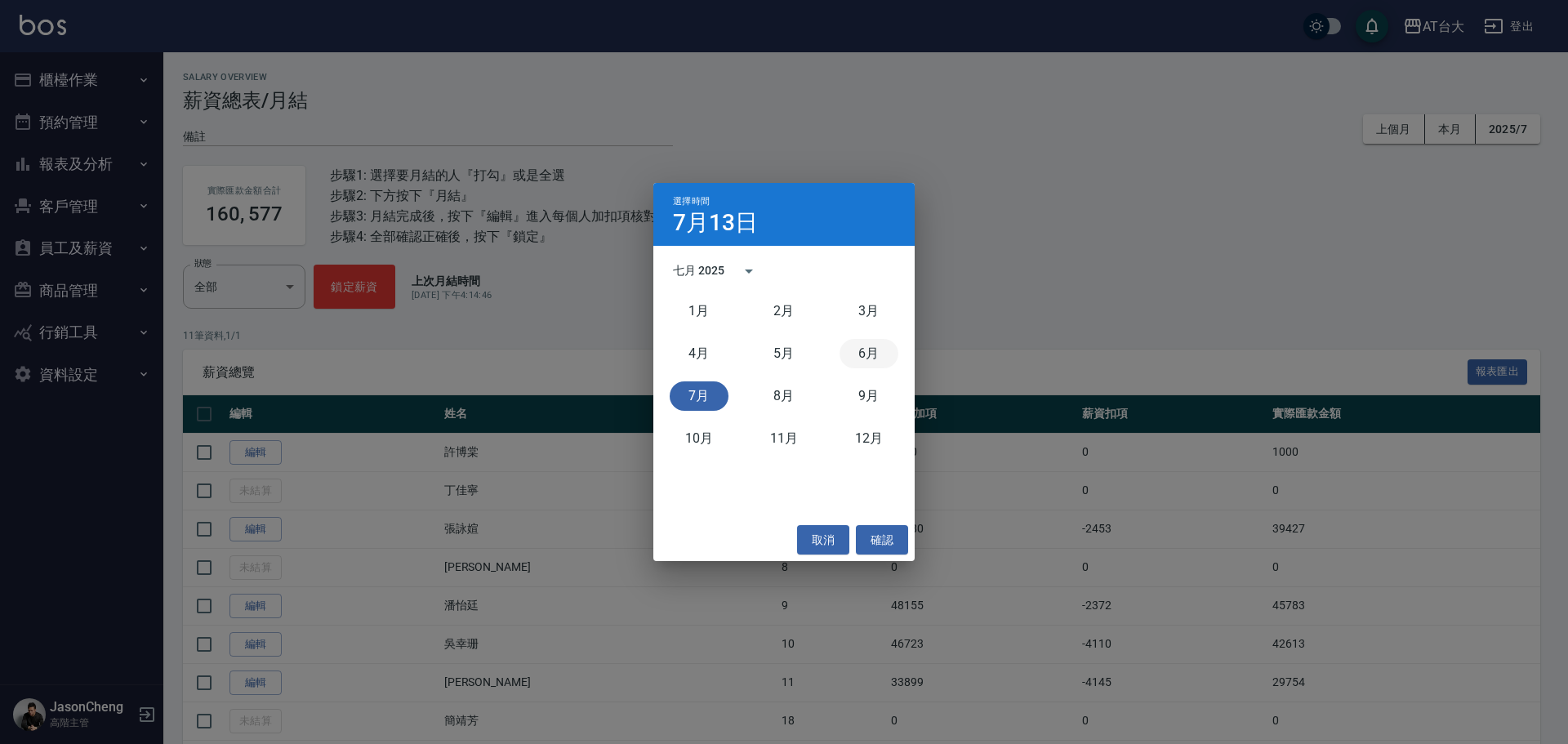
click at [872, 363] on button "6月" at bounding box center [869, 353] width 59 height 29
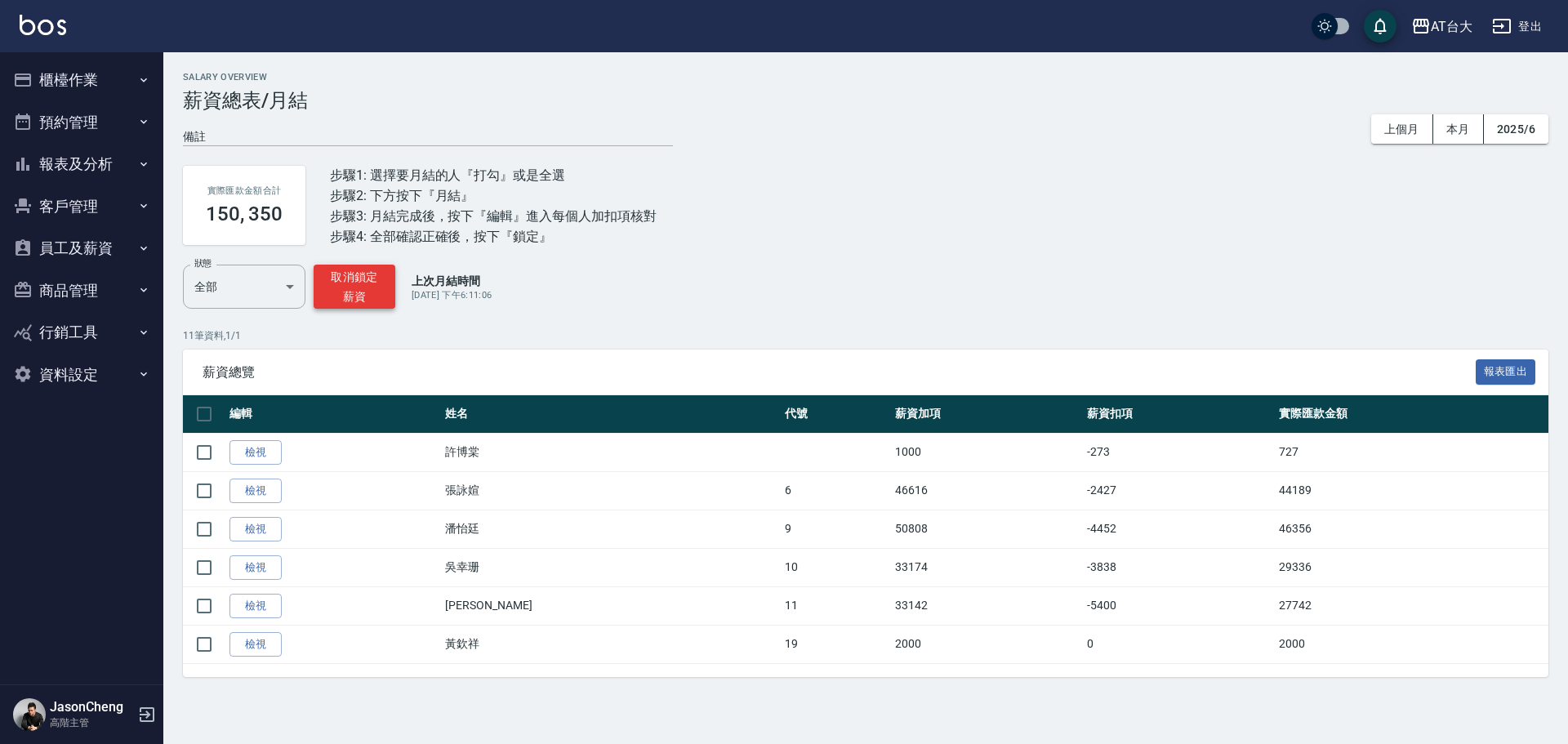
click at [364, 301] on button "取消鎖定薪資" at bounding box center [354, 286] width 81 height 45
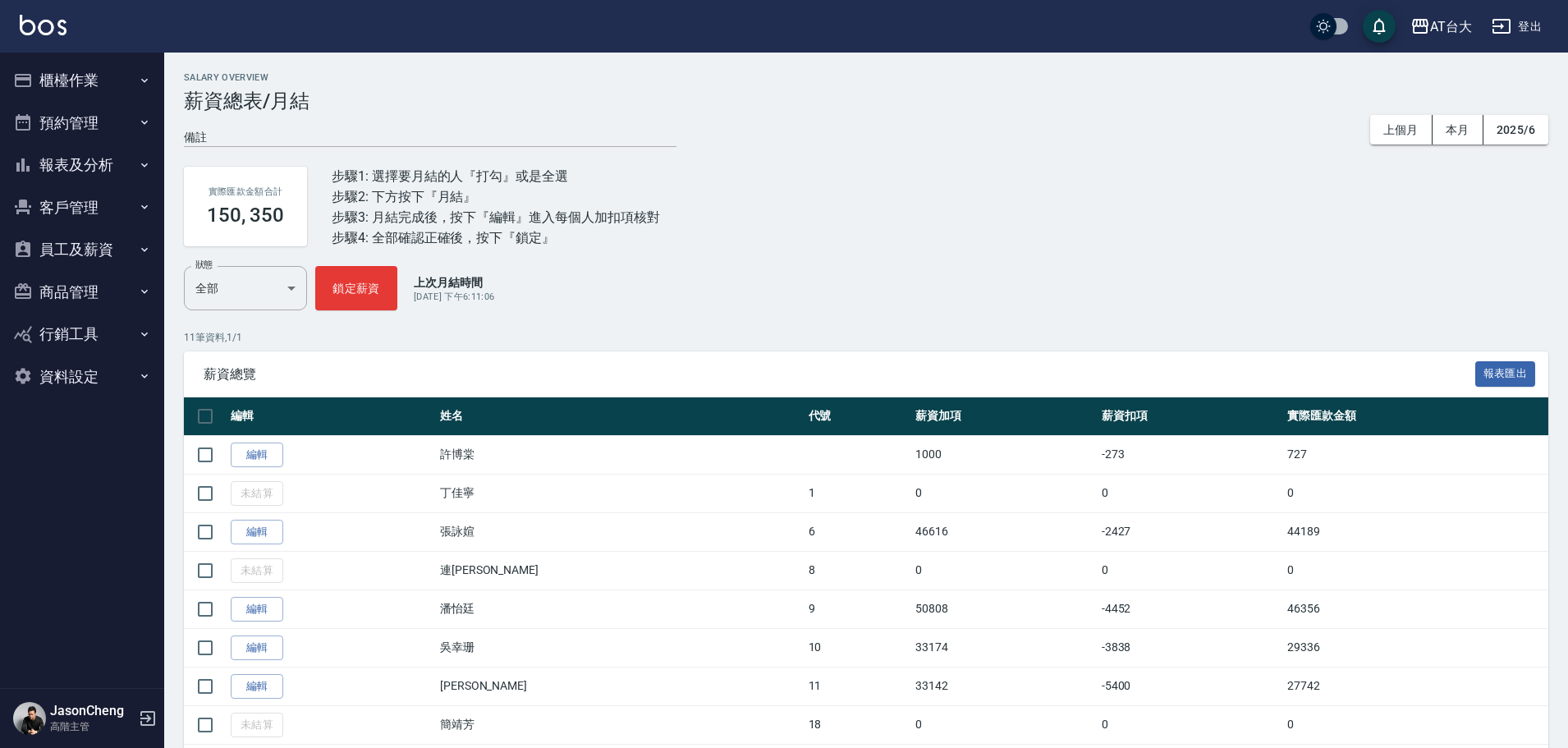
click at [59, 77] on button "櫃檯作業" at bounding box center [82, 81] width 151 height 43
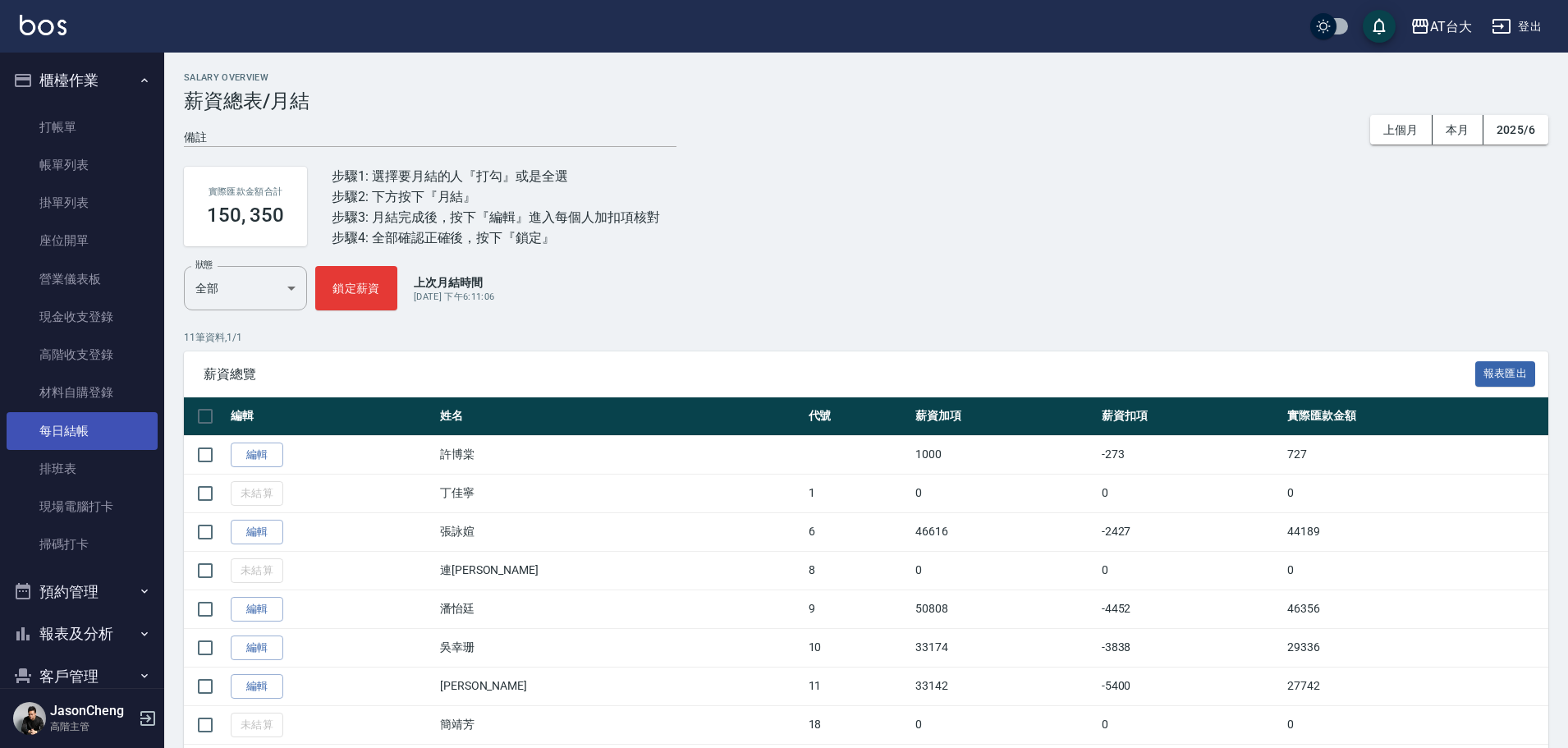
click at [53, 429] on link "每日結帳" at bounding box center [82, 431] width 151 height 38
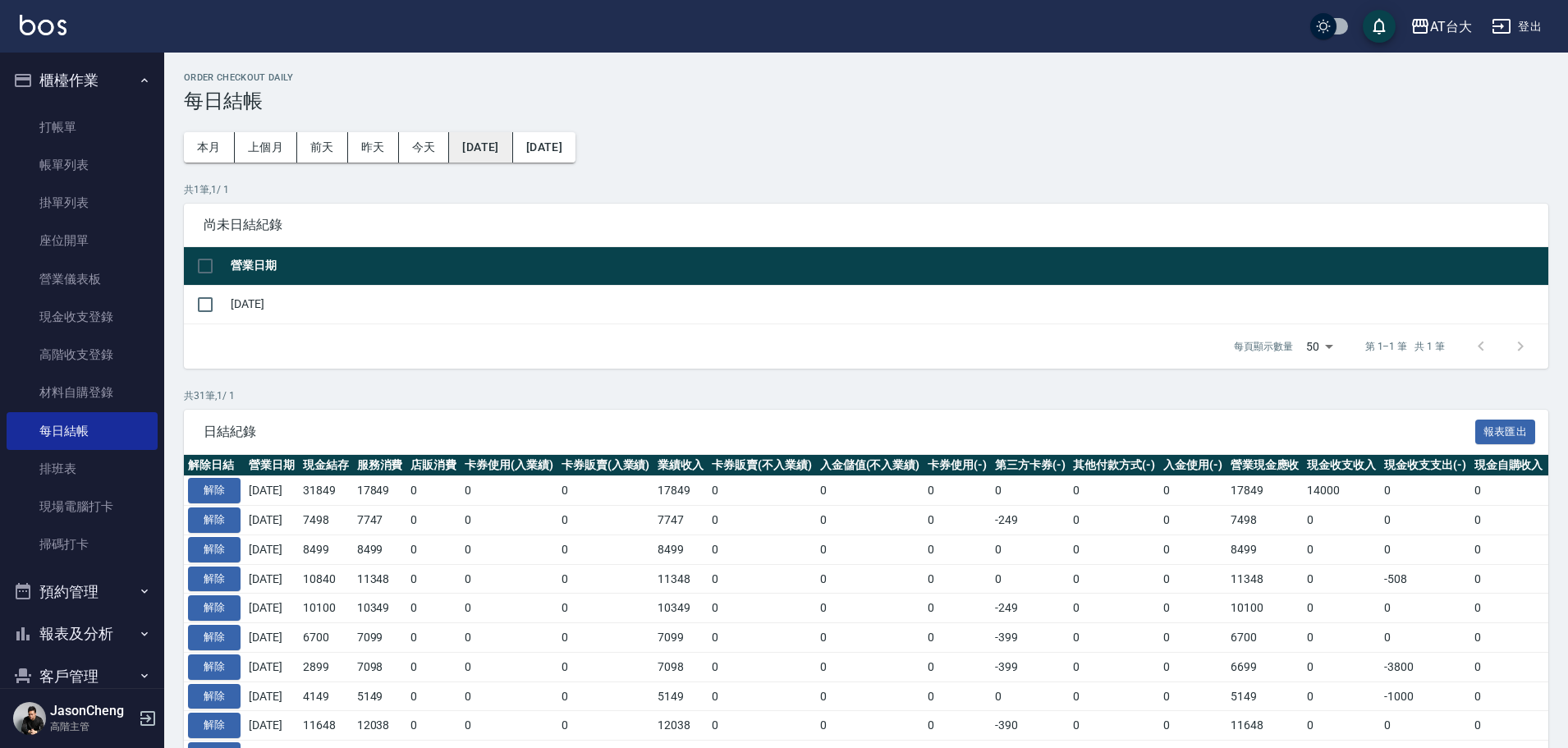
click at [513, 146] on button "[DATE]" at bounding box center [481, 147] width 63 height 30
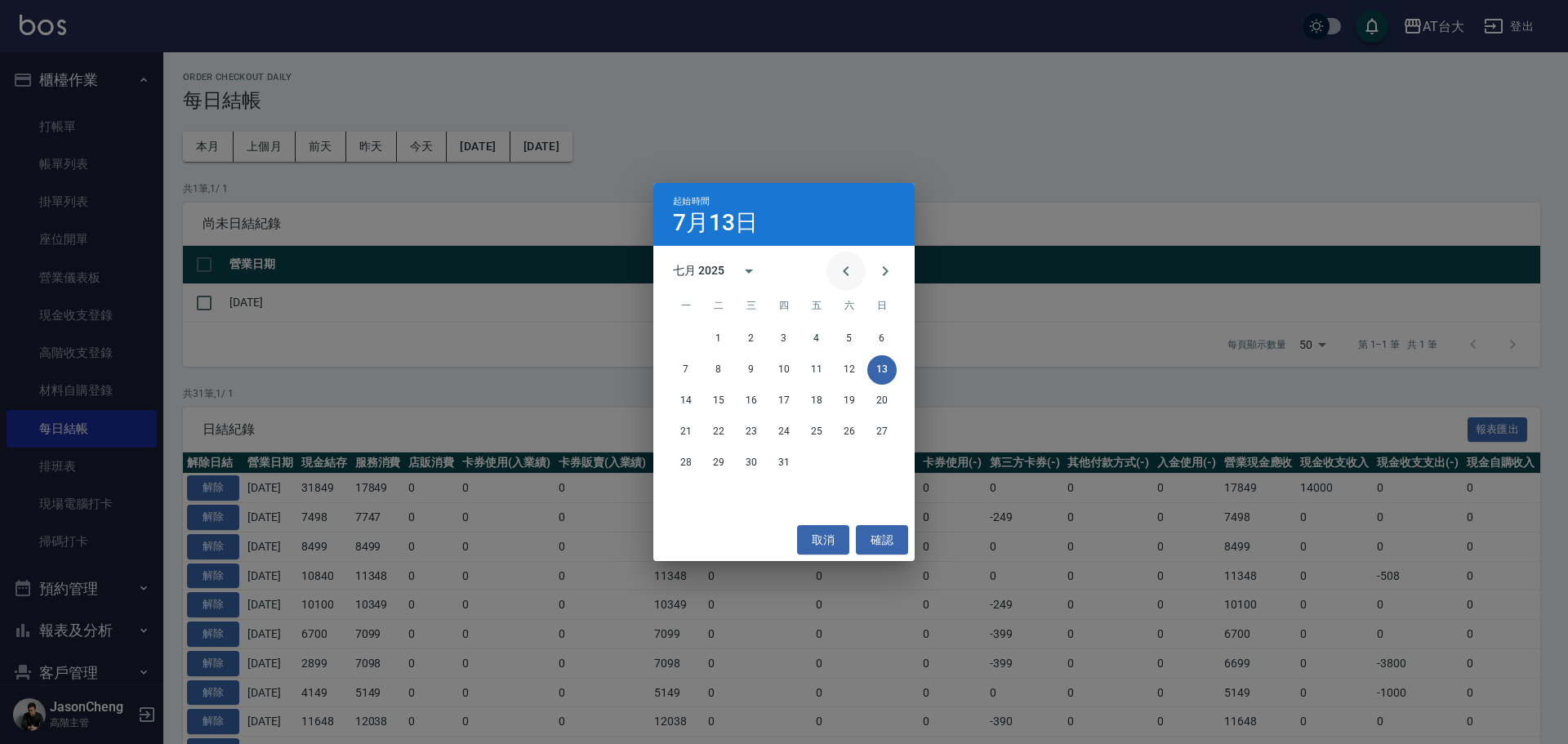
click at [849, 269] on icon "Previous month" at bounding box center [845, 271] width 19 height 19
click at [847, 272] on icon "Previous month" at bounding box center [845, 271] width 19 height 19
click at [882, 264] on icon "Next month" at bounding box center [885, 271] width 19 height 19
click at [689, 494] on button "30" at bounding box center [686, 493] width 29 height 29
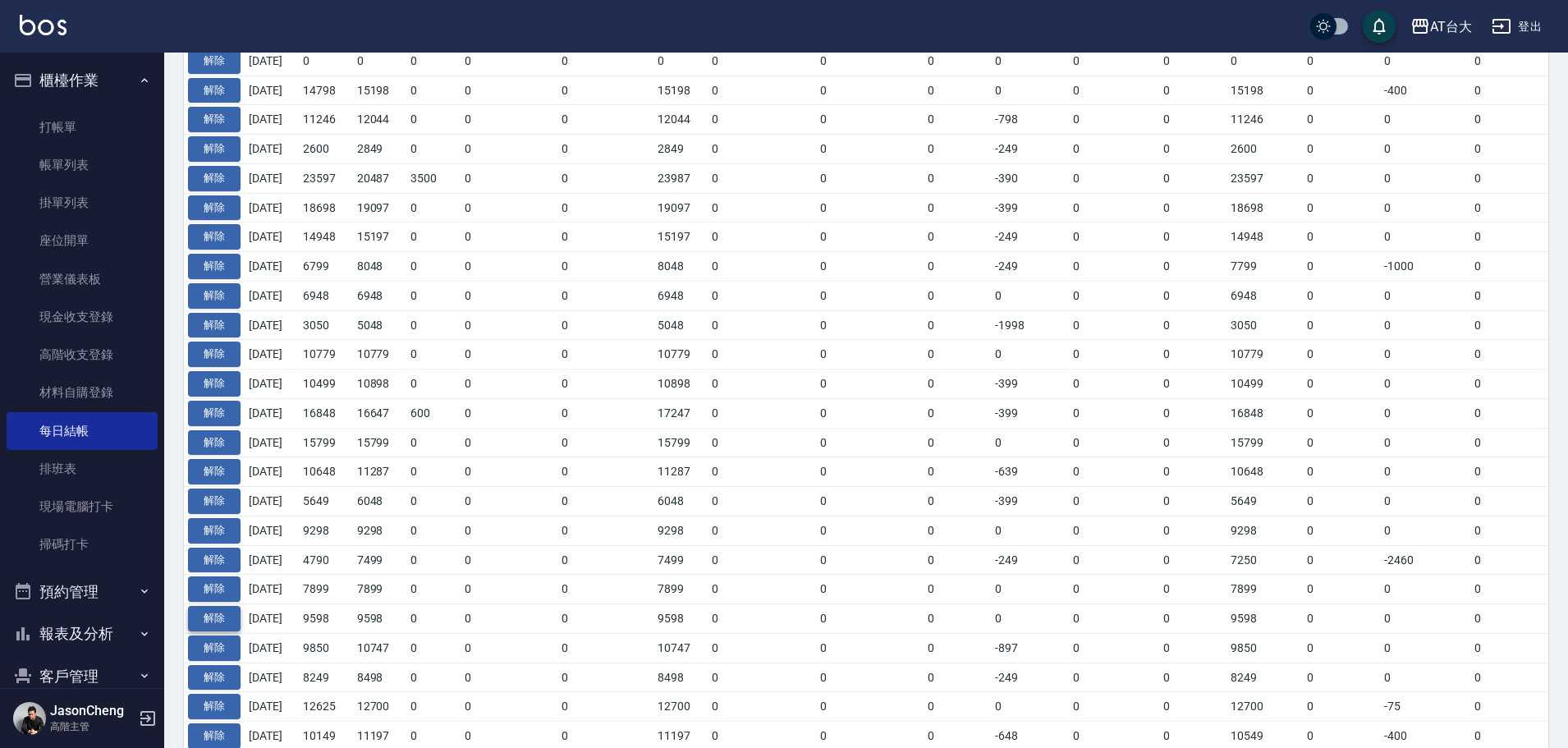
scroll to position [1119, 0]
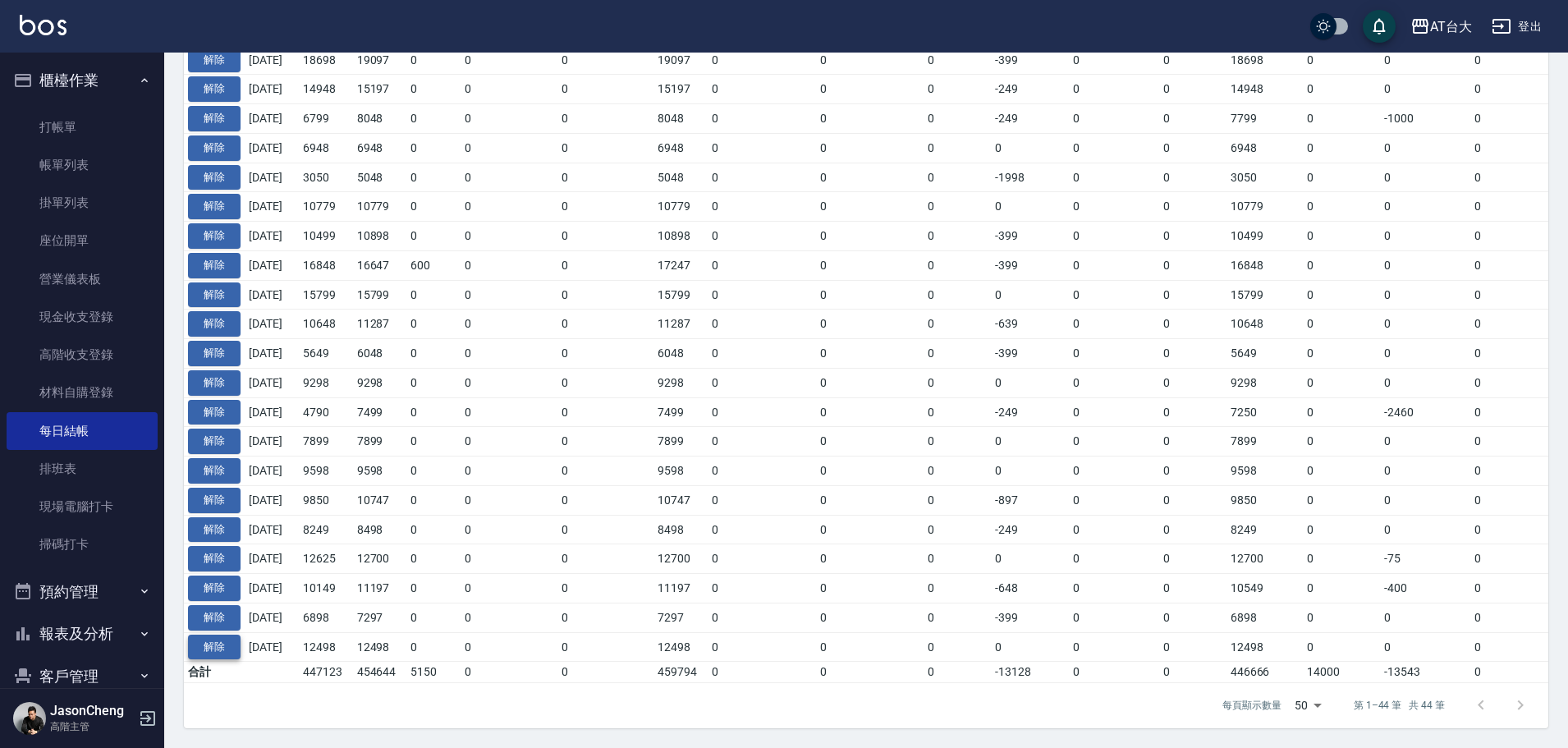
click at [205, 637] on button "解除" at bounding box center [214, 647] width 53 height 25
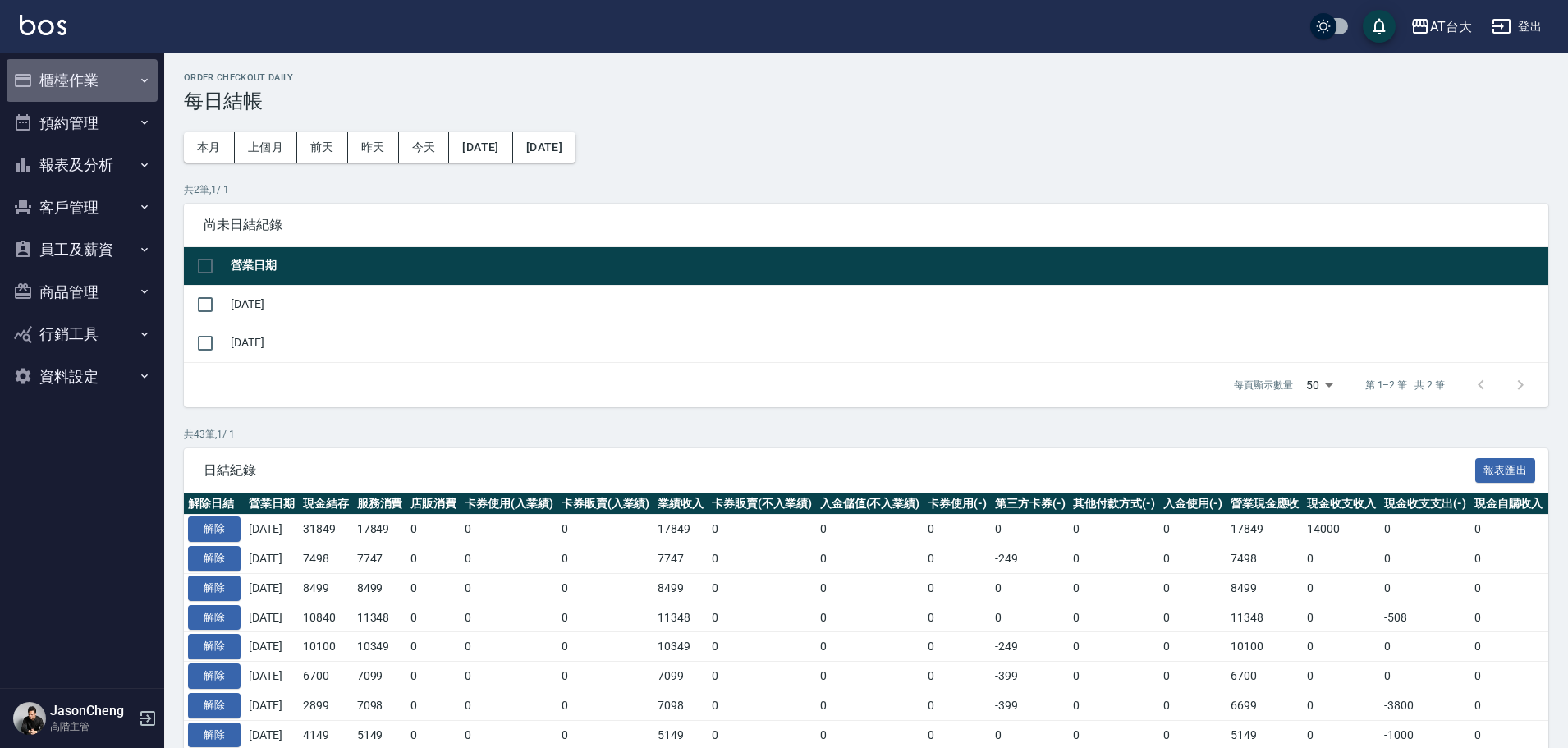
click at [51, 84] on button "櫃檯作業" at bounding box center [82, 81] width 151 height 43
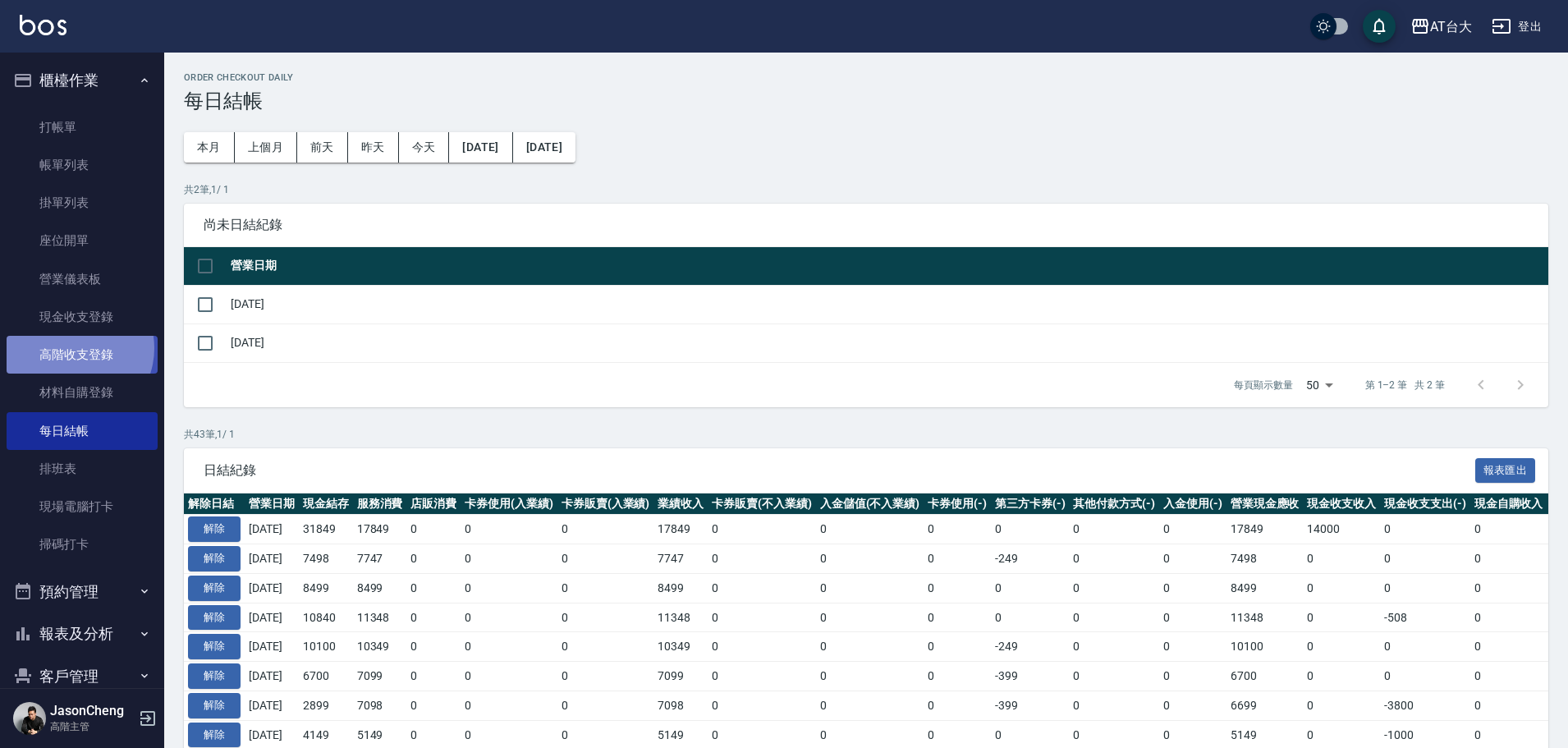
click at [71, 348] on link "高階收支登錄" at bounding box center [82, 354] width 151 height 38
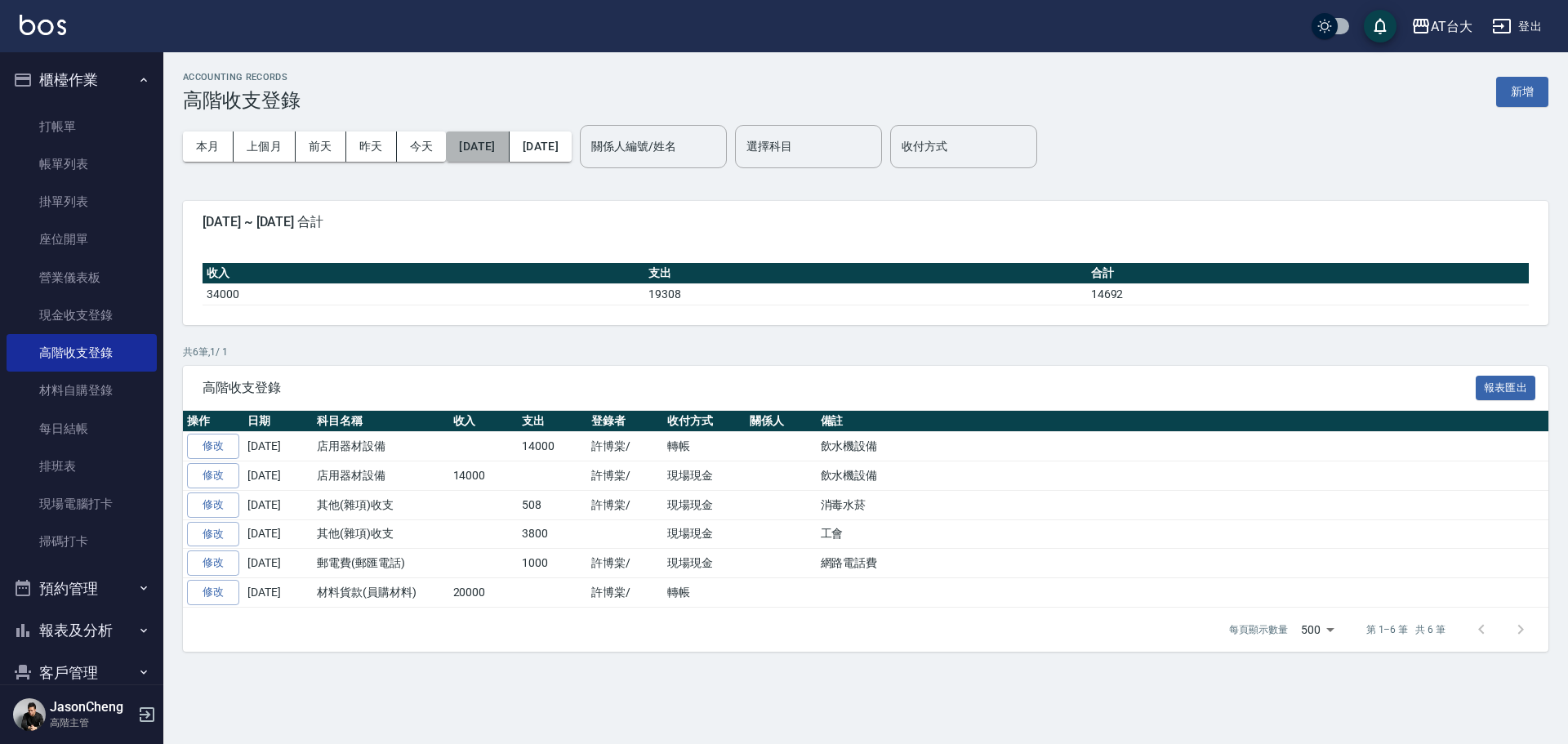
click at [502, 149] on button "[DATE]" at bounding box center [477, 146] width 63 height 30
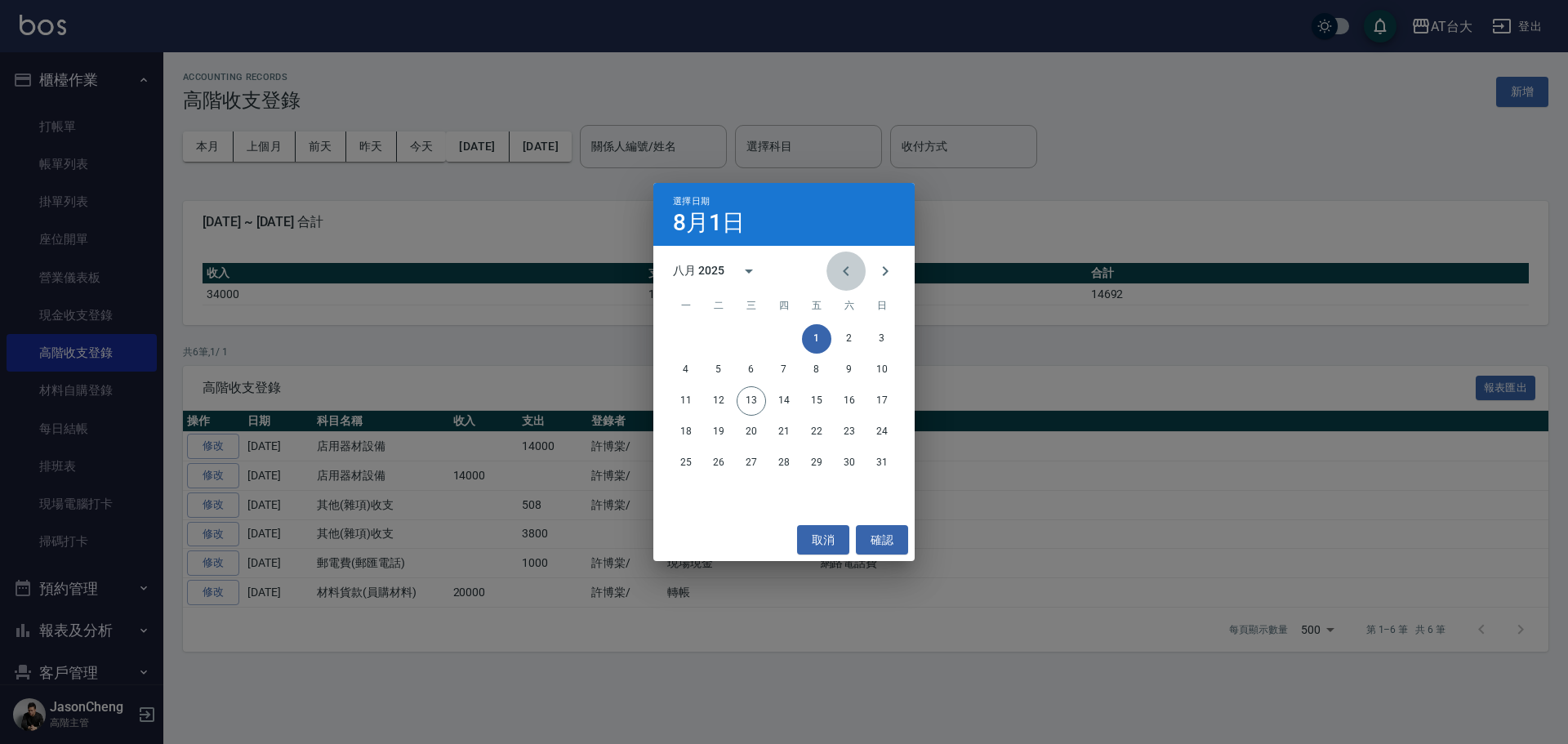
click at [844, 271] on icon "Previous month" at bounding box center [845, 271] width 6 height 10
click at [851, 270] on icon "Previous month" at bounding box center [845, 271] width 19 height 19
click at [878, 336] on button "1" at bounding box center [881, 339] width 29 height 29
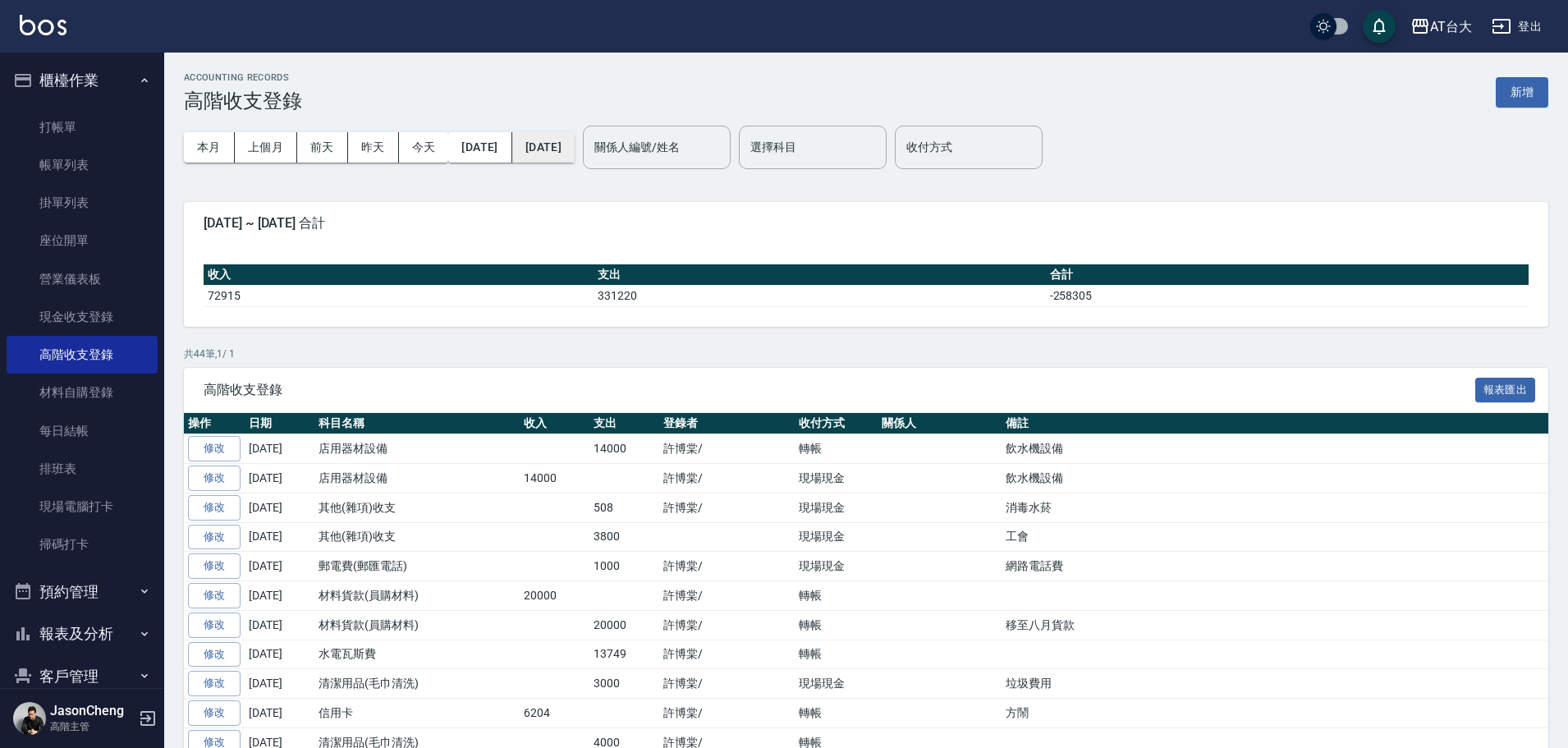
click at [575, 148] on button "[DATE]" at bounding box center [544, 147] width 62 height 30
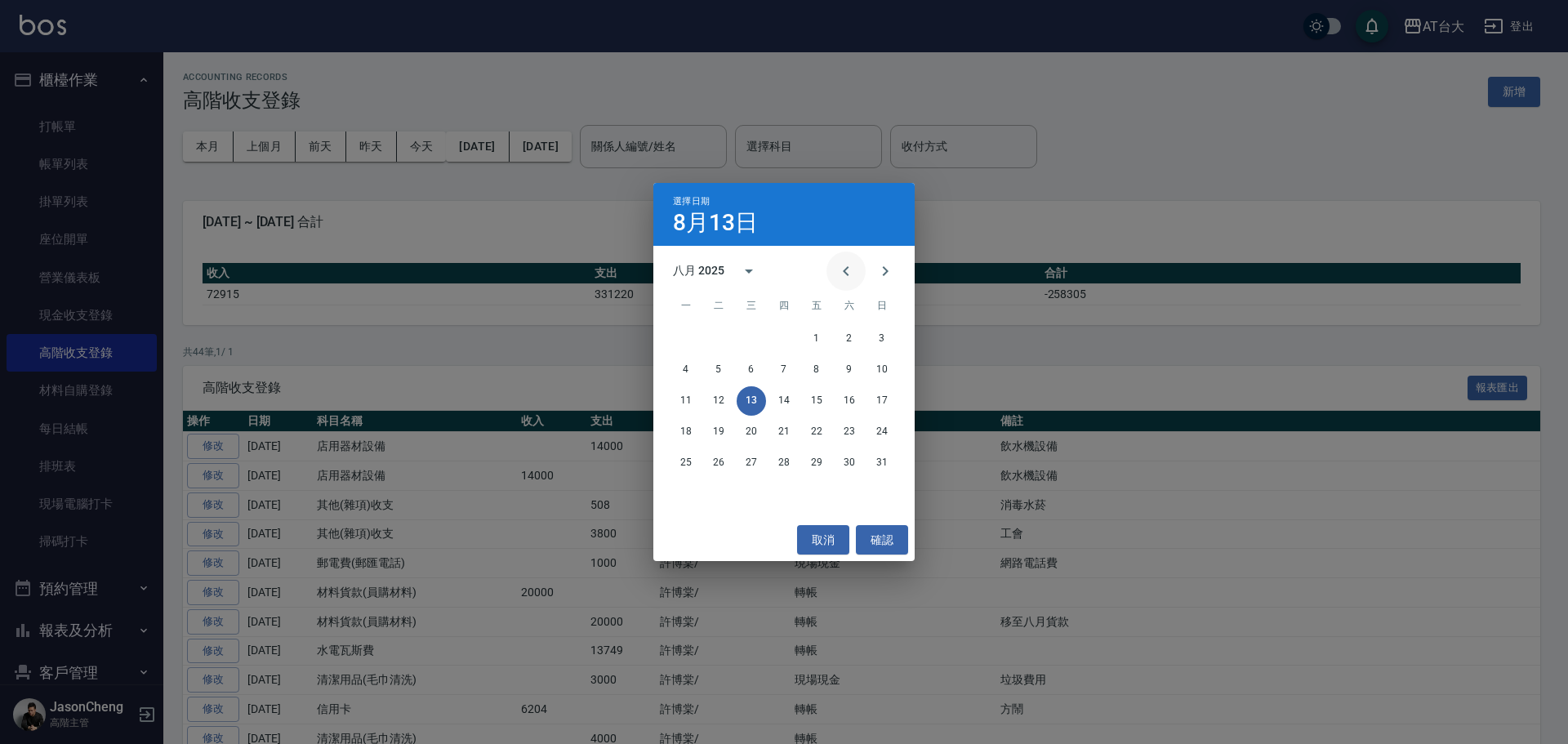
click at [845, 274] on icon "Previous month" at bounding box center [845, 271] width 19 height 19
click at [682, 493] on button "30" at bounding box center [686, 493] width 29 height 29
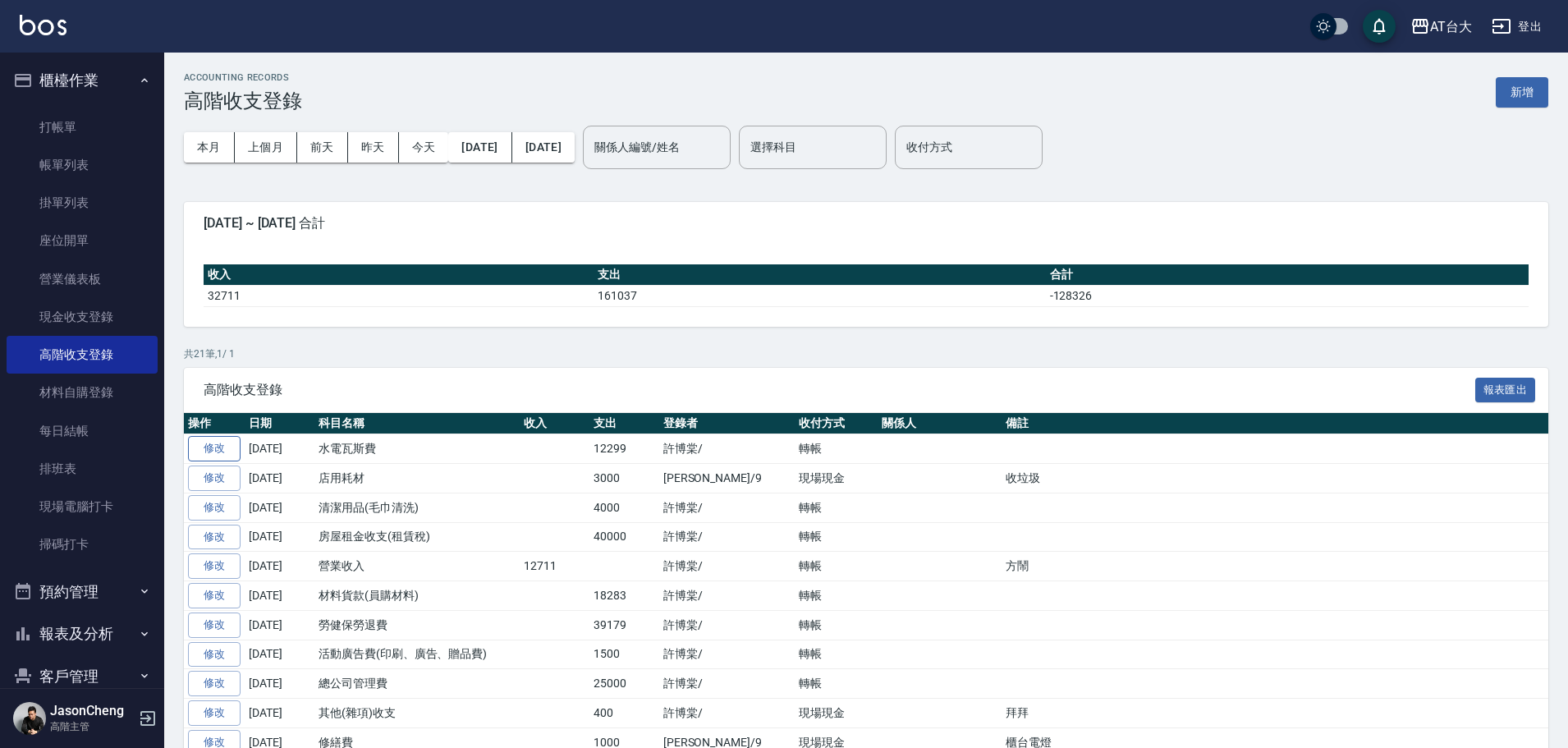
click at [228, 449] on link "修改" at bounding box center [214, 448] width 53 height 25
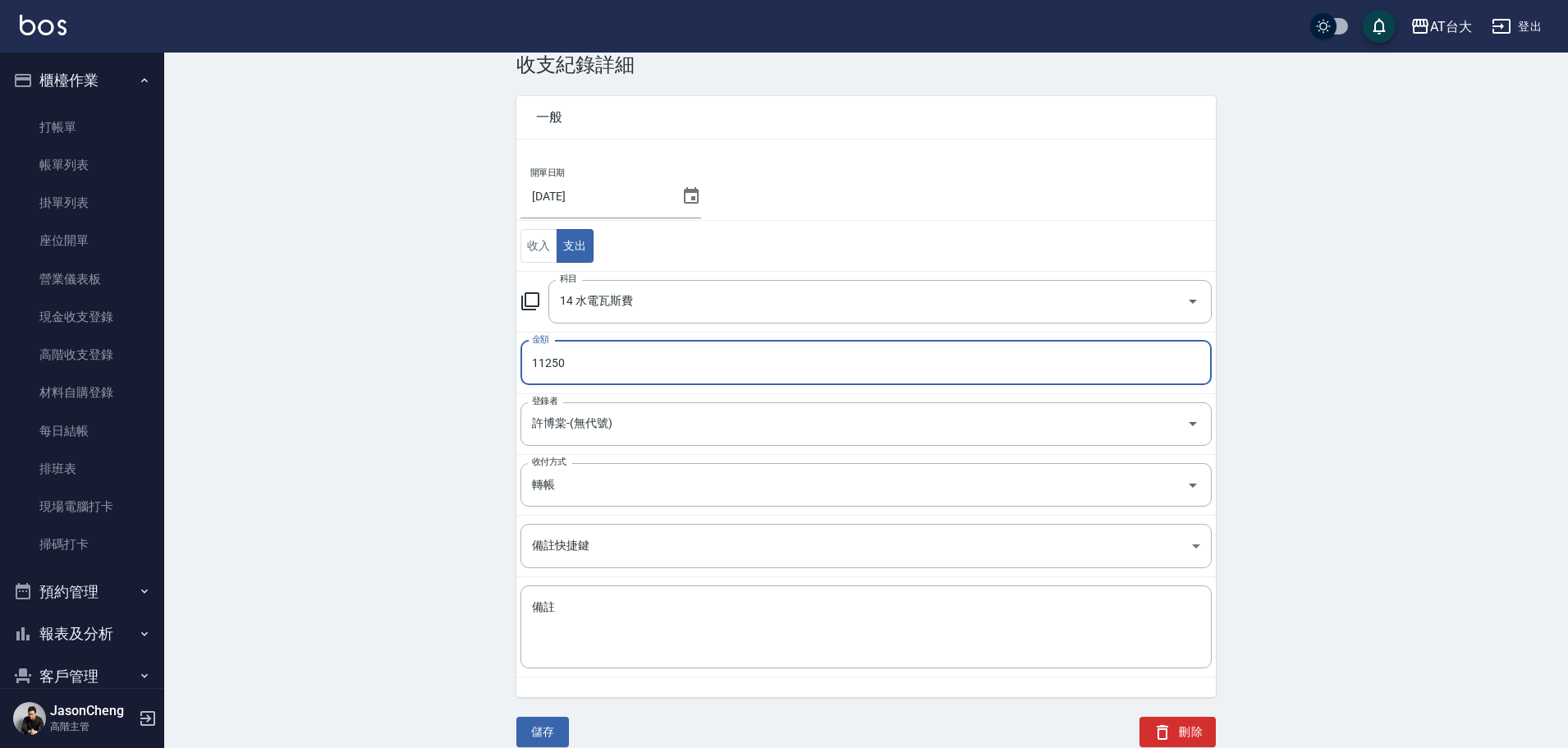
scroll to position [55, 0]
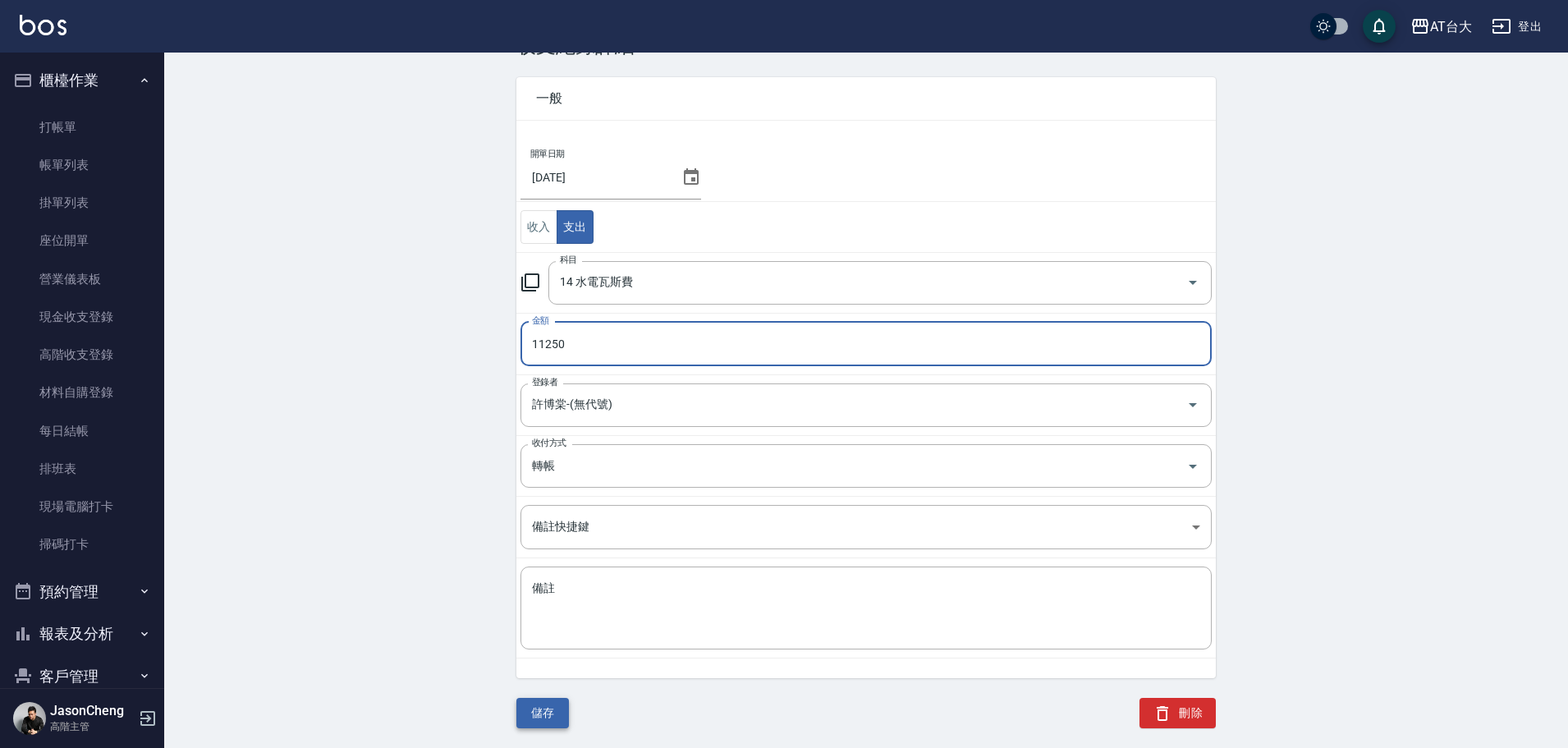
type input "11250"
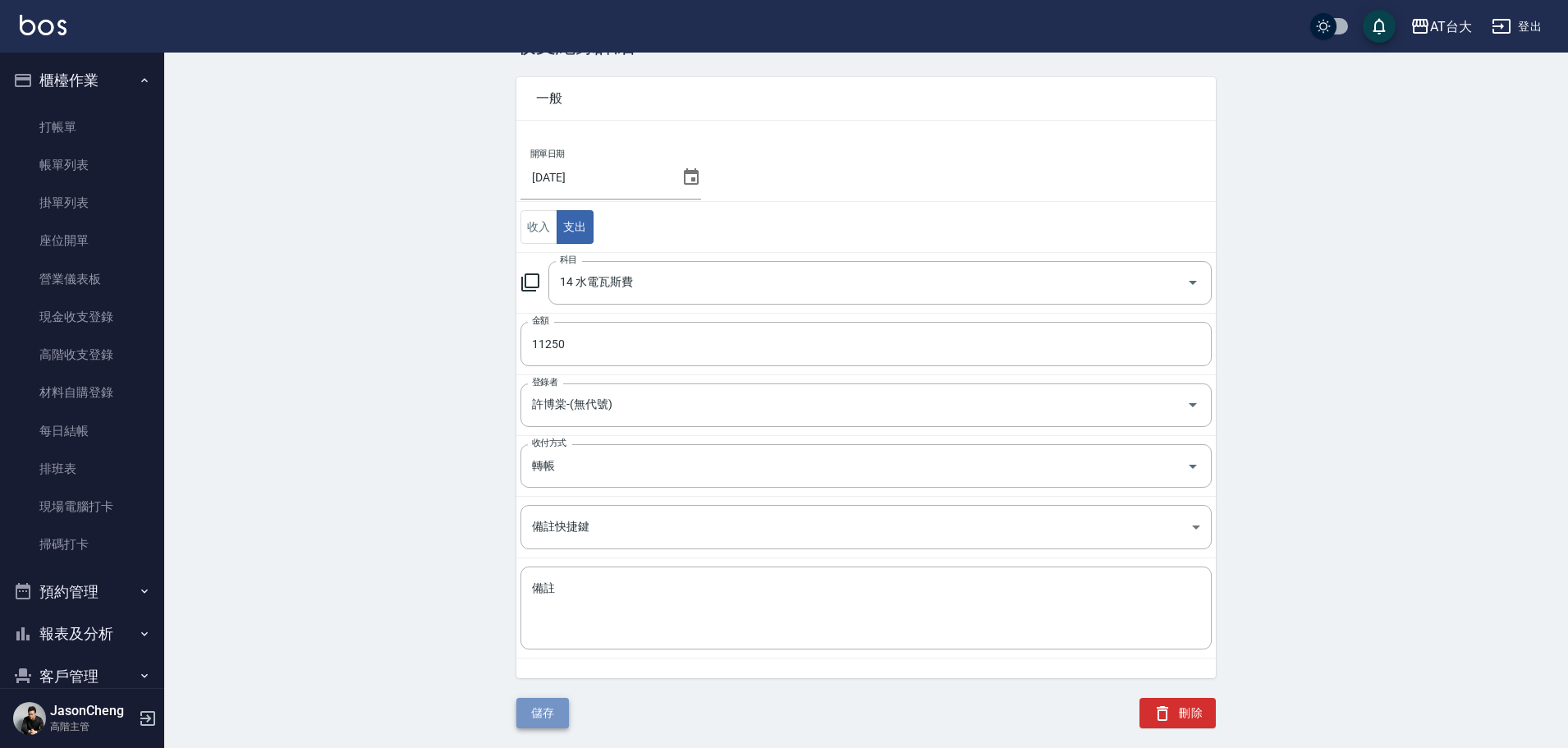
click at [549, 706] on button "儲存" at bounding box center [543, 712] width 53 height 30
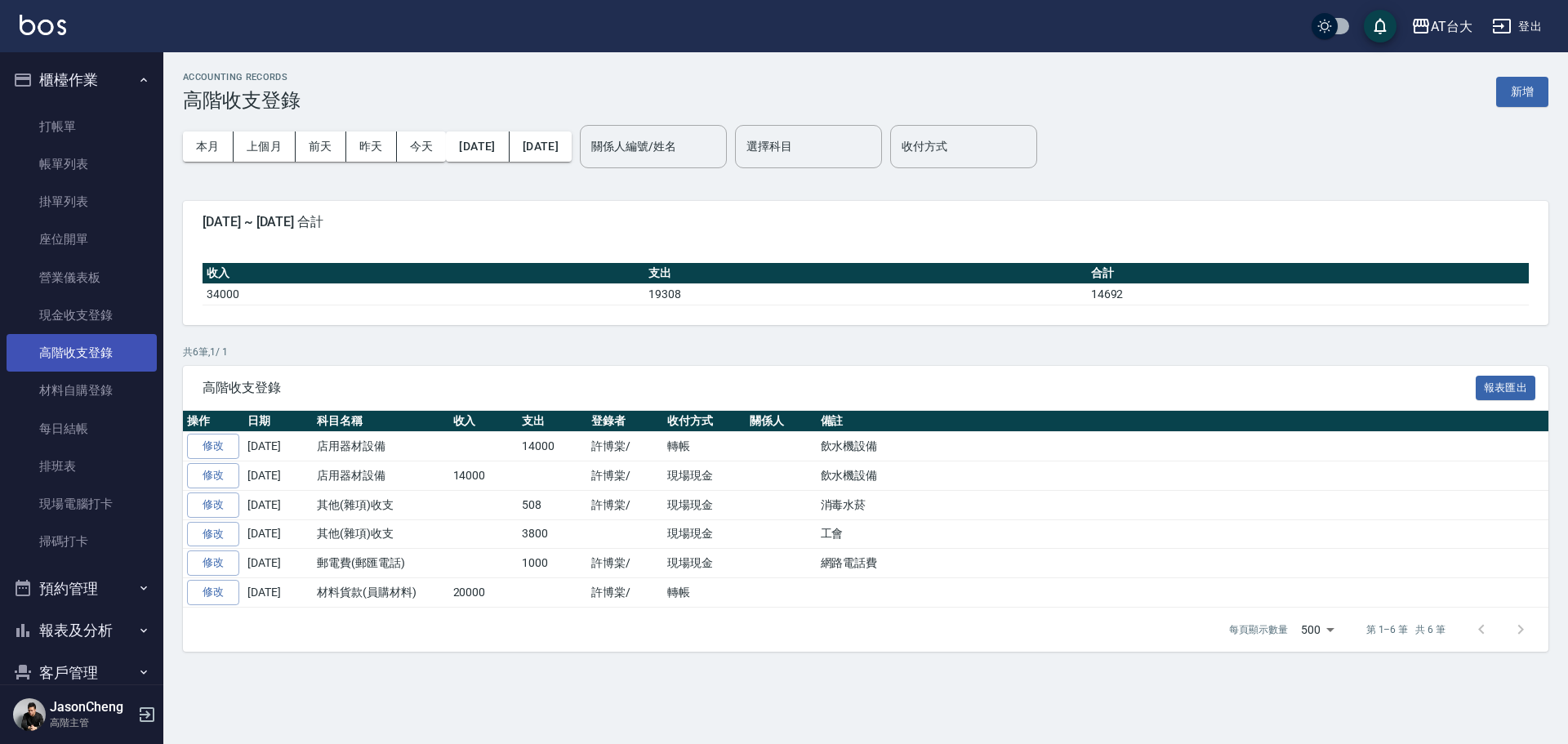
click at [78, 349] on link "高階收支登錄" at bounding box center [81, 352] width 150 height 38
click at [270, 138] on button "上個月" at bounding box center [264, 146] width 62 height 30
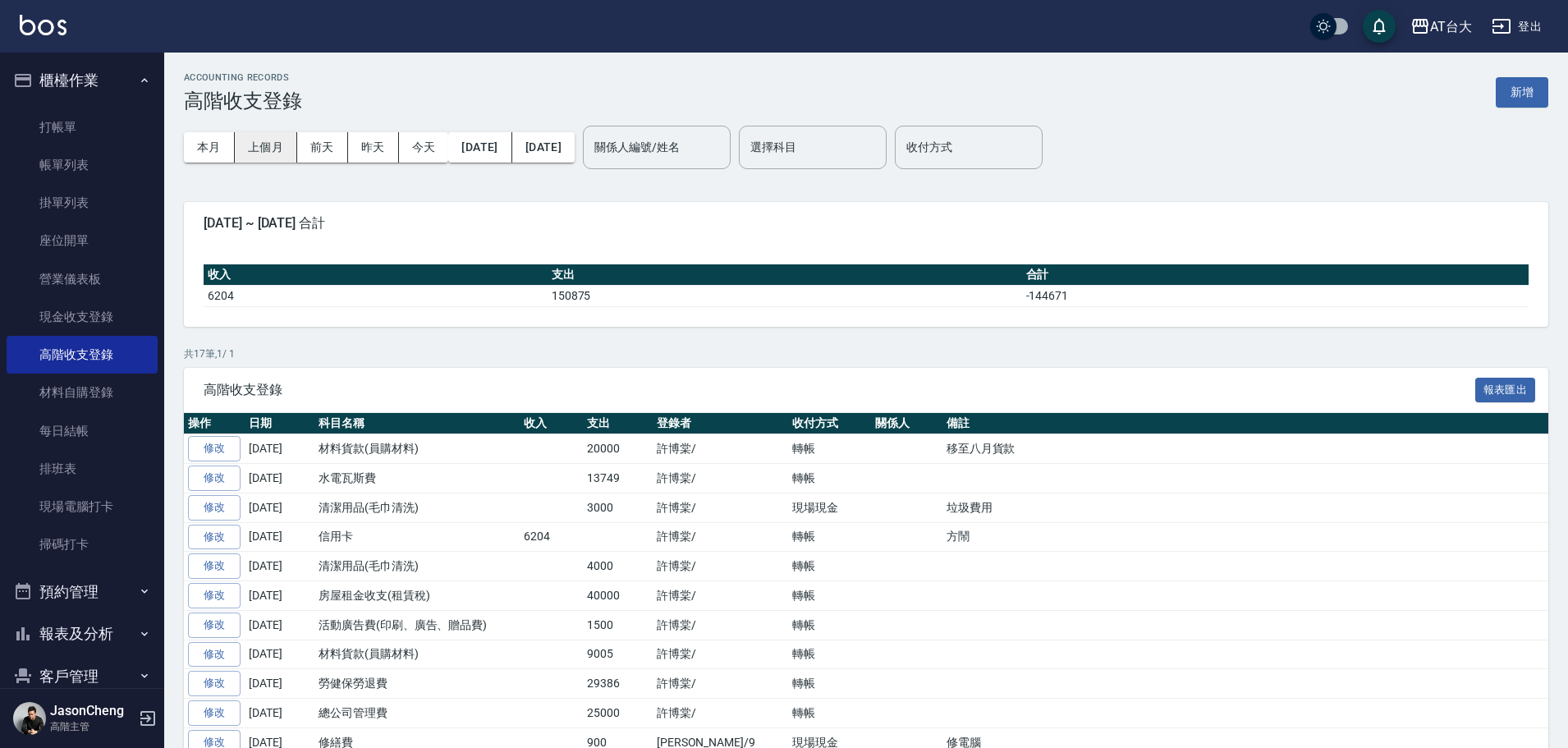
click at [260, 135] on button "上個月" at bounding box center [266, 147] width 62 height 30
click at [512, 150] on button "[DATE]" at bounding box center [480, 147] width 63 height 30
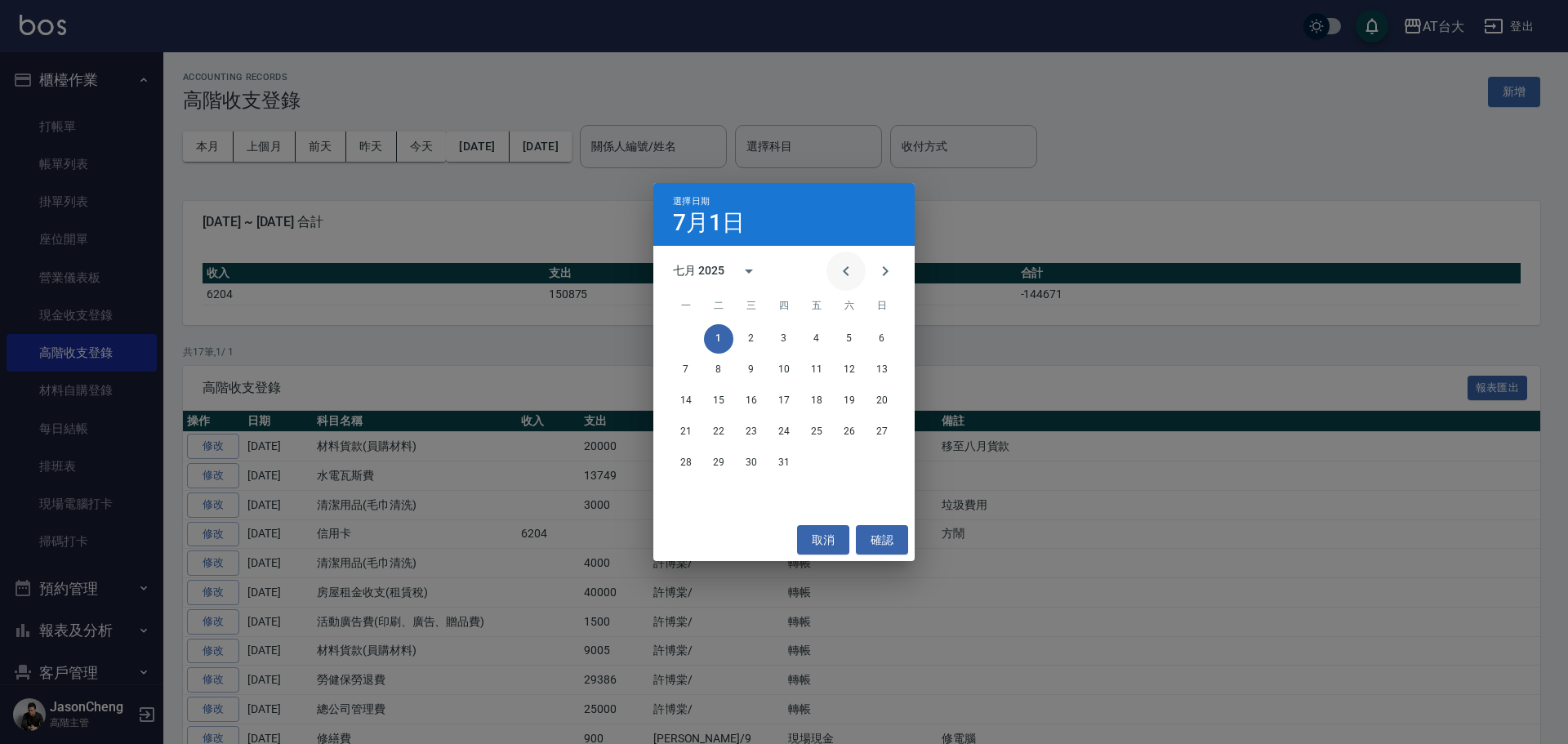
click at [841, 265] on icon "Previous month" at bounding box center [845, 271] width 19 height 19
click at [875, 340] on button "1" at bounding box center [881, 339] width 29 height 29
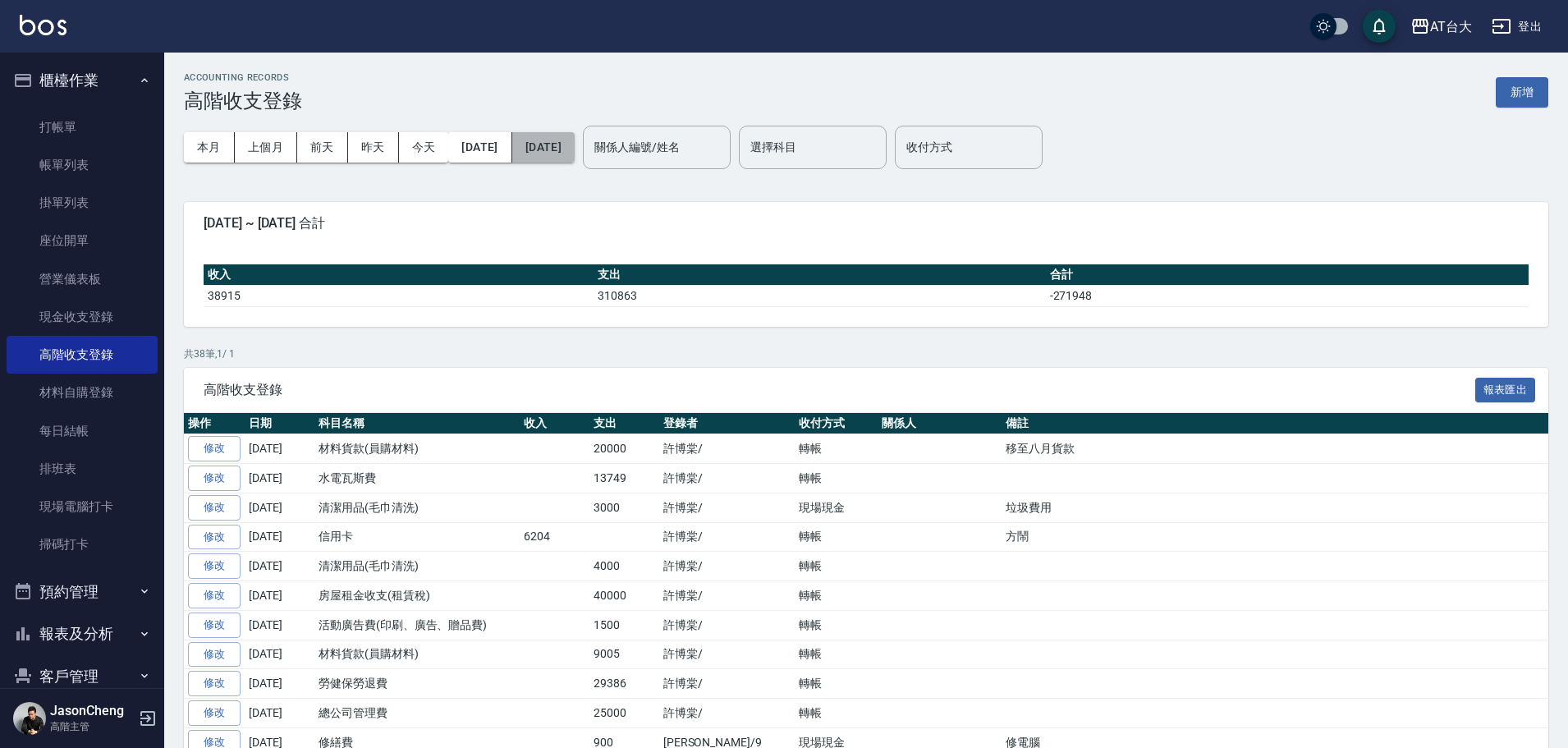
click at [575, 139] on button "[DATE]" at bounding box center [544, 147] width 62 height 30
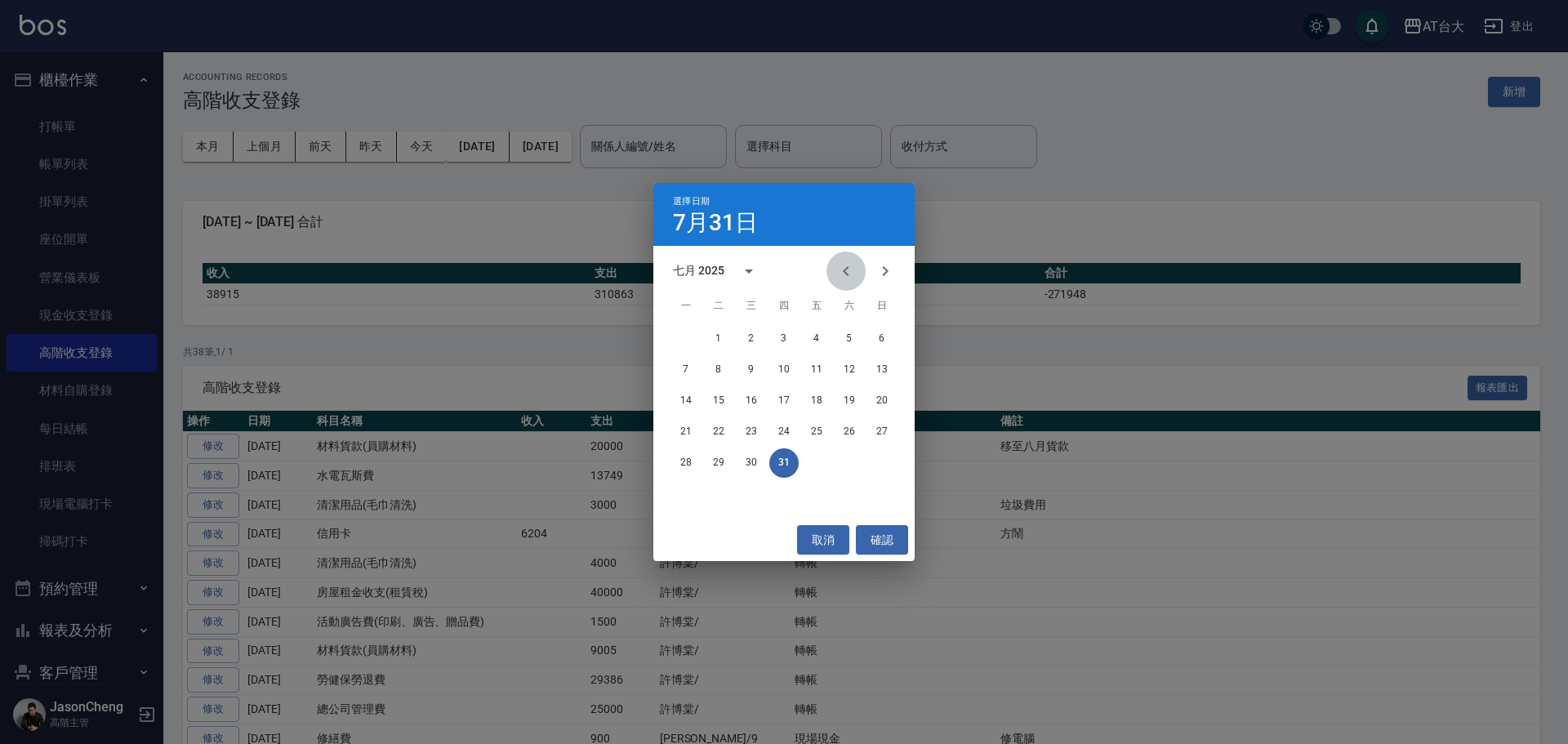
click at [846, 268] on icon "Previous month" at bounding box center [845, 271] width 6 height 10
click at [689, 493] on button "30" at bounding box center [686, 493] width 29 height 29
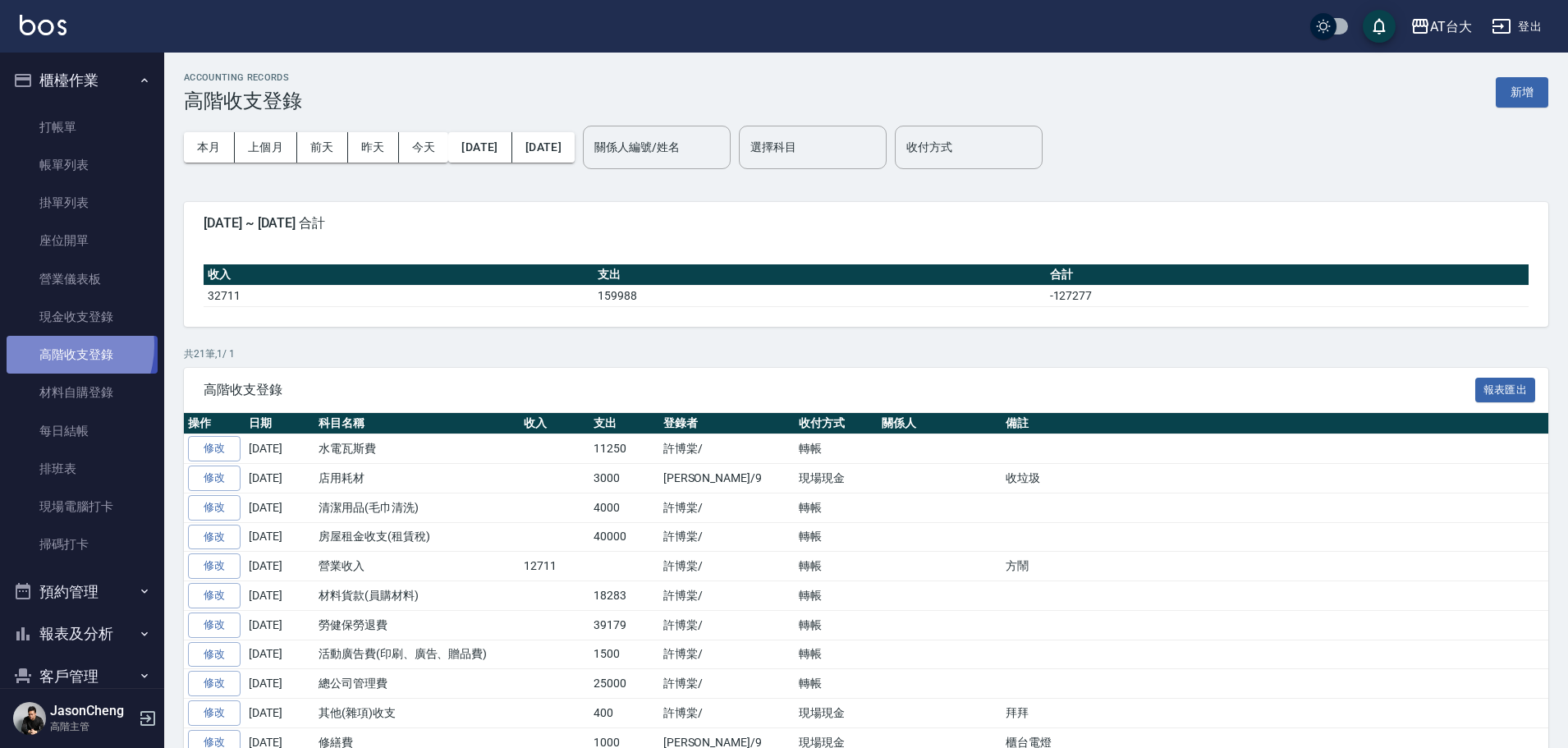
click at [51, 345] on link "高階收支登錄" at bounding box center [82, 354] width 151 height 38
click at [1523, 92] on button "新增" at bounding box center [1522, 91] width 53 height 30
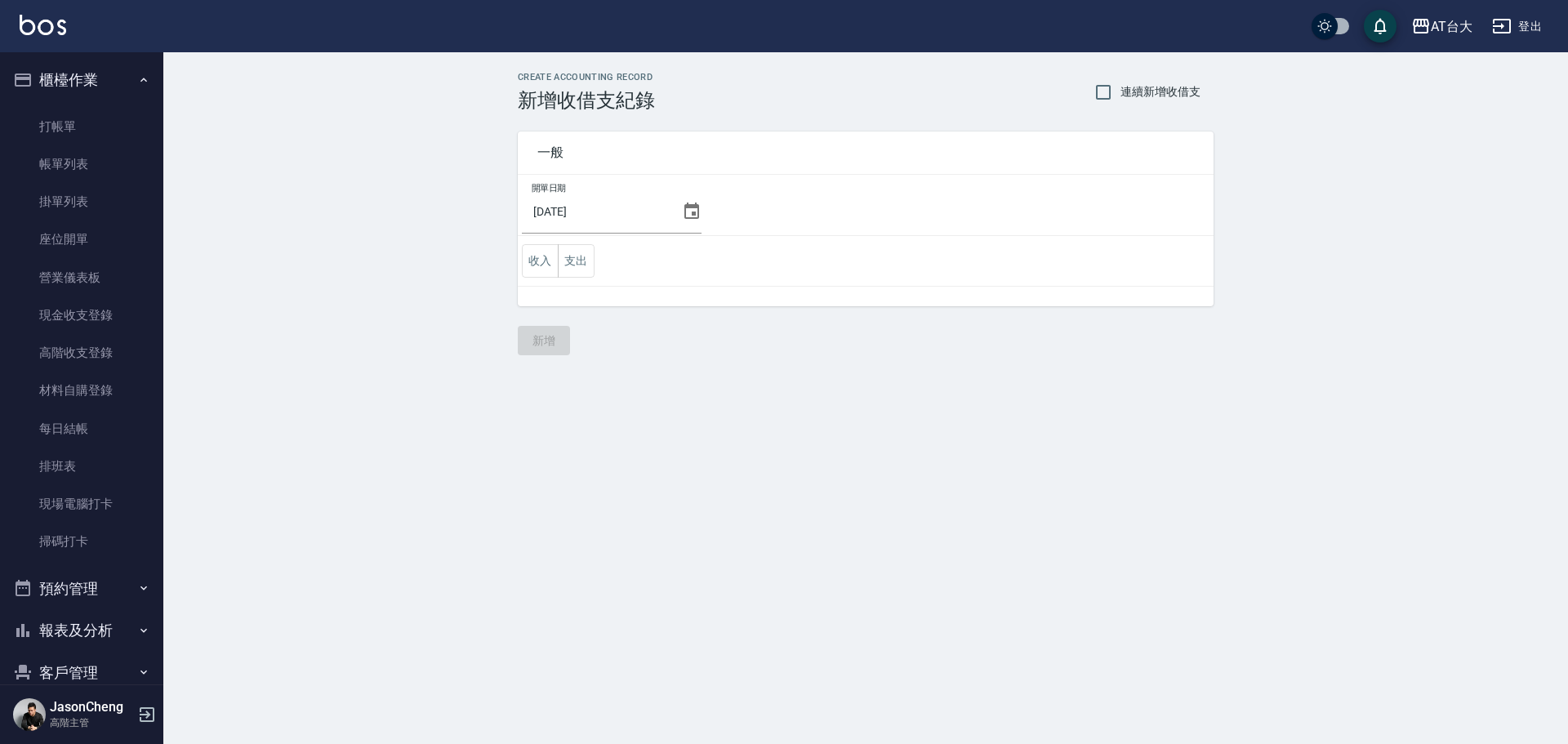
click at [694, 213] on icon at bounding box center [692, 211] width 19 height 19
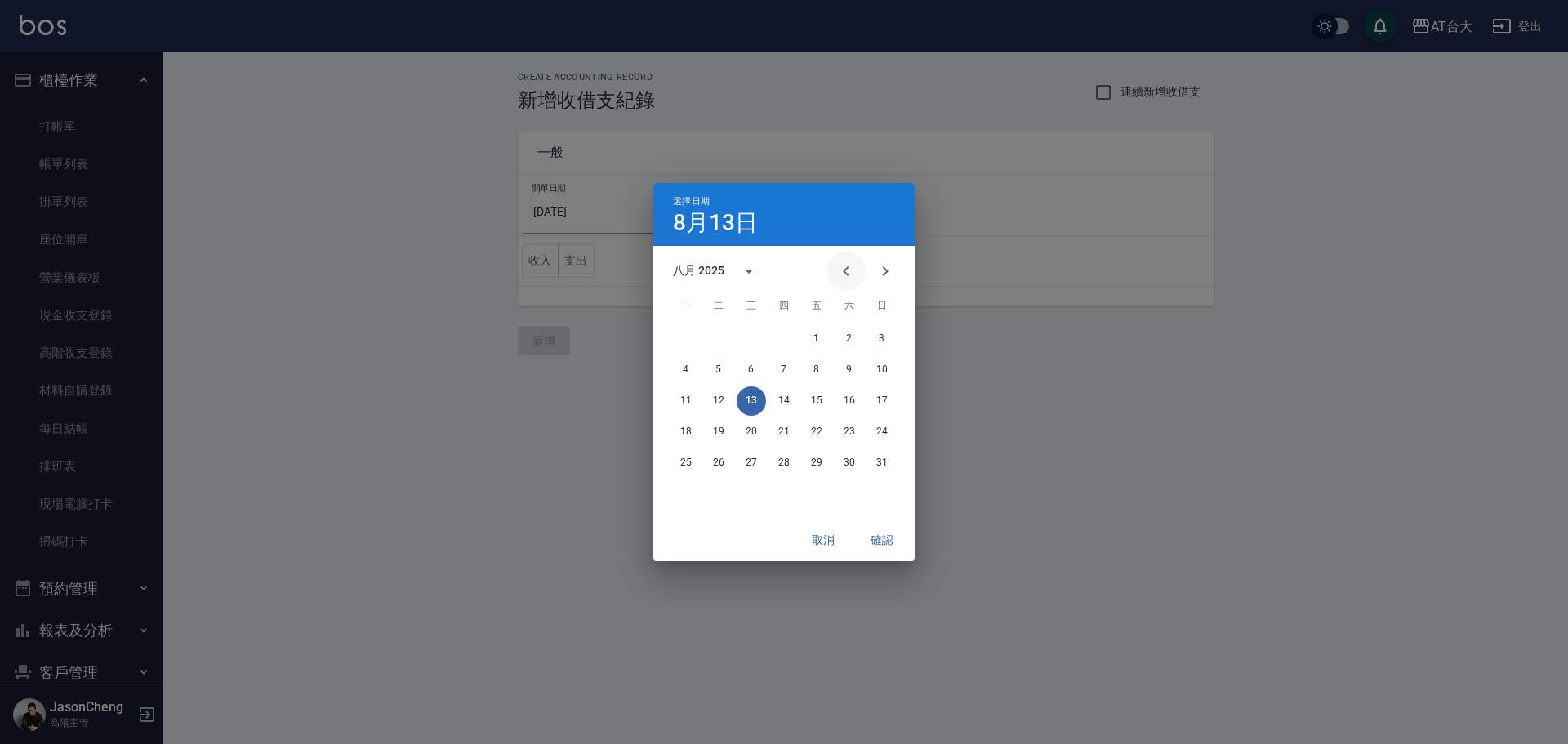
click at [846, 271] on icon "Previous month" at bounding box center [845, 271] width 19 height 19
click at [693, 488] on button "30" at bounding box center [686, 493] width 29 height 29
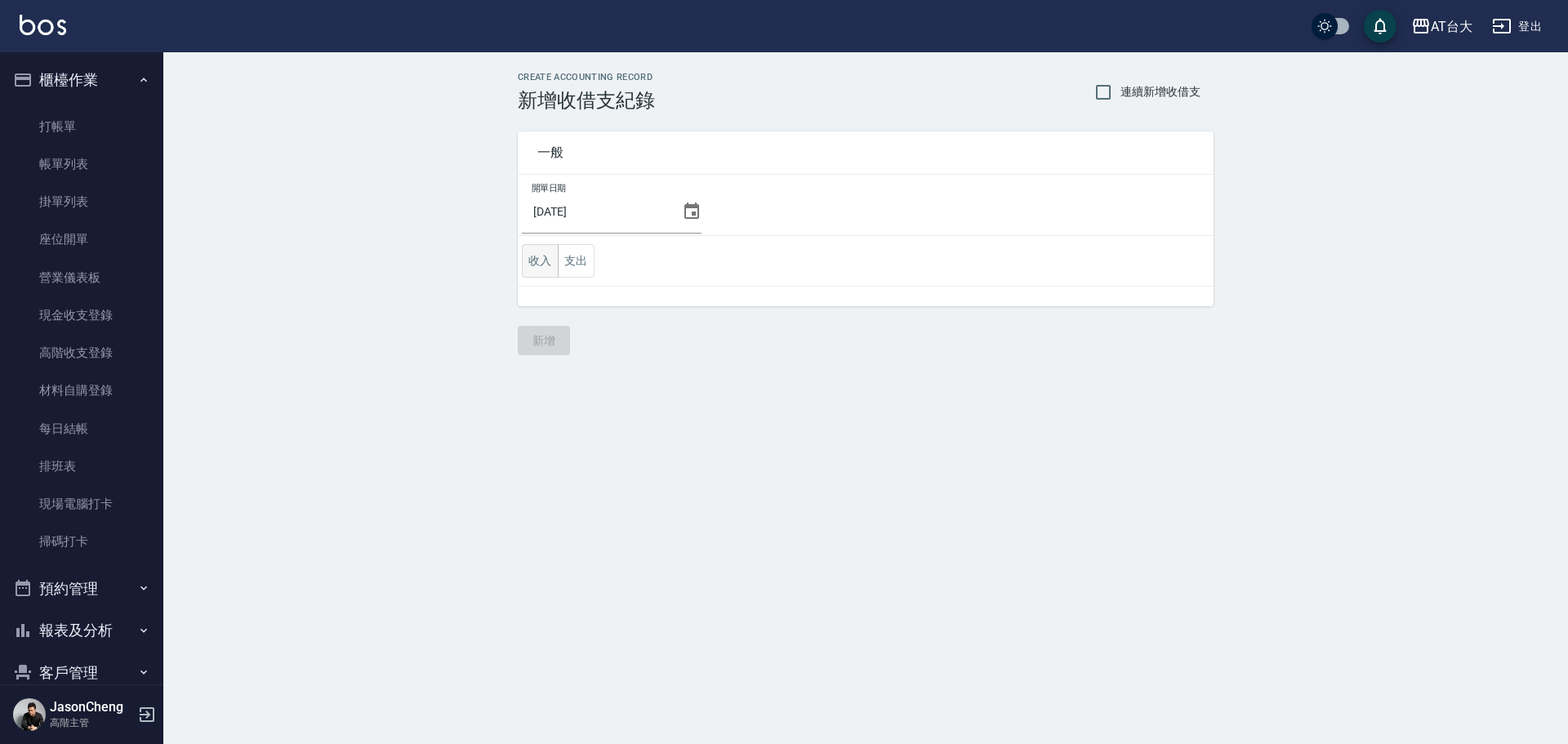
click at [545, 263] on button "收入" at bounding box center [540, 260] width 37 height 34
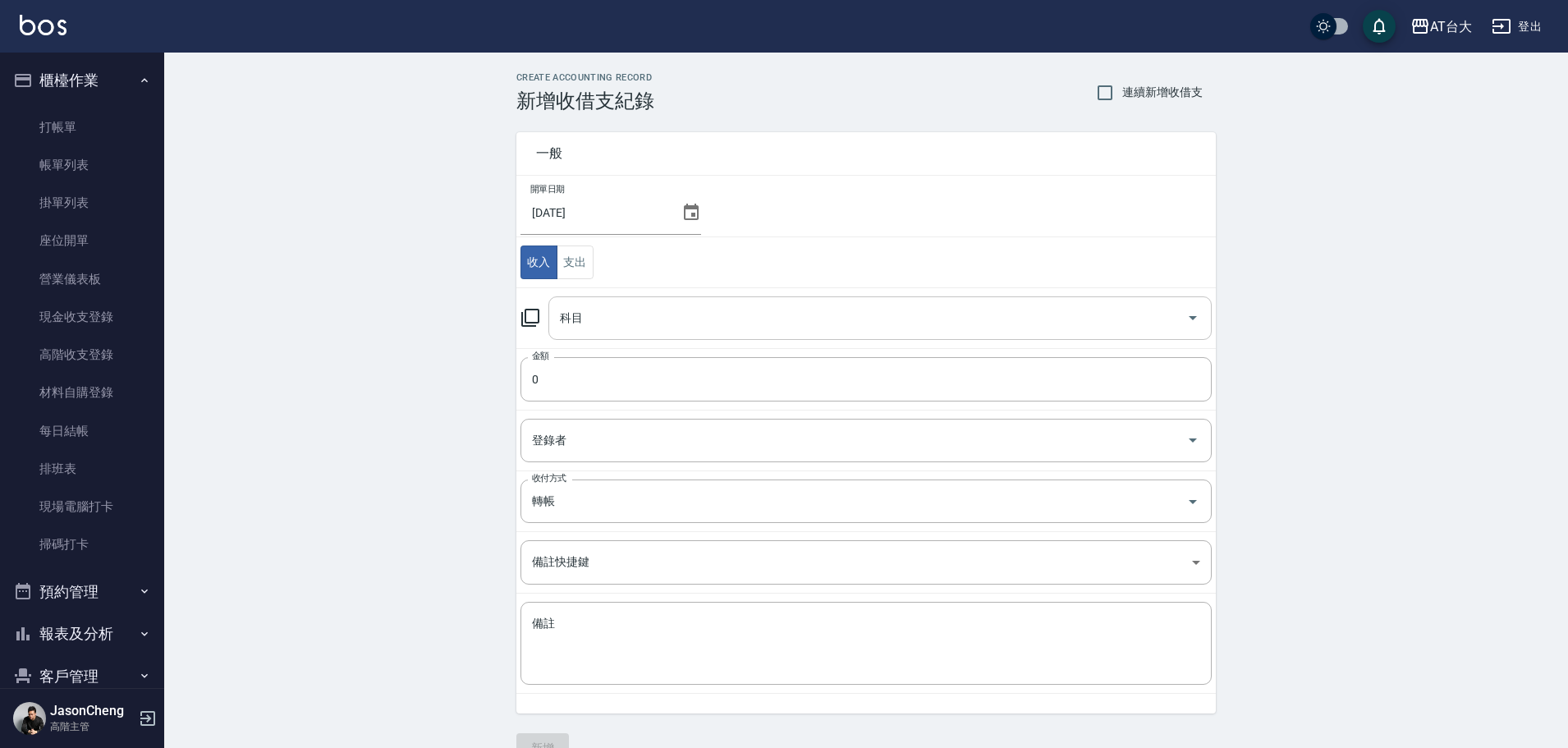
click at [588, 326] on input "科目" at bounding box center [868, 318] width 624 height 29
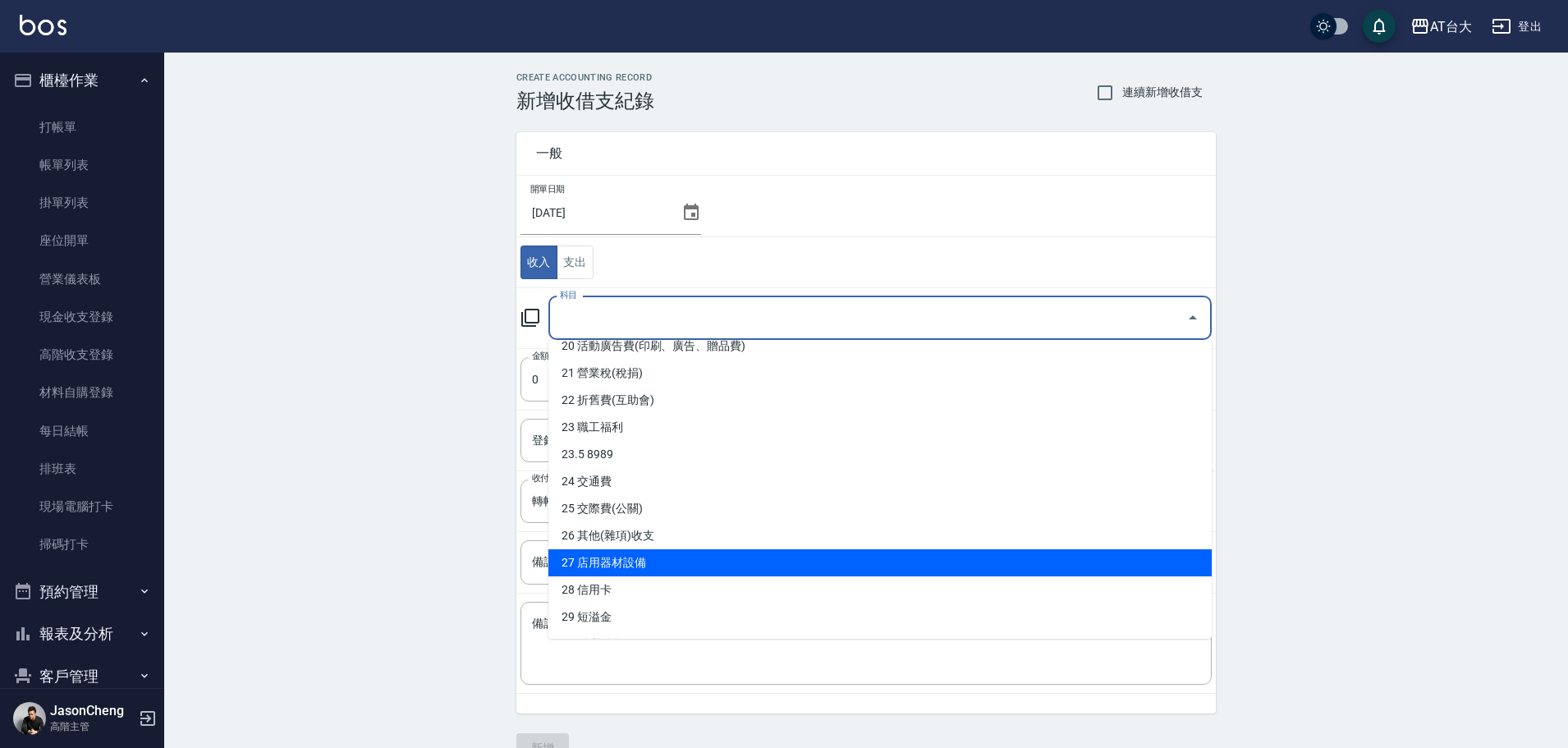
scroll to position [575, 0]
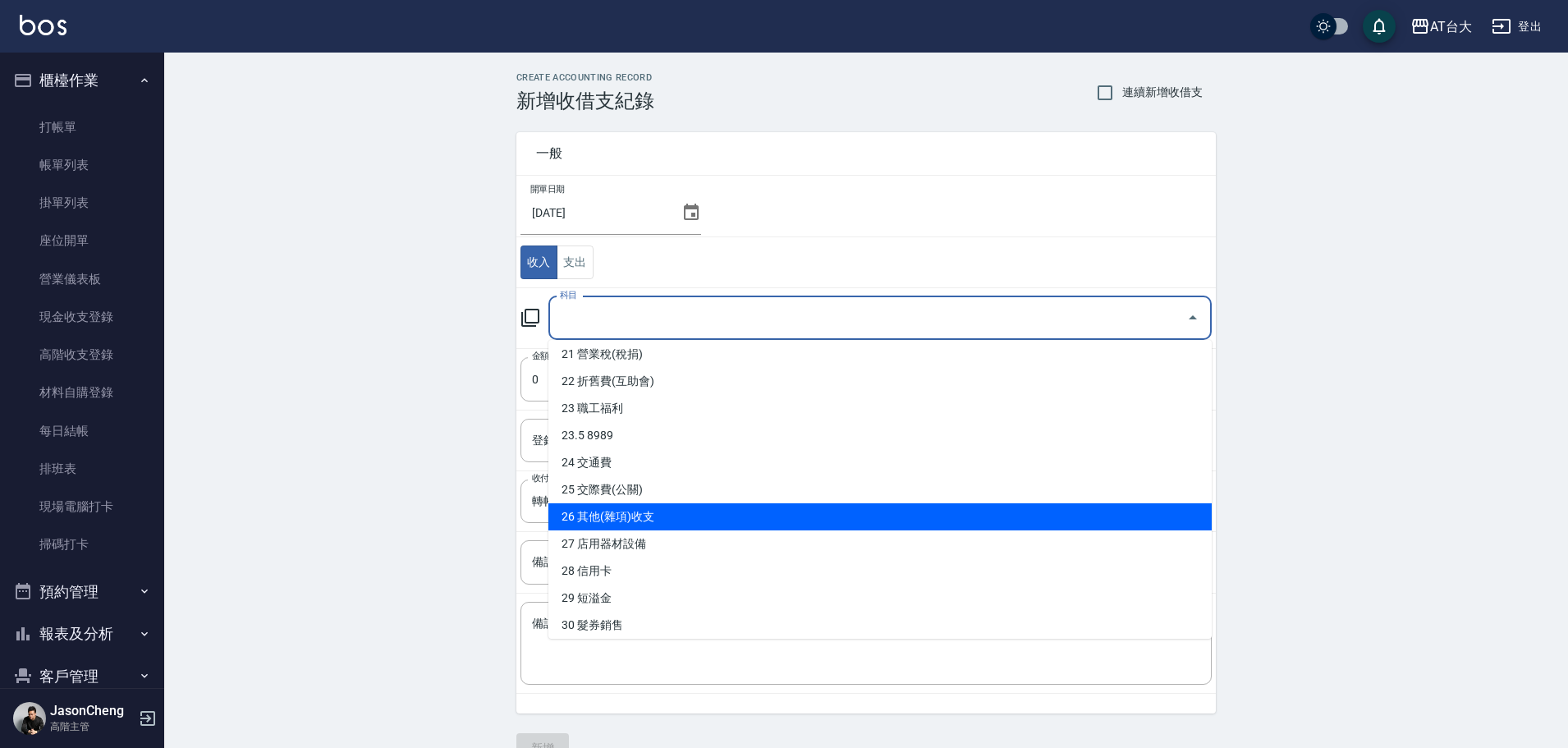
click at [634, 509] on li "26 其他(雜項)收支" at bounding box center [880, 516] width 663 height 27
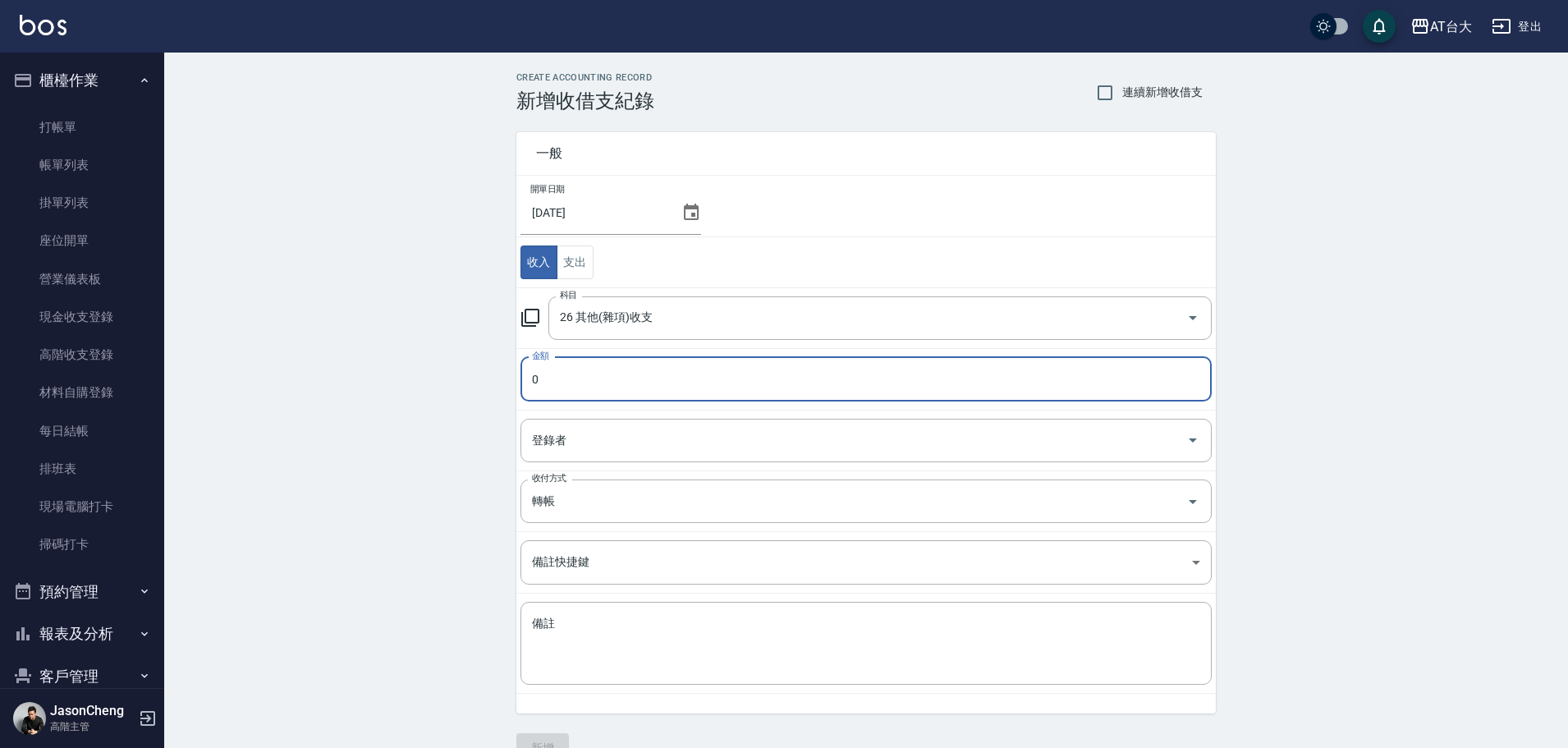
type input "26 其他(雜項)收支"
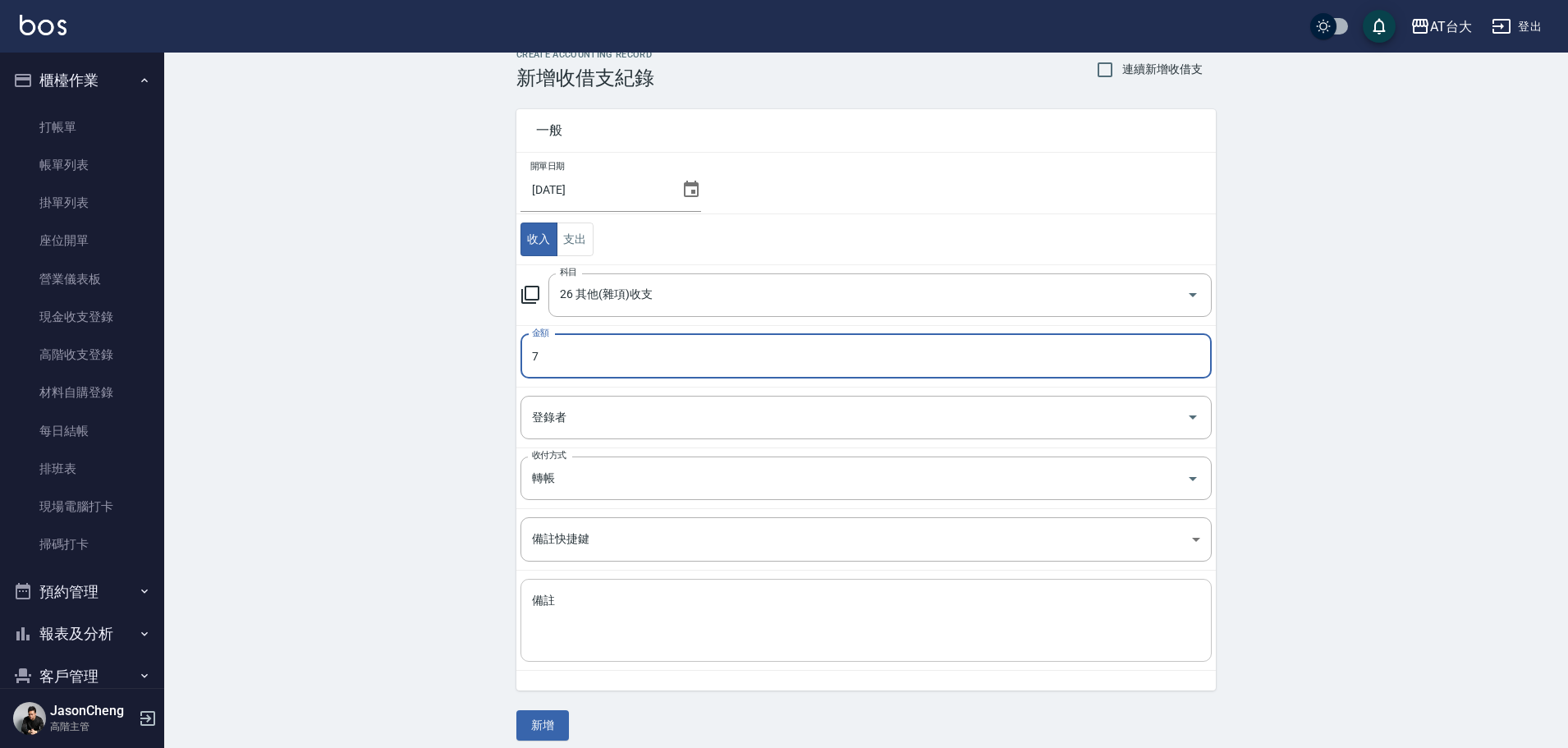
scroll to position [35, 0]
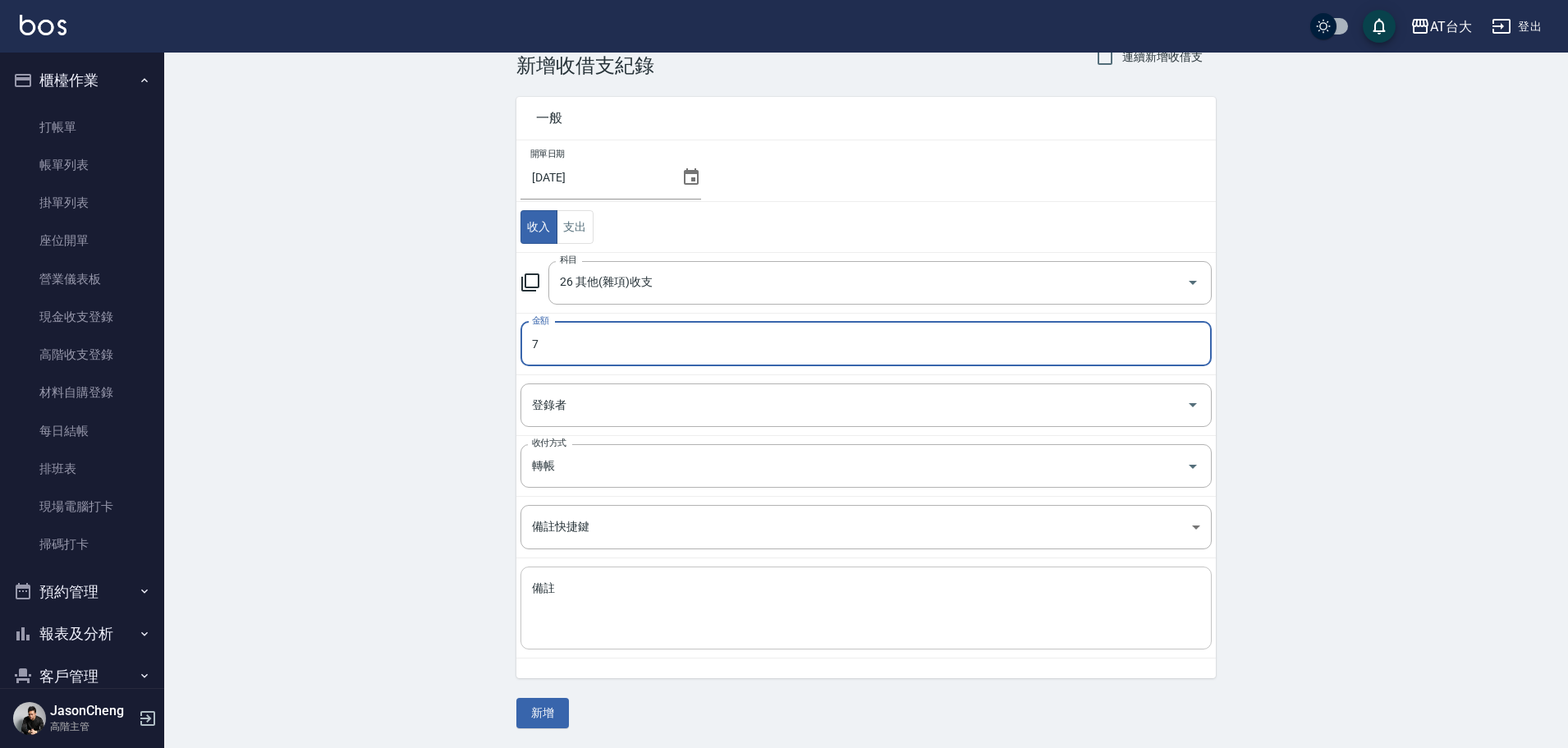
type input "7"
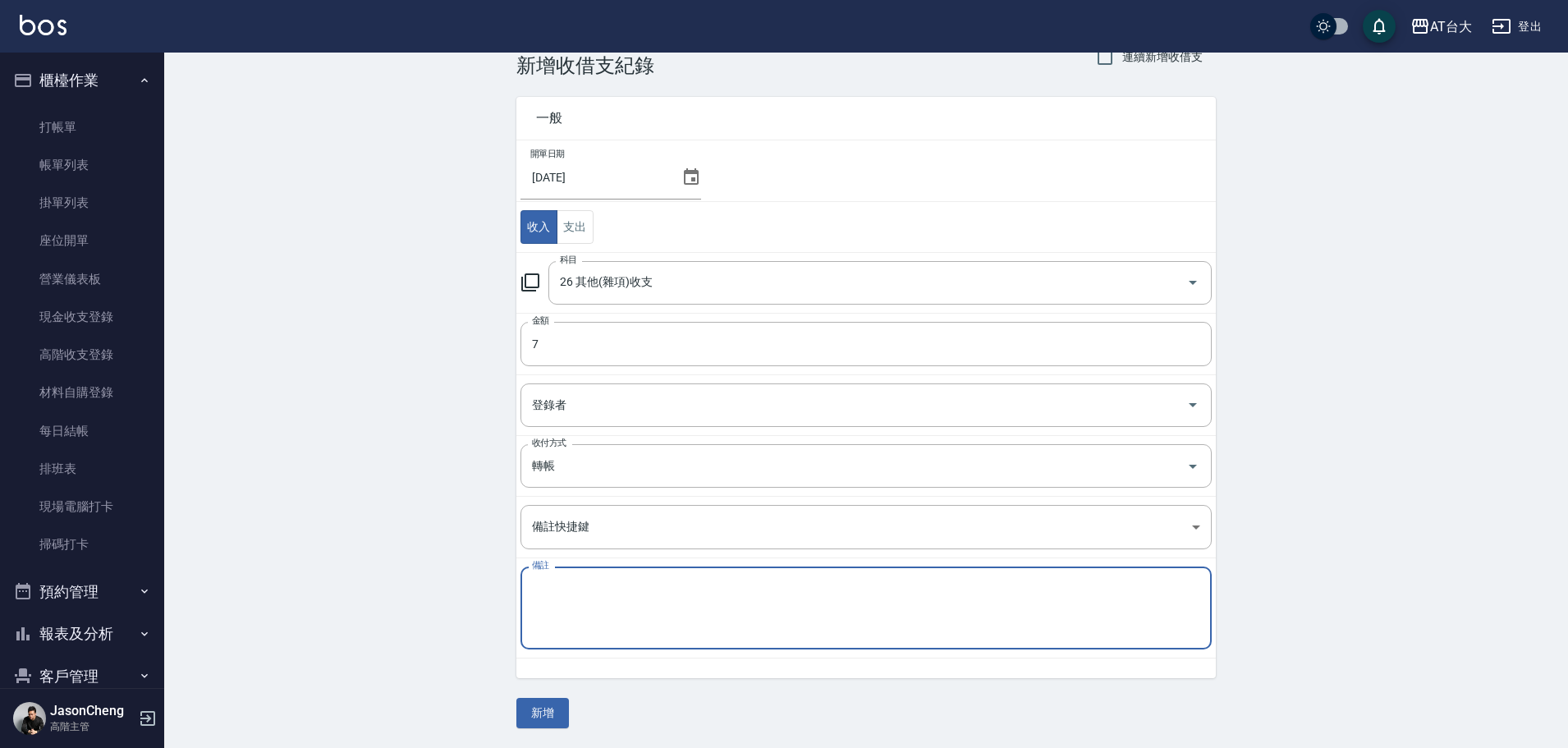
click at [566, 607] on textarea "備註" at bounding box center [866, 608] width 668 height 55
type textarea "h"
type textarea "存款息"
click at [545, 719] on button "新增" at bounding box center [543, 712] width 53 height 30
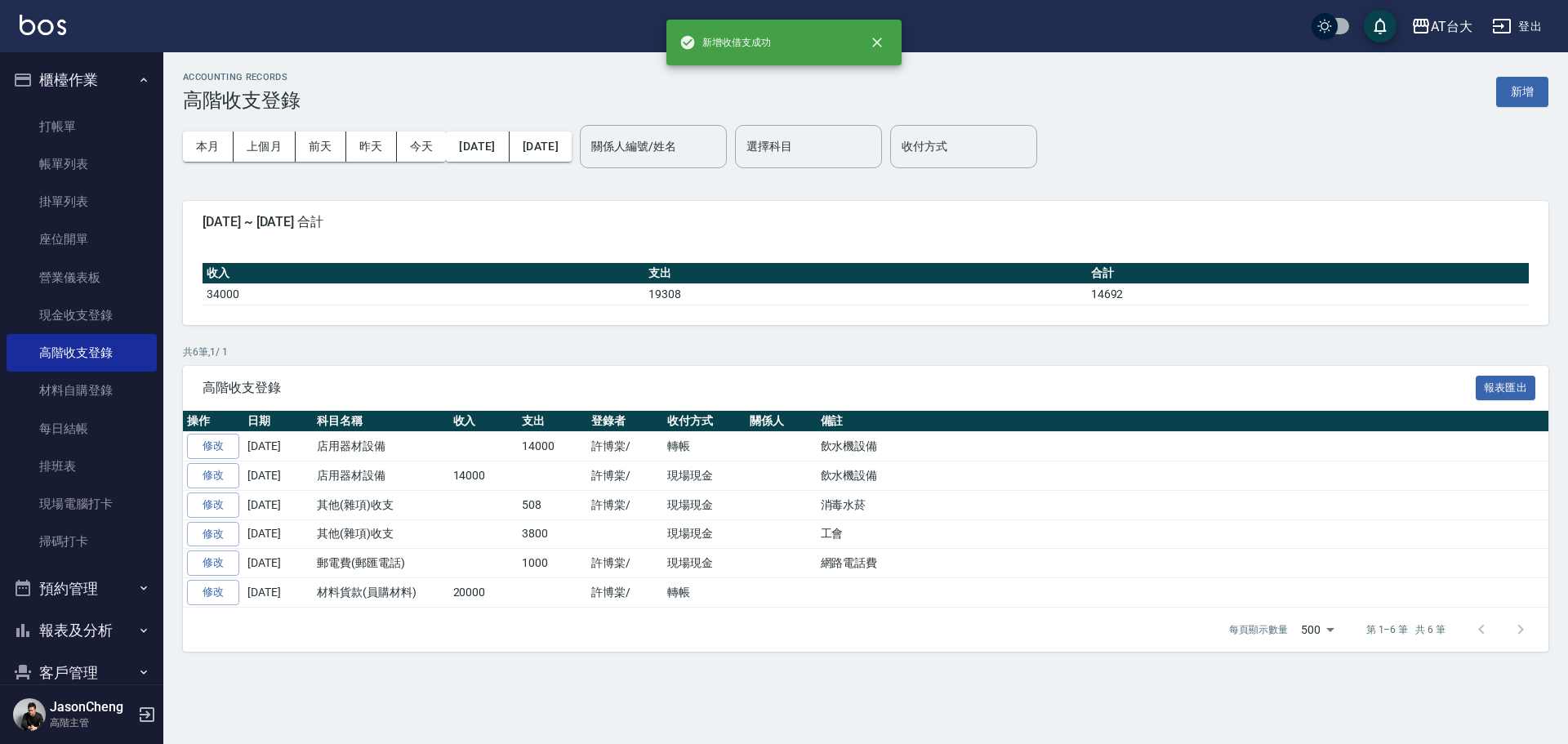
click at [1198, 145] on div "本月 上個月 [DATE] [DATE] [DATE] [DATE] [DATE] 關係人編號/姓名 關係人編號/姓名 選擇科目 選擇科目 收付方式 收付方式" at bounding box center [865, 147] width 1365 height 70
